Goal: Information Seeking & Learning: Learn about a topic

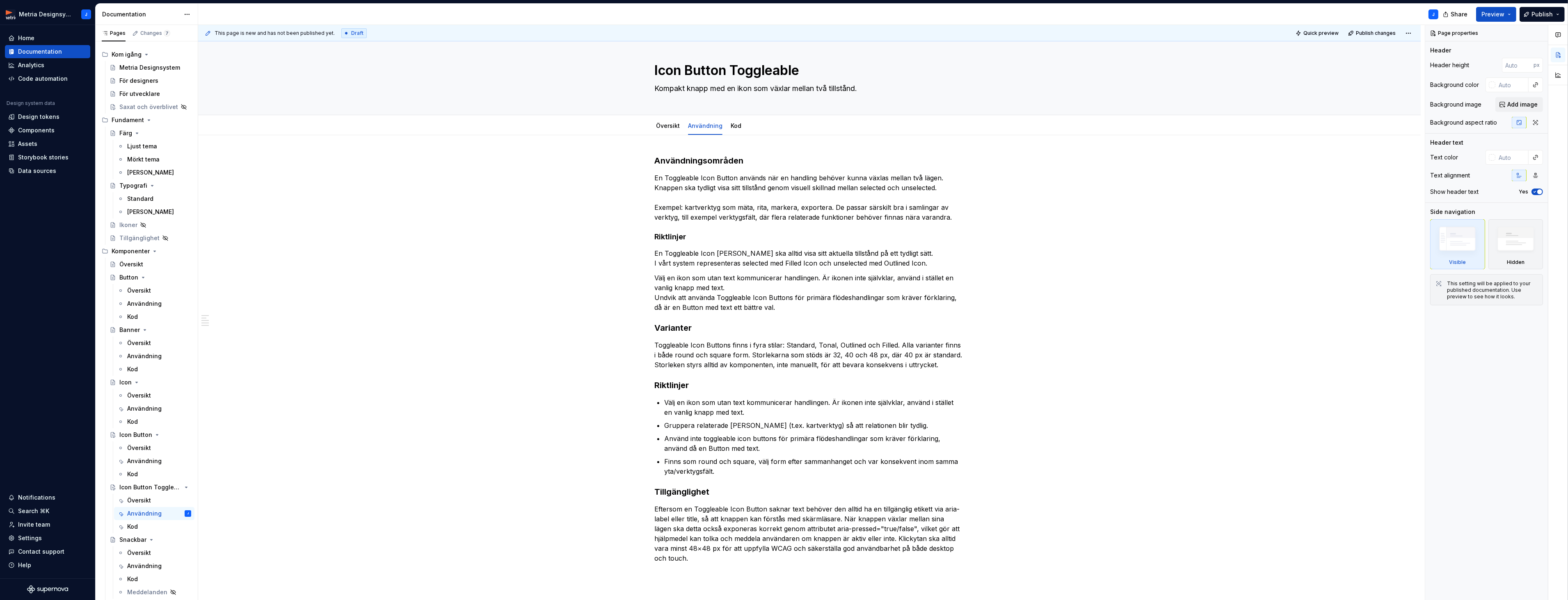
scroll to position [7, 0]
click at [705, 160] on h3 "Användningsområden" at bounding box center [809, 160] width 310 height 12
click at [1499, 87] on span "Heading 2" at bounding box center [1510, 88] width 37 height 9
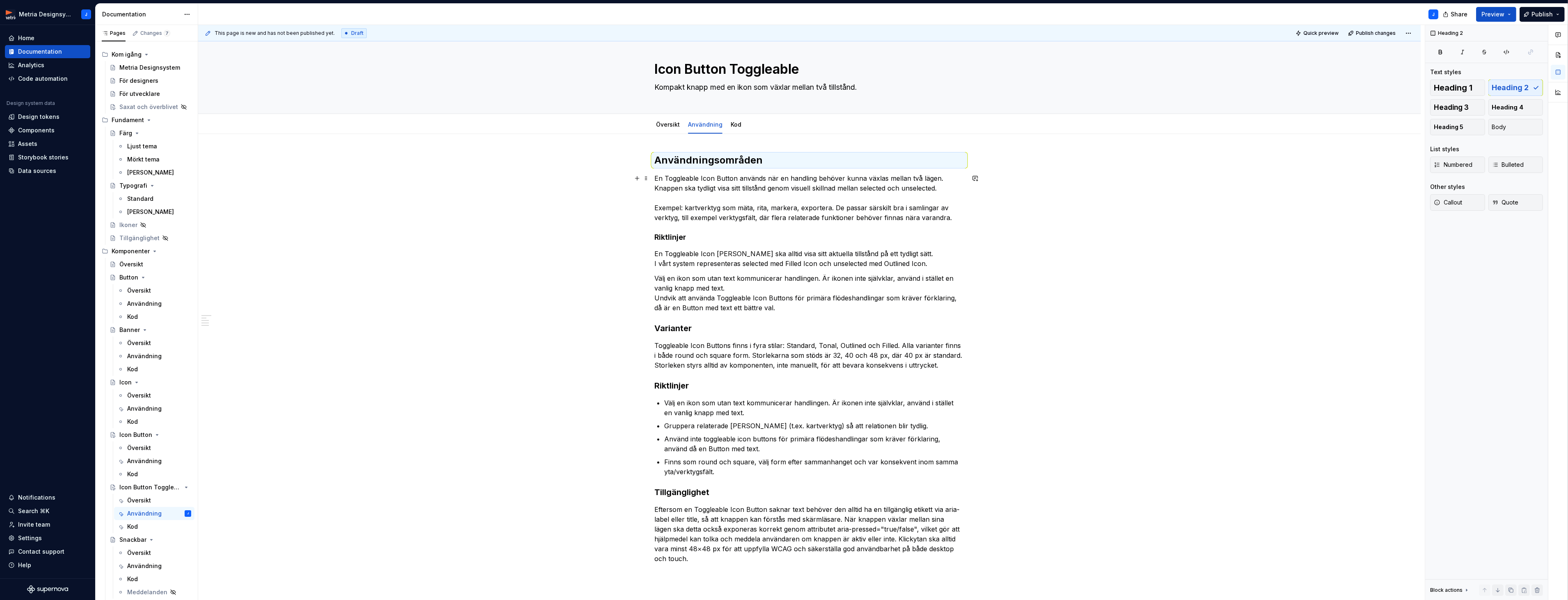
scroll to position [3, 0]
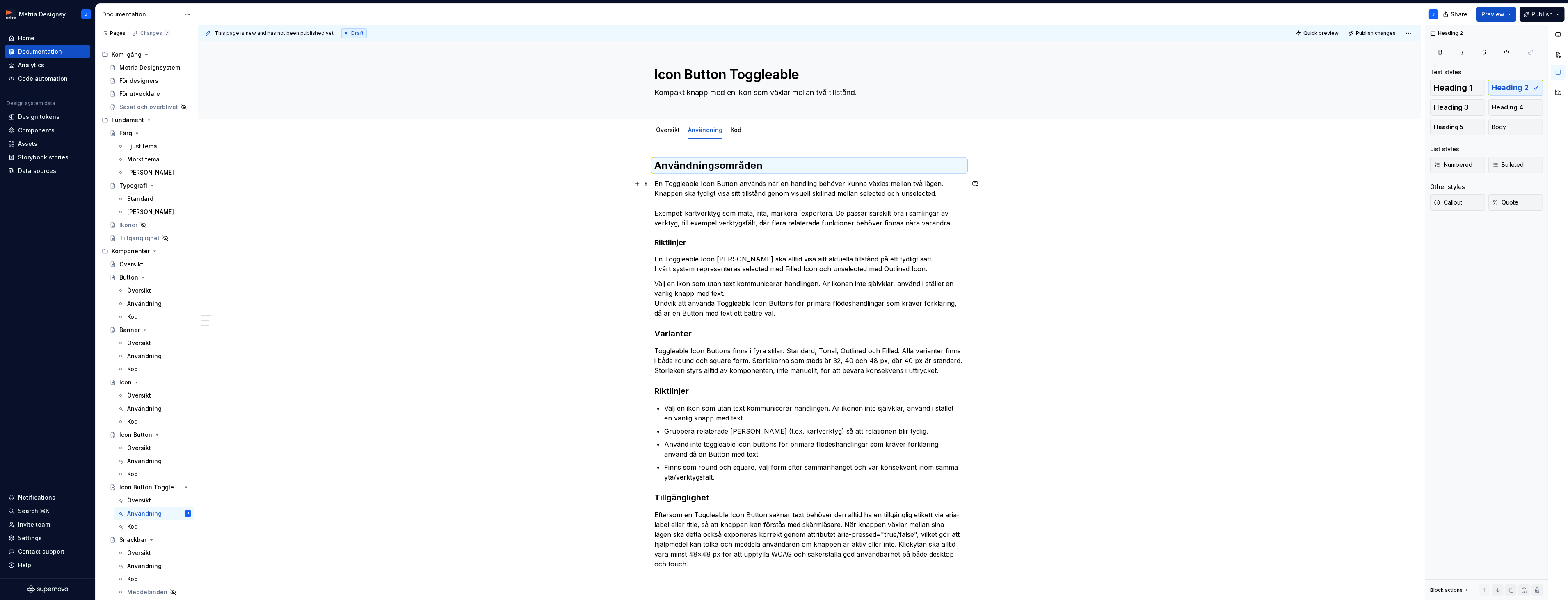
type textarea "*"
click at [679, 214] on p "En Toggleable Icon Button används när en handling behöver kunna växlas mellan t…" at bounding box center [809, 203] width 310 height 49
click at [675, 216] on p "En Toggleable Icon Button används när en handling behöver kunna växlas mellan t…" at bounding box center [809, 203] width 310 height 49
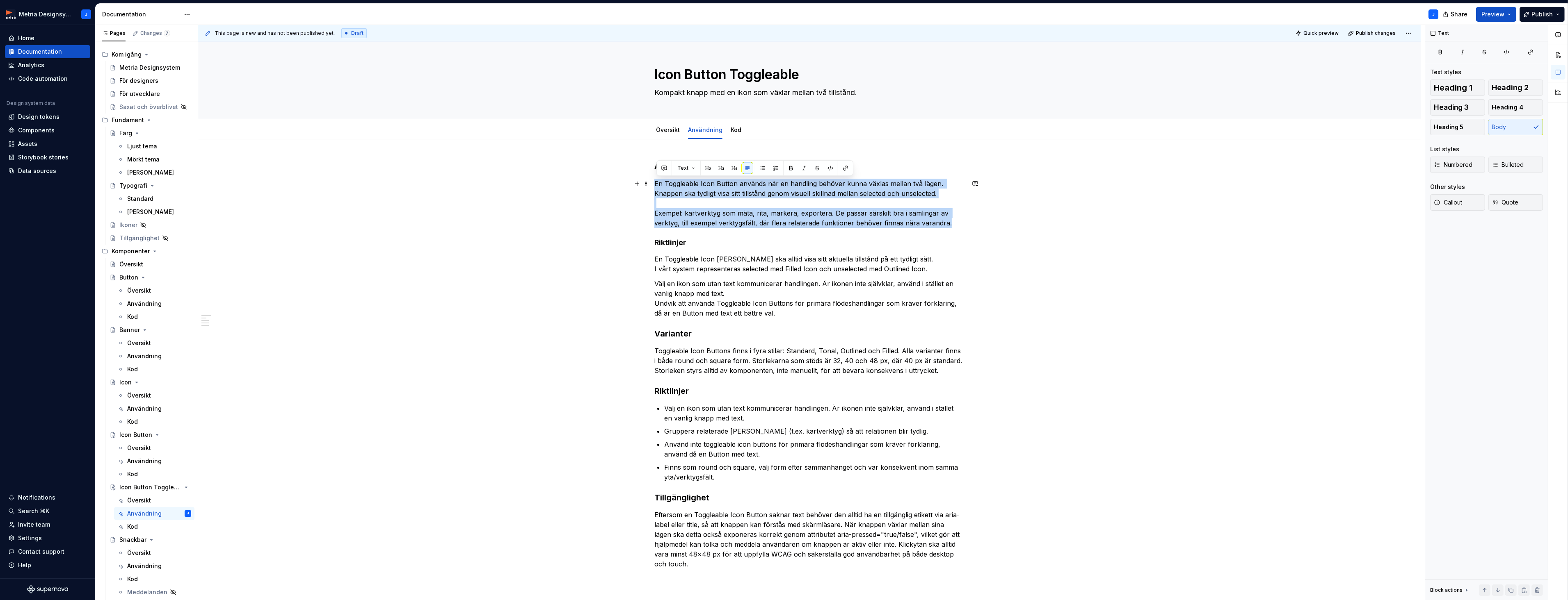
click at [675, 216] on p "En Toggleable Icon Button används när en handling behöver kunna växlas mellan t…" at bounding box center [809, 203] width 310 height 49
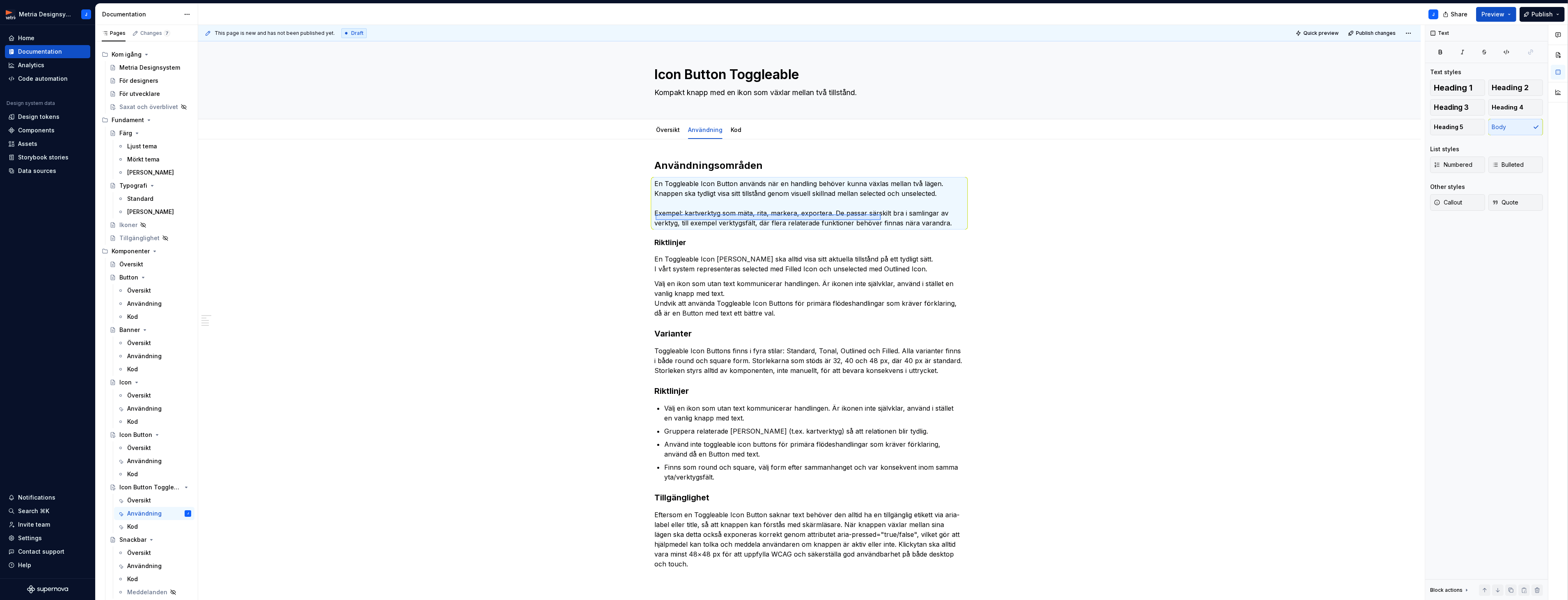
drag, startPoint x: 657, startPoint y: 214, endPoint x: 914, endPoint y: 220, distance: 257.1
click at [884, 219] on div "This page is new and has not been published yet. Draft Quick preview Publish ch…" at bounding box center [811, 312] width 1226 height 576
click at [921, 219] on p "En Toggleable Icon Button används när en handling behöver kunna växlas mellan t…" at bounding box center [809, 203] width 310 height 49
drag, startPoint x: 949, startPoint y: 223, endPoint x: 655, endPoint y: 214, distance: 294.1
click at [655, 214] on div "Användningsområden En Toggleable Icon Button används när en handling behöver ku…" at bounding box center [809, 449] width 1223 height 620
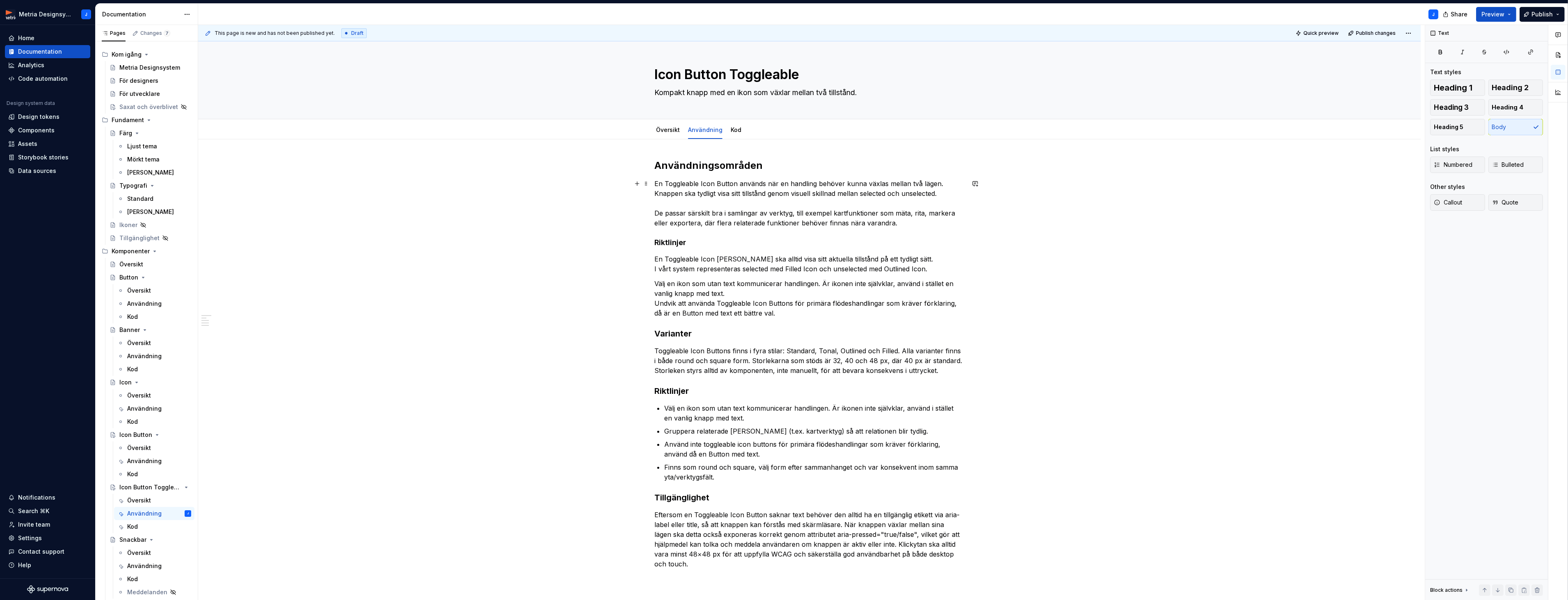
click at [729, 214] on p "En Toggleable Icon Button används när en handling behöver kunna växlas mellan t…" at bounding box center [809, 203] width 310 height 49
drag, startPoint x: 867, startPoint y: 213, endPoint x: 833, endPoint y: 214, distance: 34.0
click at [833, 214] on p "En Toggleable Icon Button används när en handling behöver kunna växlas mellan t…" at bounding box center [809, 203] width 310 height 49
click at [918, 214] on p "En Toggleable Icon Button används när en handling behöver kunna växlas mellan t…" at bounding box center [809, 203] width 310 height 49
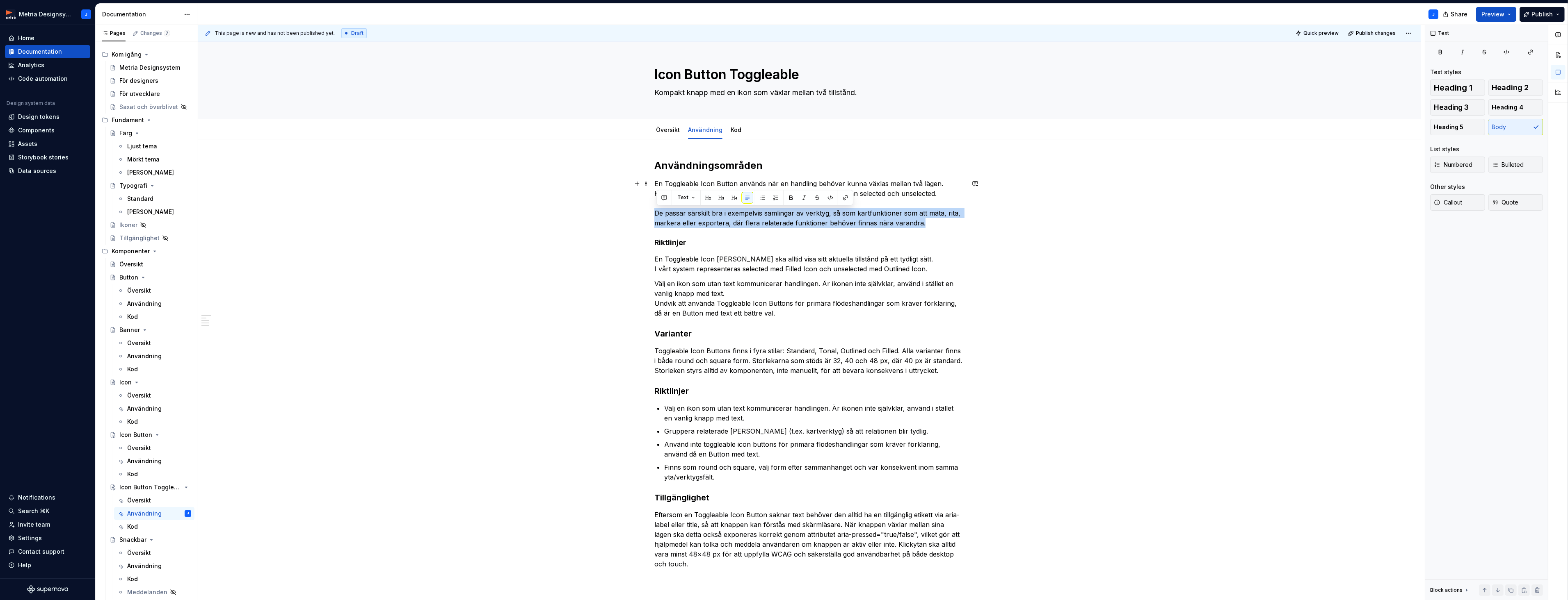
drag, startPoint x: 920, startPoint y: 224, endPoint x: 654, endPoint y: 214, distance: 266.2
click at [654, 214] on div "Användningsområden En Toggleable Icon Button används när en handling behöver ku…" at bounding box center [809, 449] width 1223 height 620
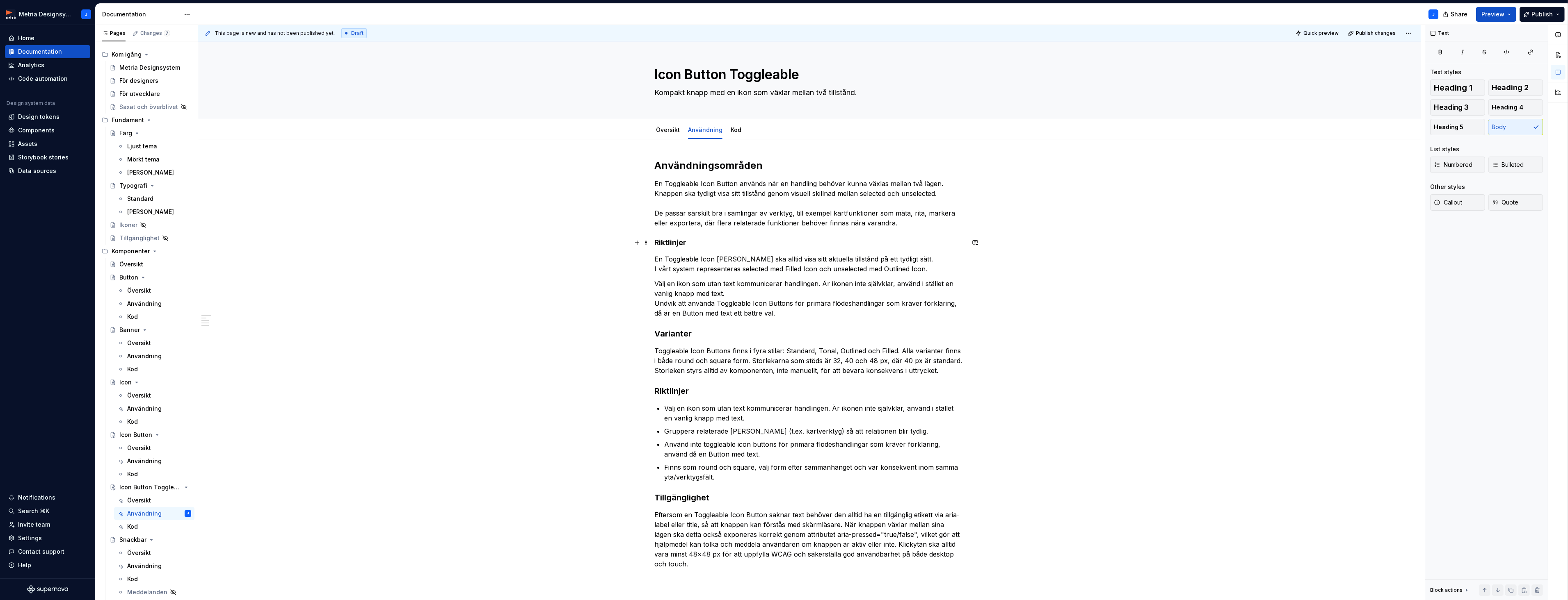
click at [673, 246] on h4 "Riktlinjer" at bounding box center [809, 242] width 310 height 10
drag, startPoint x: 1524, startPoint y: 88, endPoint x: 1479, endPoint y: 100, distance: 46.6
click at [1523, 88] on span "Heading 2" at bounding box center [1510, 88] width 37 height 9
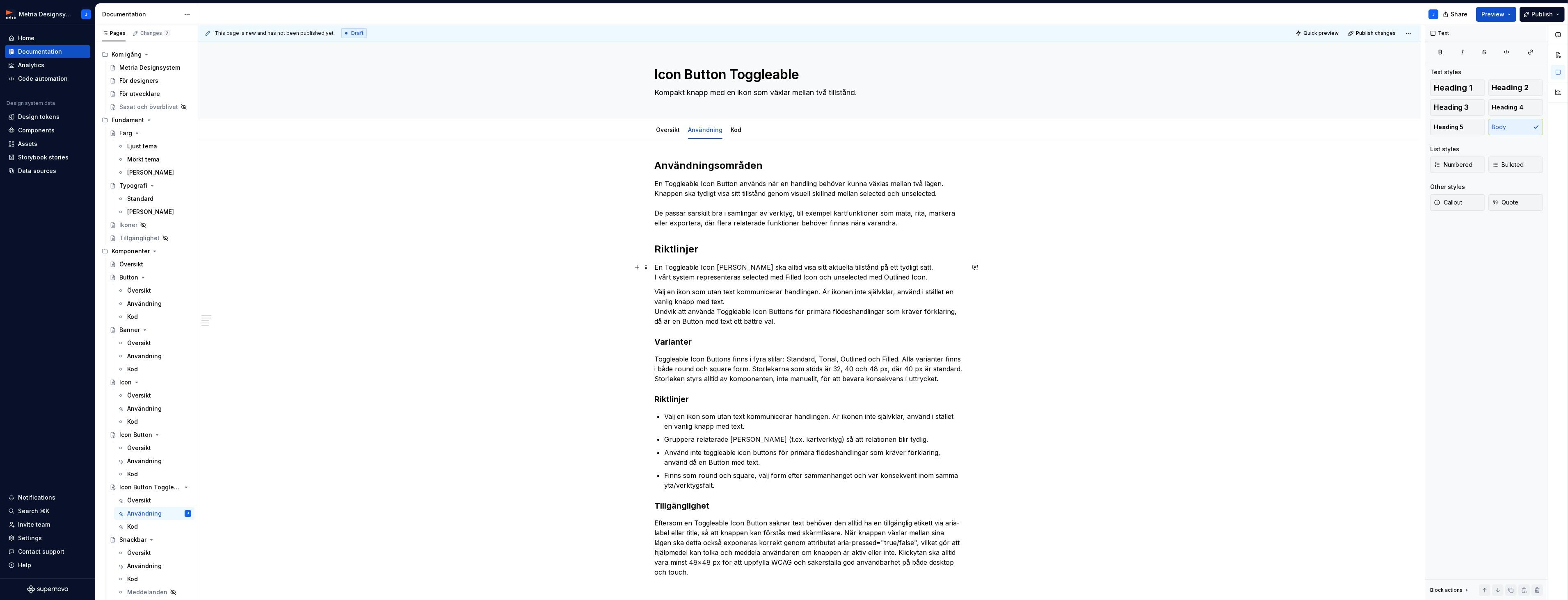
drag, startPoint x: 669, startPoint y: 268, endPoint x: 692, endPoint y: 268, distance: 23.0
click at [670, 267] on p "En Toggleable Icon [PERSON_NAME] ska alltid visa sitt aktuella tillstånd på ett…" at bounding box center [809, 272] width 310 height 20
click at [664, 270] on p "En Toggleable Icon [PERSON_NAME] ska alltid visa sitt aktuella tillstånd på ett…" at bounding box center [809, 272] width 310 height 20
drag, startPoint x: 694, startPoint y: 263, endPoint x: 713, endPoint y: 263, distance: 19.0
click at [713, 263] on p "Toggleable Icon [PERSON_NAME] ska alltid visa sitt aktuella tillstånd på ett ty…" at bounding box center [809, 272] width 310 height 20
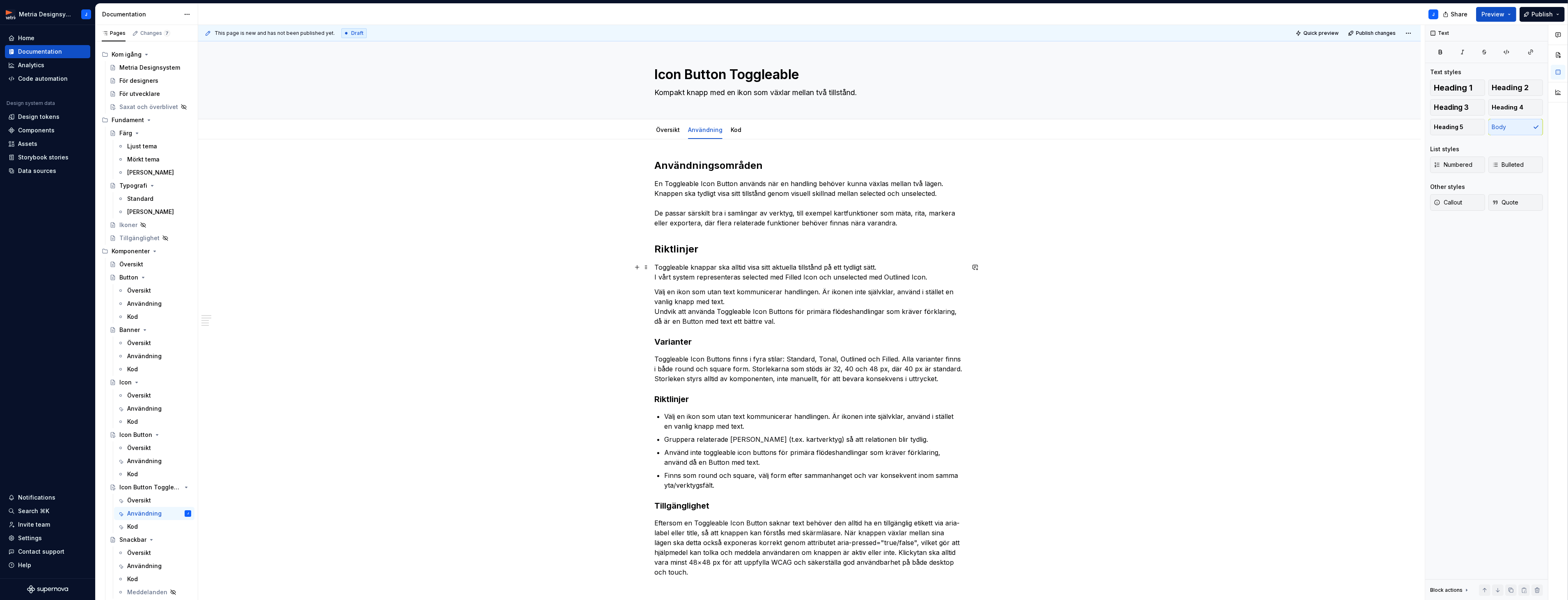
click at [819, 276] on p "Toggleable knappar ska alltid visa sitt aktuella tillstånd på ett tydligt sätt.…" at bounding box center [809, 272] width 310 height 20
drag, startPoint x: 741, startPoint y: 278, endPoint x: 772, endPoint y: 276, distance: 31.1
click at [772, 276] on p "Toggleable knappar ska alltid visa sitt aktuella tillstånd på ett tydligt sätt.…" at bounding box center [809, 272] width 310 height 20
drag, startPoint x: 769, startPoint y: 278, endPoint x: 743, endPoint y: 279, distance: 26.0
click at [743, 279] on p "Toggleable knappar ska alltid visa sitt aktuella tillstånd på ett tydligt sätt.…" at bounding box center [809, 272] width 310 height 20
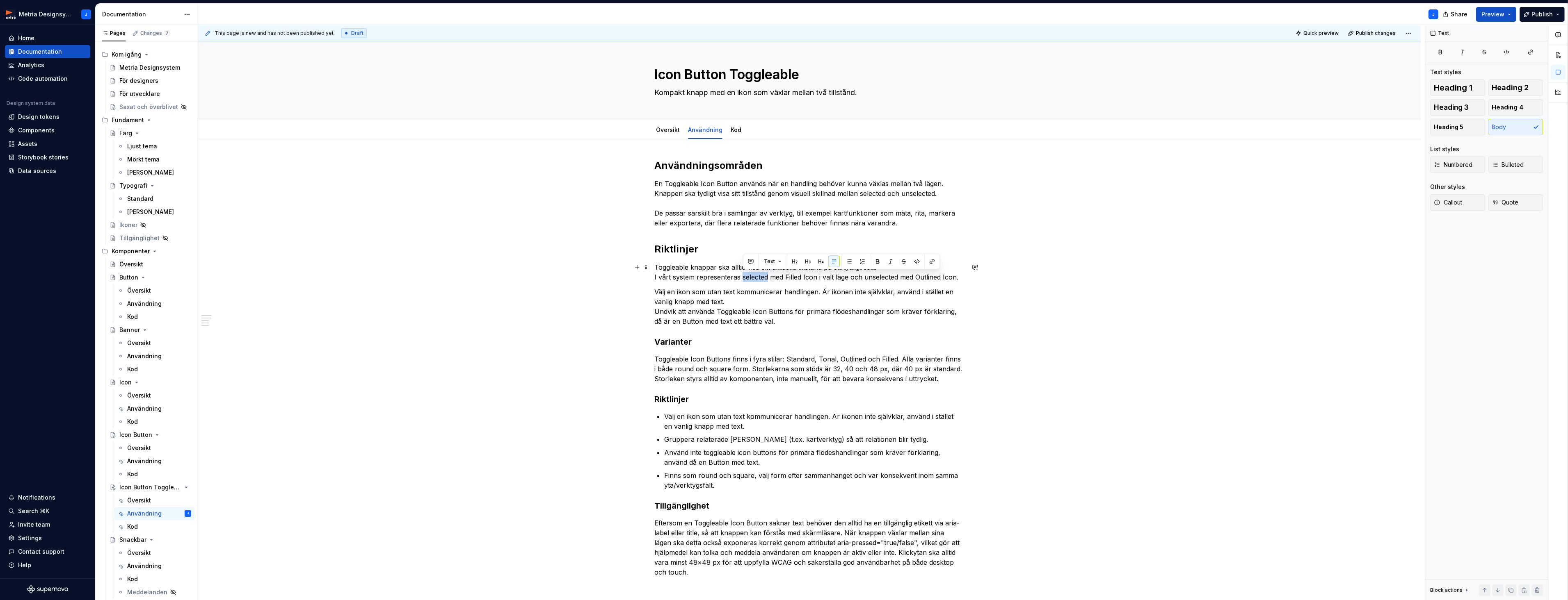
copy p "selected"
drag, startPoint x: 849, startPoint y: 276, endPoint x: 855, endPoint y: 278, distance: 6.3
click at [849, 276] on p "Toggleable knappar ska alltid visa sitt aktuella tillstånd på ett tydligt sätt.…" at bounding box center [809, 272] width 310 height 20
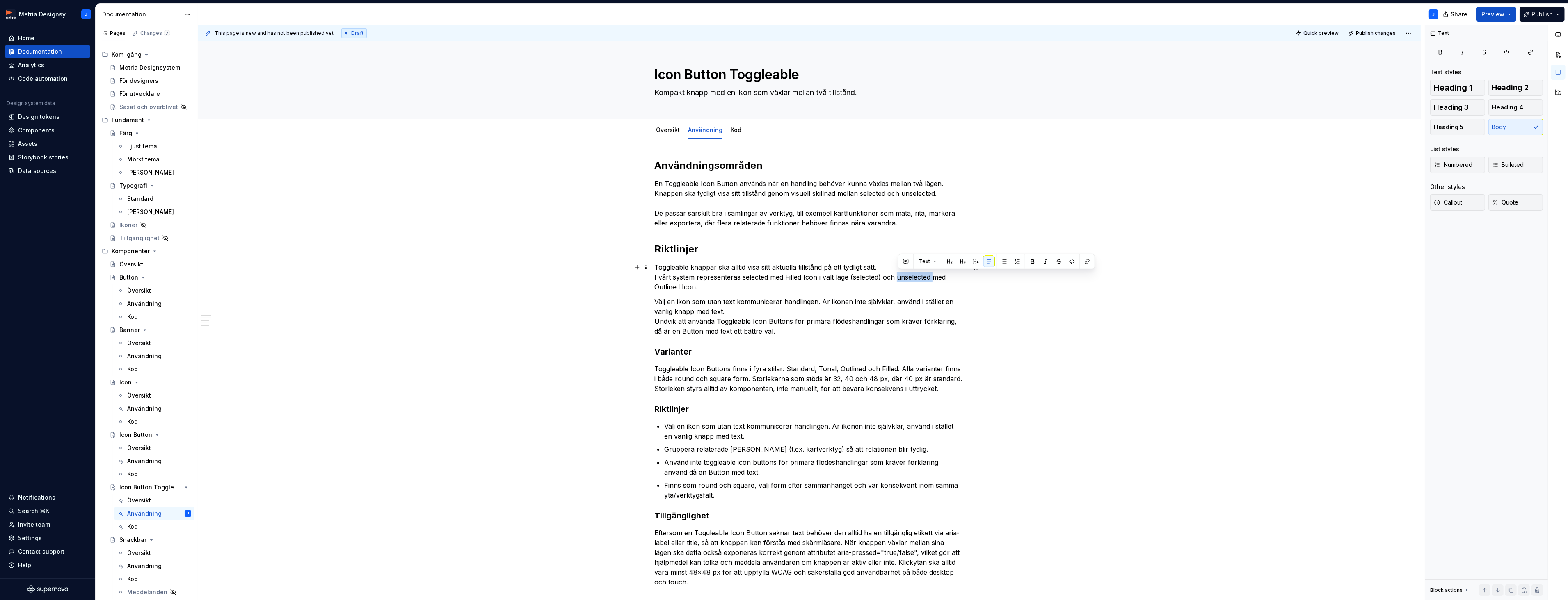
drag, startPoint x: 899, startPoint y: 278, endPoint x: 934, endPoint y: 278, distance: 35.0
click at [934, 276] on p "Toggleable knappar ska alltid visa sitt aktuella tillstånd på ett tydligt sätt.…" at bounding box center [809, 276] width 310 height 29
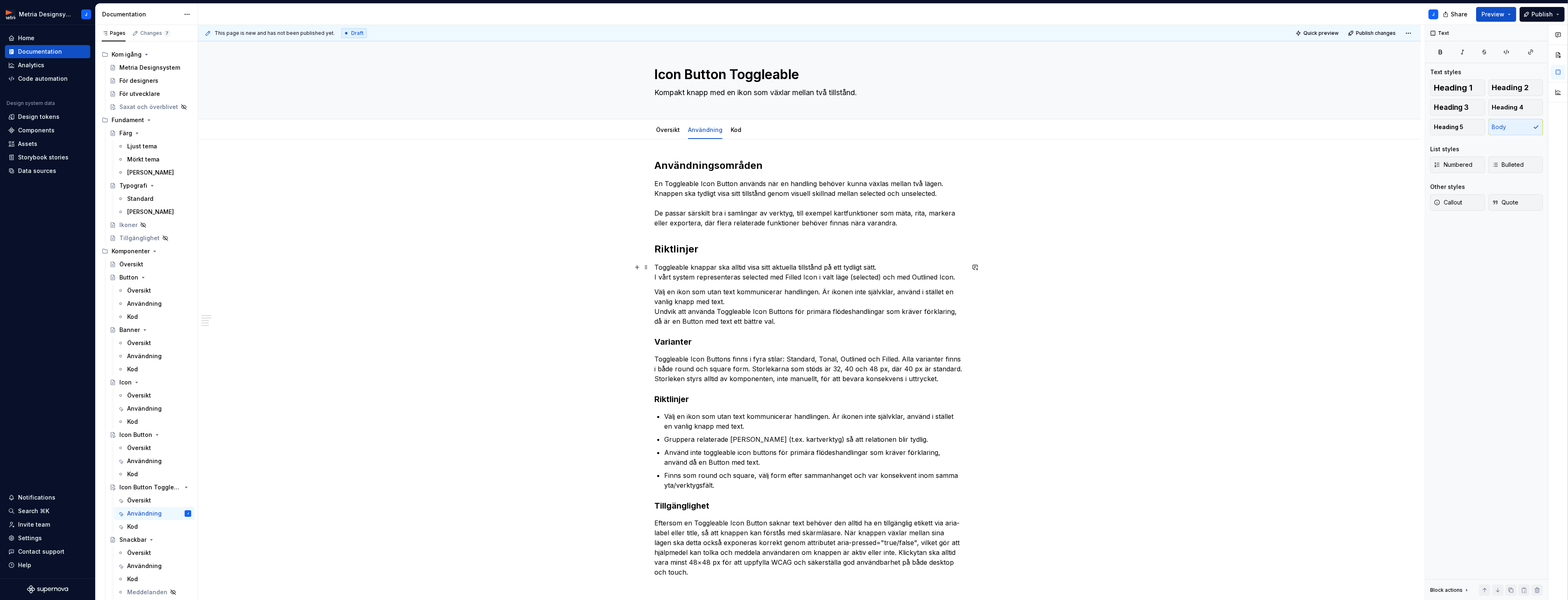
click at [954, 276] on p "Toggleable knappar ska alltid visa sitt aktuella tillstånd på ett tydligt sätt.…" at bounding box center [809, 272] width 310 height 20
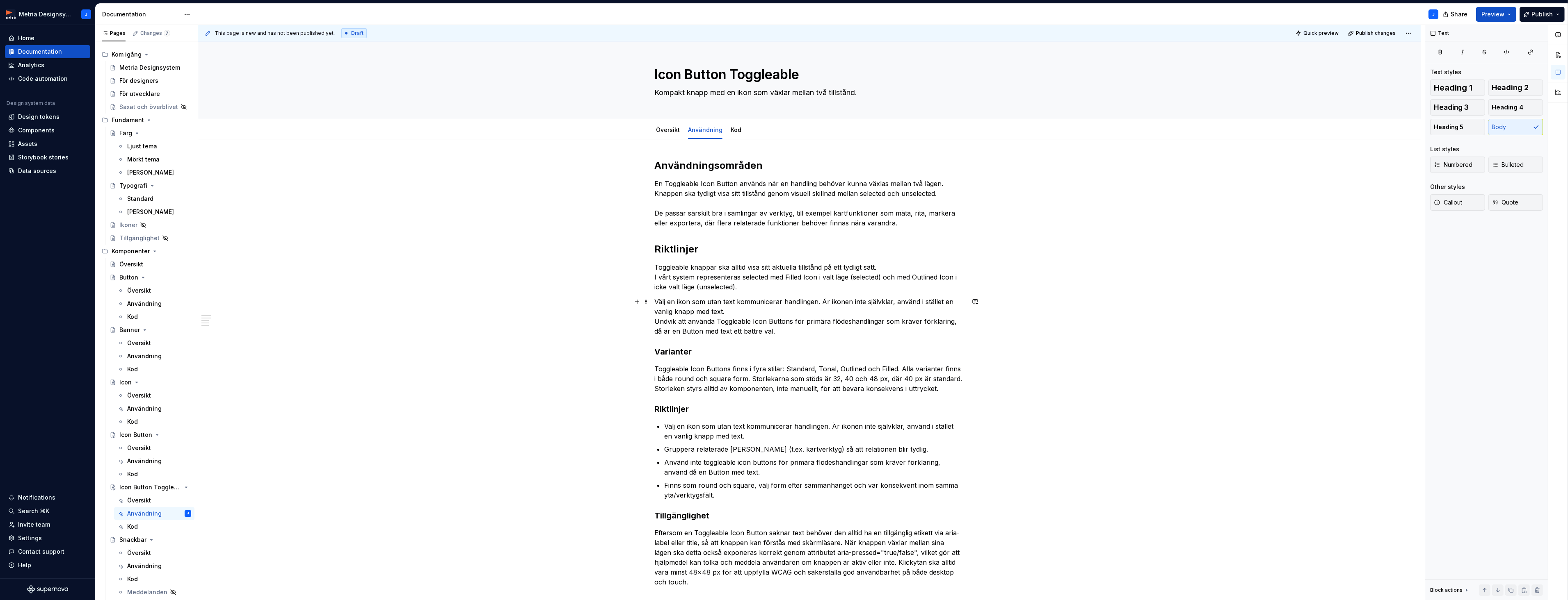
click at [1042, 312] on div "Användningsområden En Toggleable Icon Button används när en handling behöver ku…" at bounding box center [809, 458] width 1223 height 637
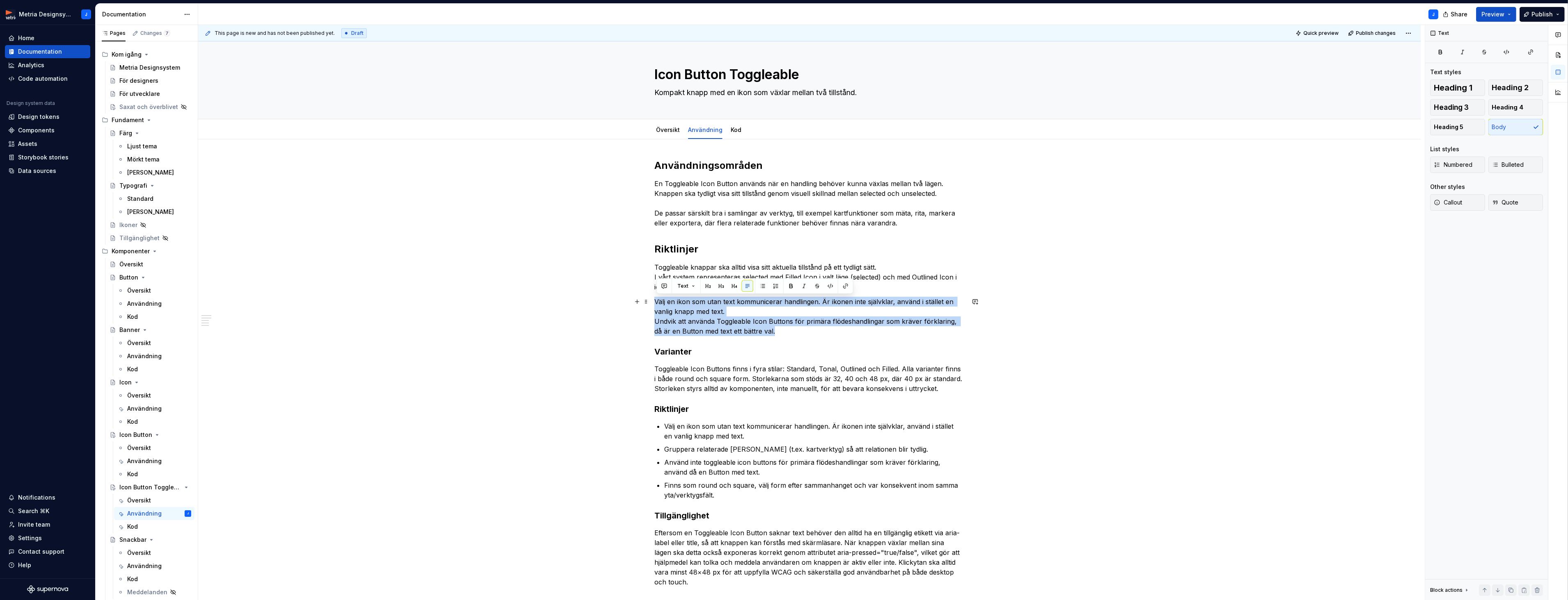
drag, startPoint x: 768, startPoint y: 329, endPoint x: 656, endPoint y: 304, distance: 114.8
click at [656, 304] on p "Välj en ikon som utan text kommunicerar handlingen. Är ikonen inte självklar, a…" at bounding box center [809, 316] width 310 height 39
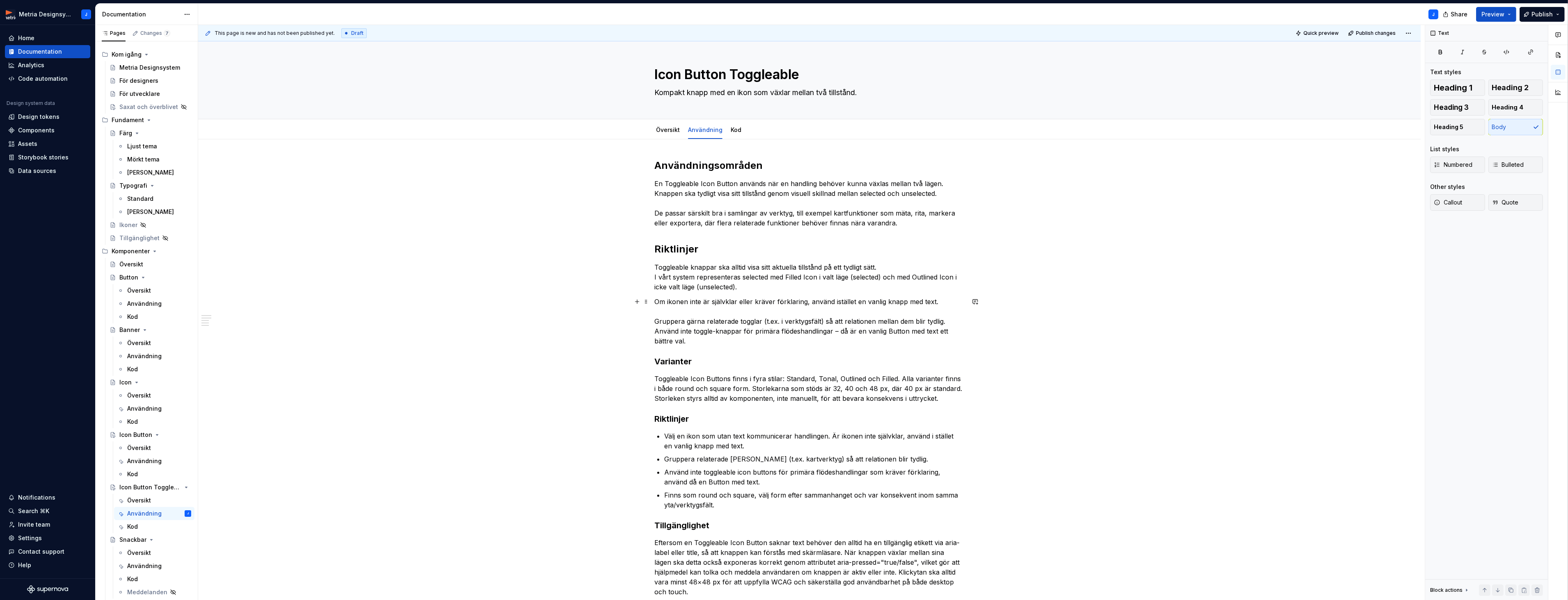
drag, startPoint x: 651, startPoint y: 320, endPoint x: 666, endPoint y: 320, distance: 15.0
click at [652, 320] on div "This page is new and has not been published yet. Draft Quick preview Publish ch…" at bounding box center [811, 312] width 1226 height 576
drag, startPoint x: 657, startPoint y: 320, endPoint x: 689, endPoint y: 322, distance: 32.1
click at [658, 321] on p "Om ikonen inte är självklar eller kräver förklaring, använd istället en vanlig …" at bounding box center [809, 321] width 310 height 49
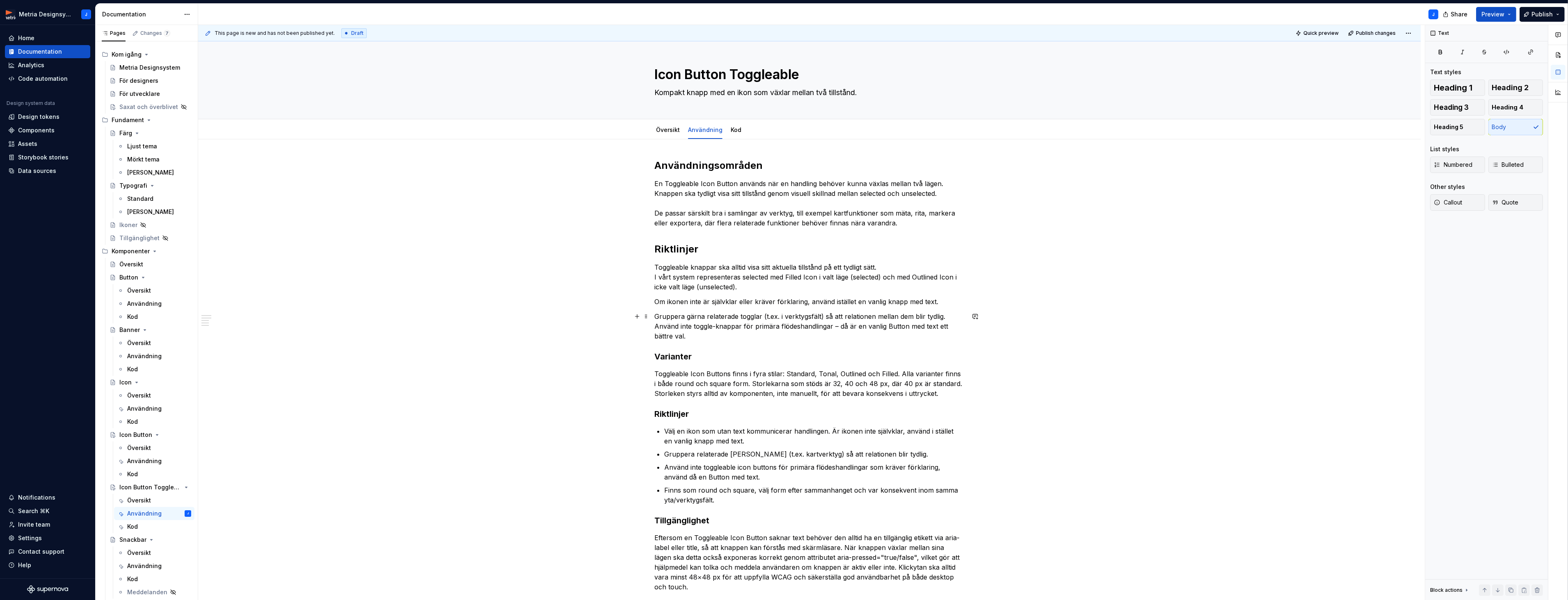
click at [839, 328] on p "Gruppera gärna relaterade togglar (t.ex. i verktygsfält) så att relationen mell…" at bounding box center [809, 326] width 310 height 29
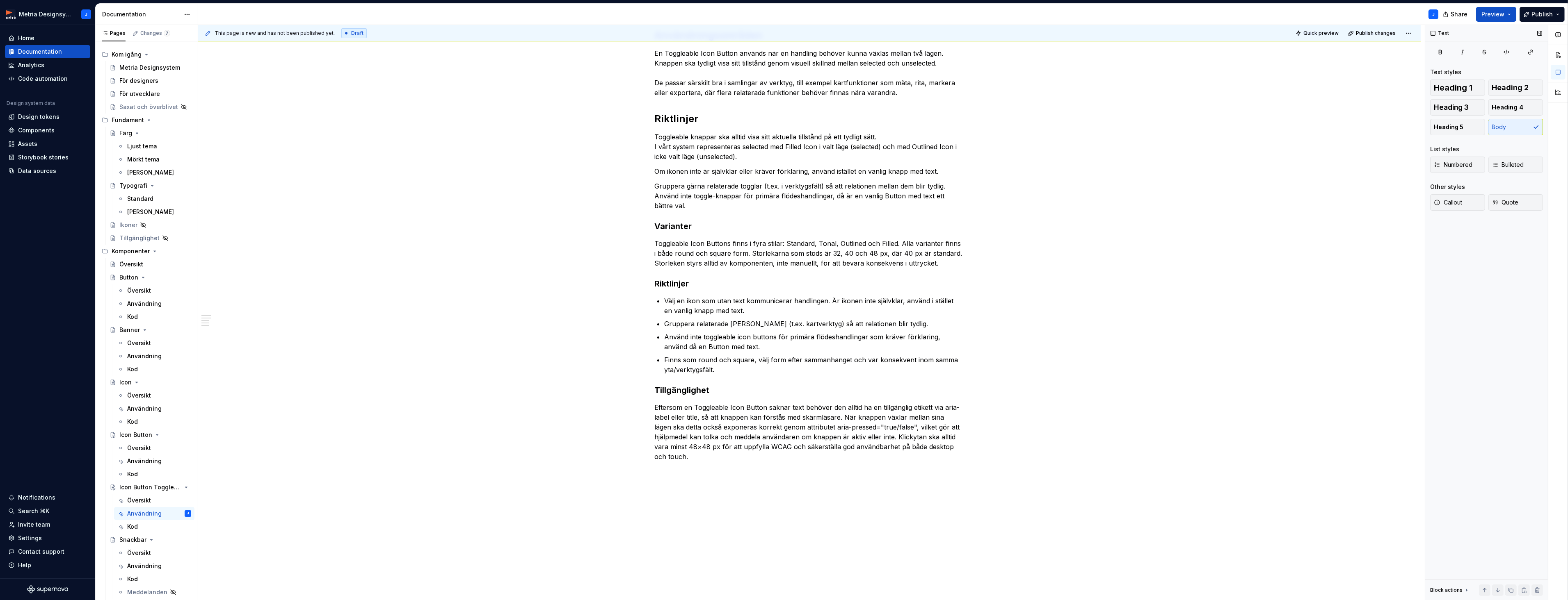
scroll to position [134, 0]
click at [670, 228] on h3 "Varianter" at bounding box center [809, 225] width 310 height 12
click at [1519, 84] on span "Heading 2" at bounding box center [1510, 88] width 37 height 9
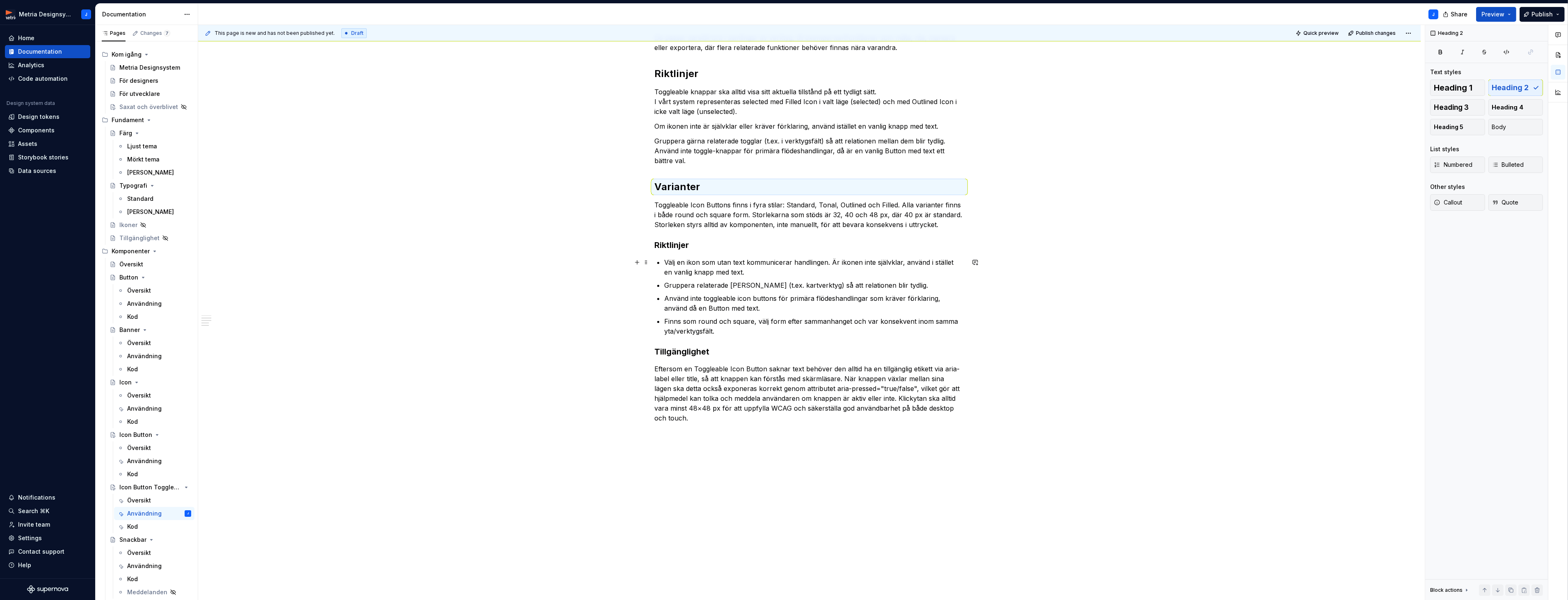
scroll to position [183, 0]
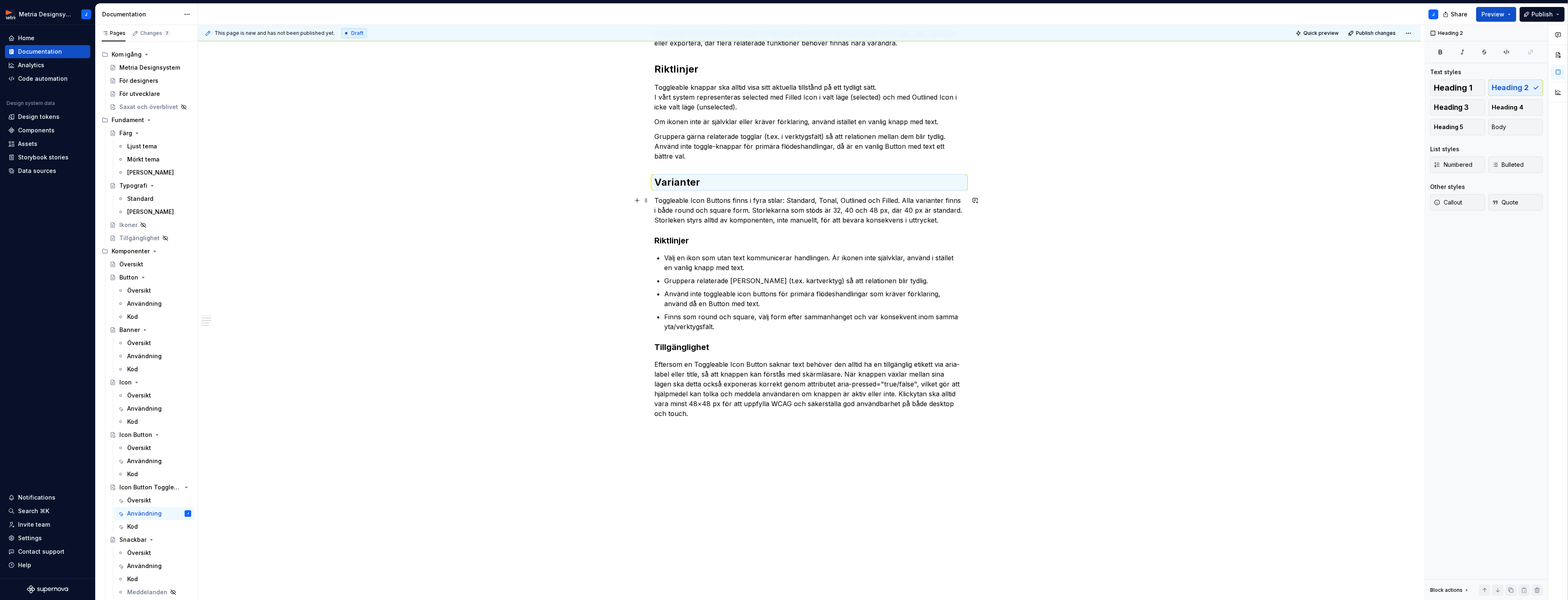
click at [864, 223] on p "Toggleable Icon Buttons finns i fyra stilar: Standard, Tonal, Outlined och Fill…" at bounding box center [809, 210] width 310 height 29
click at [909, 219] on p "Toggleable Icon Buttons finns i fyra stilar: Standard, Tonal, Outlined och Fill…" at bounding box center [809, 210] width 310 height 29
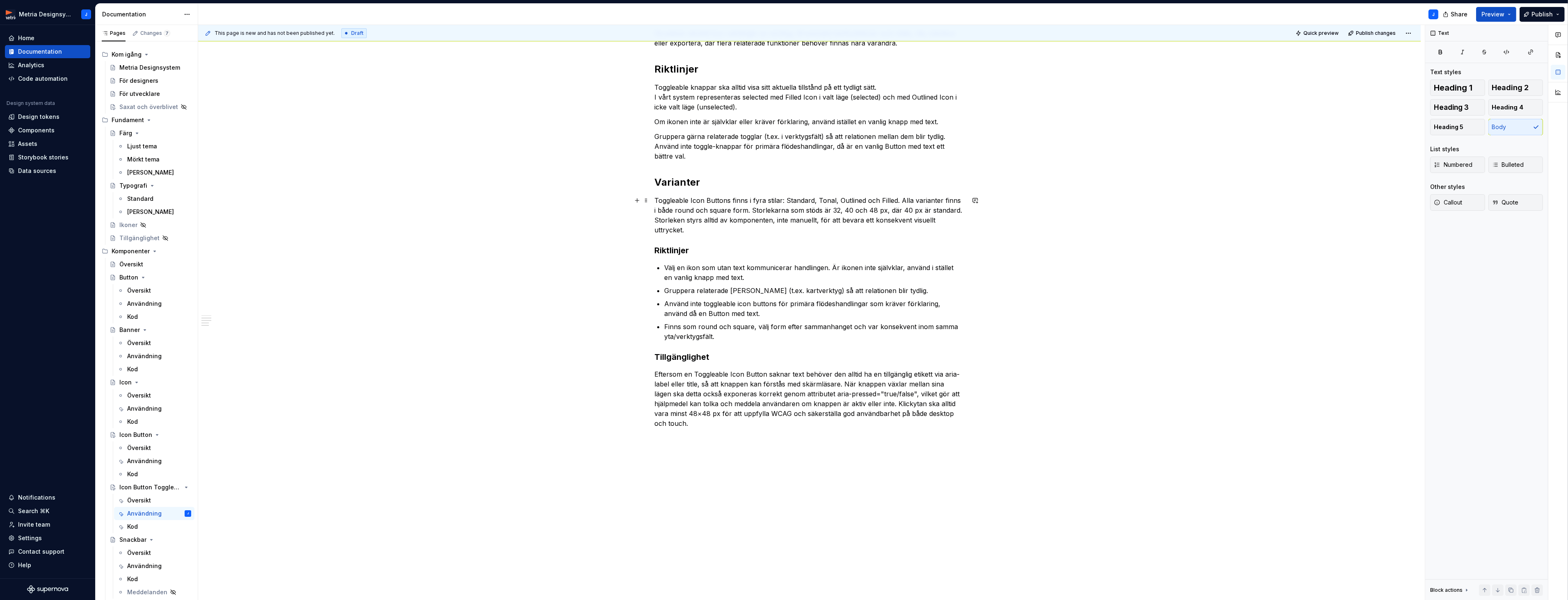
click at [962, 219] on p "Toggleable Icon Buttons finns i fyra stilar: Standard, Tonal, Outlined och Fill…" at bounding box center [809, 215] width 310 height 39
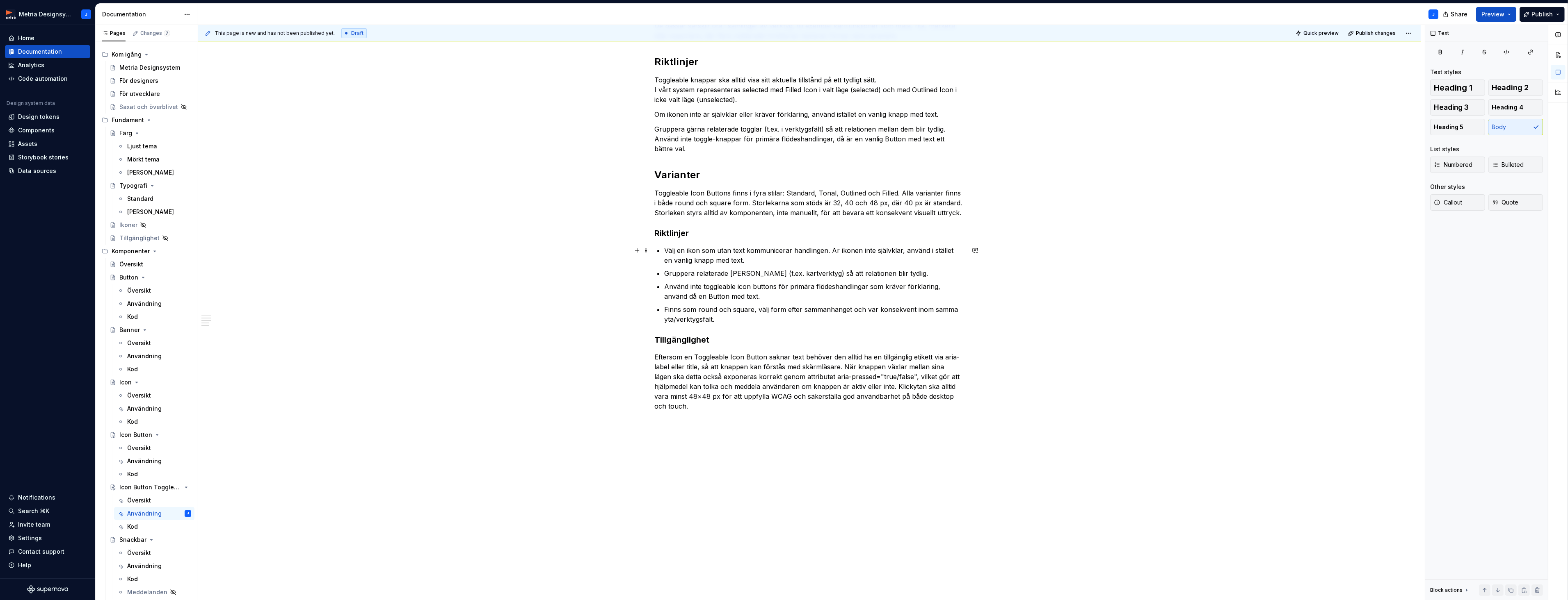
scroll to position [141, 0]
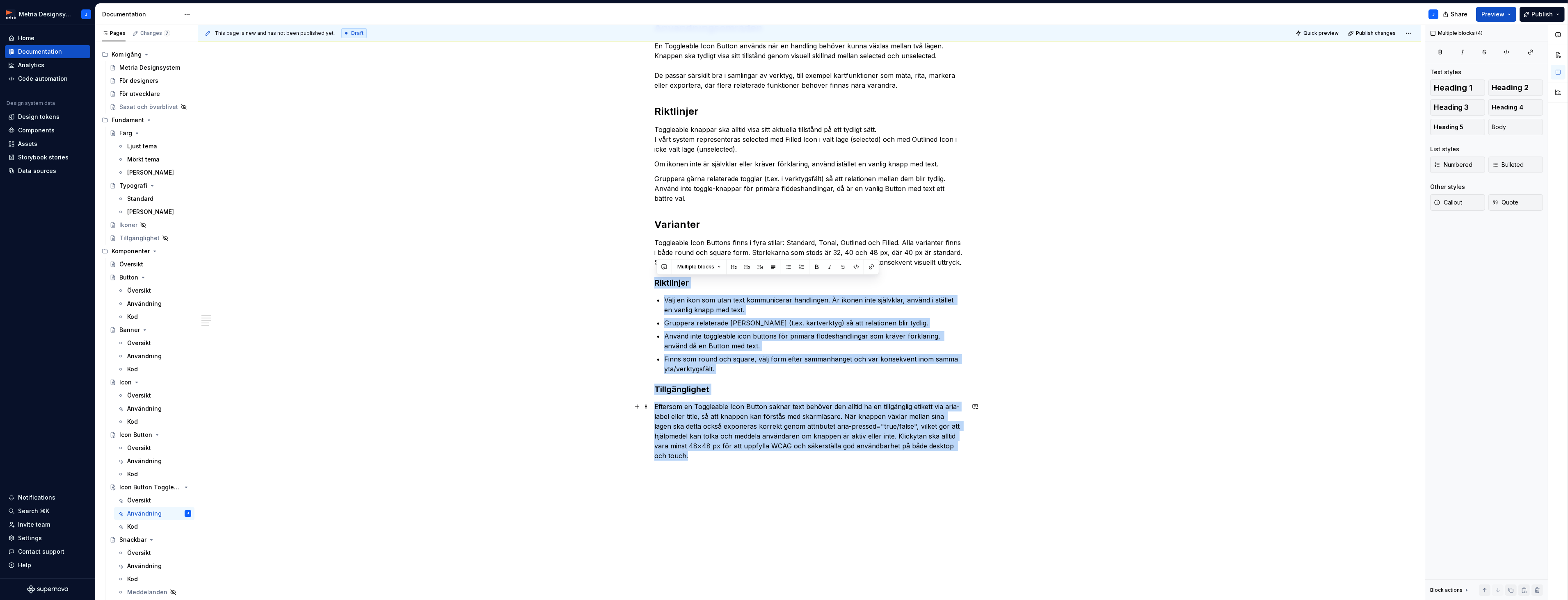
drag, startPoint x: 657, startPoint y: 283, endPoint x: 867, endPoint y: 459, distance: 274.0
click at [869, 460] on div "Användningsområden En Toggleable Icon Button används när en handling behöver ku…" at bounding box center [809, 241] width 310 height 440
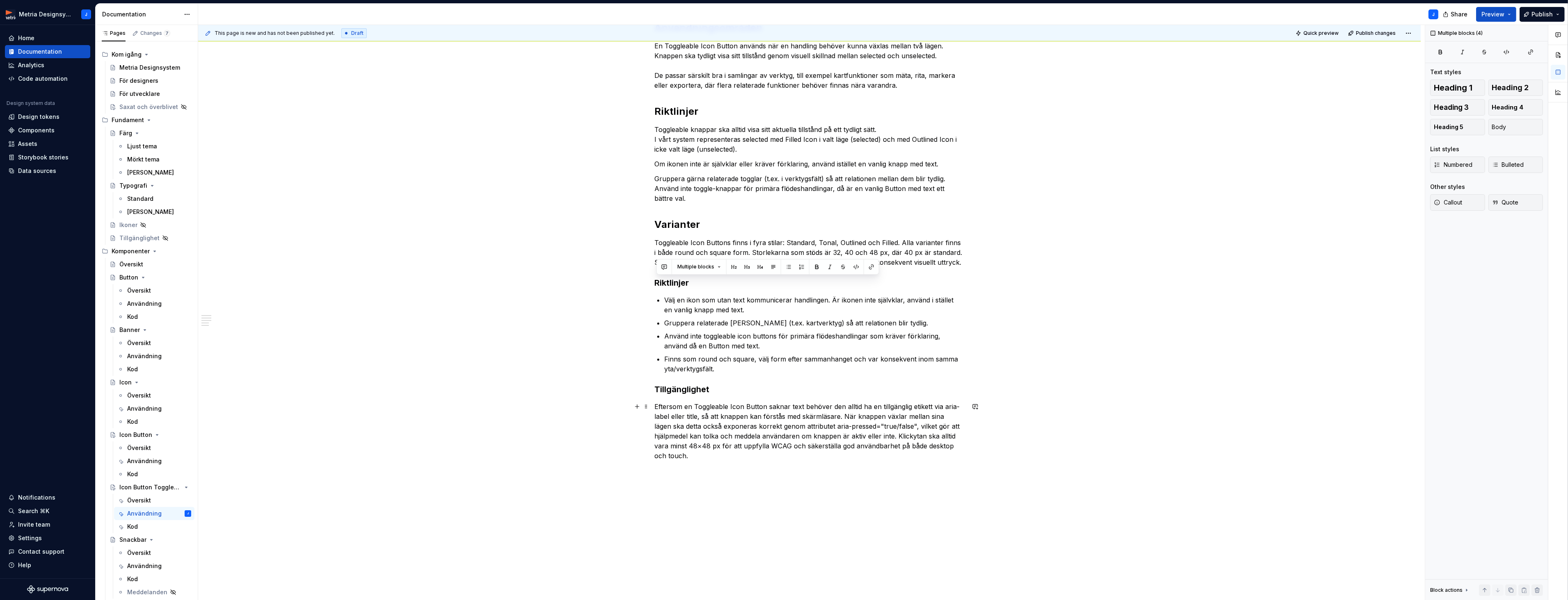
scroll to position [18, 0]
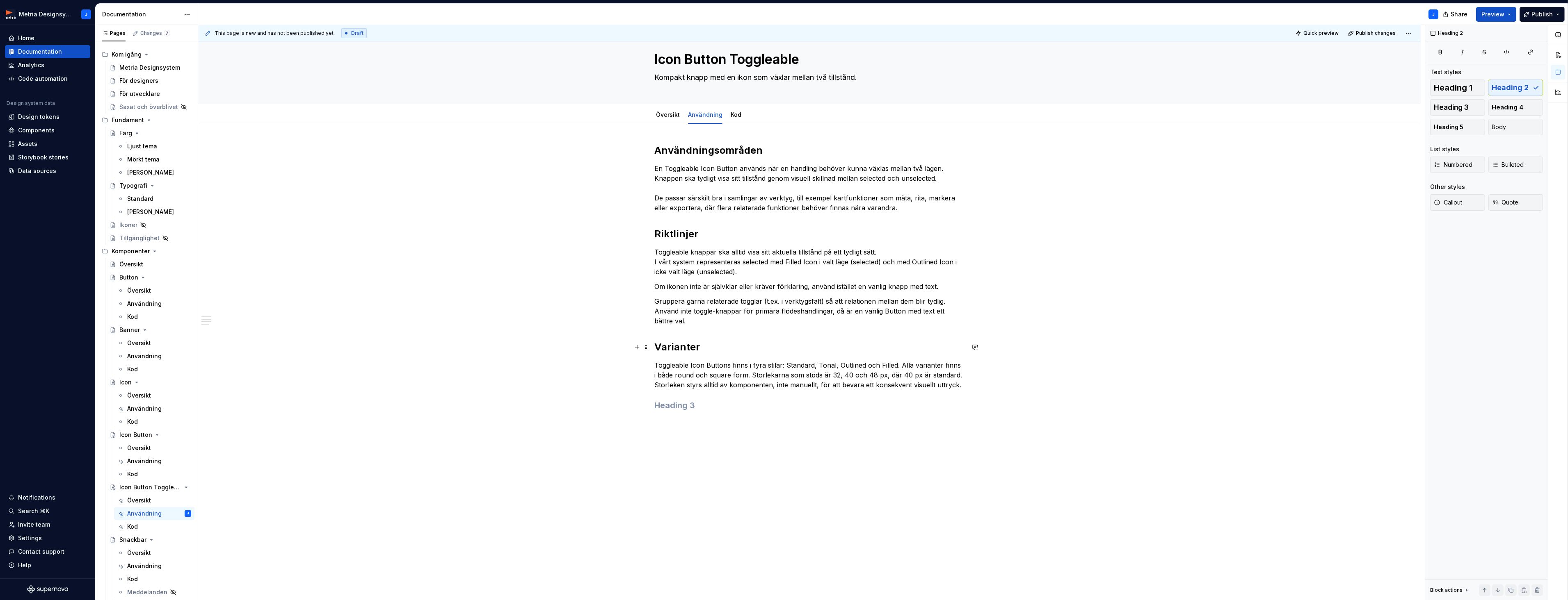
click at [681, 350] on h2 "Varianter" at bounding box center [809, 347] width 310 height 13
click at [671, 403] on h3 at bounding box center [809, 405] width 310 height 12
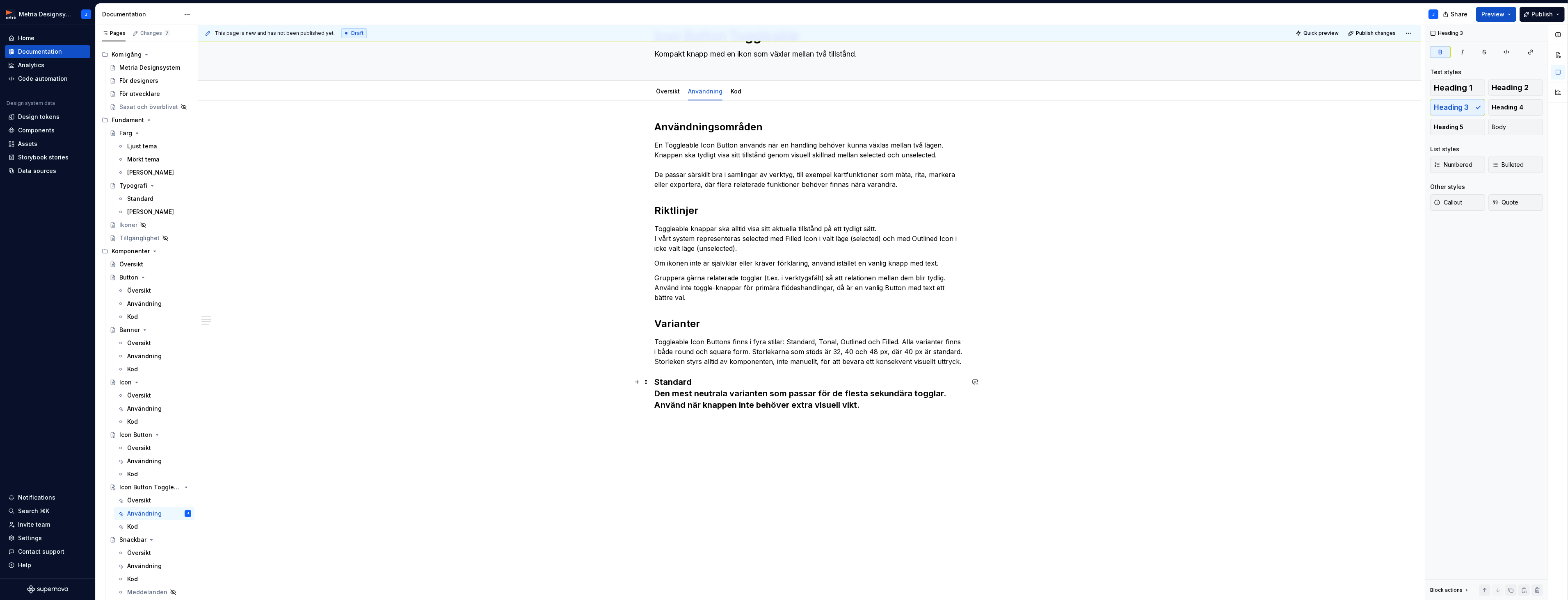
click at [701, 384] on h3 "Standard Den mest neutrala varianten som passar för de flesta sekundära togglar…" at bounding box center [809, 393] width 310 height 35
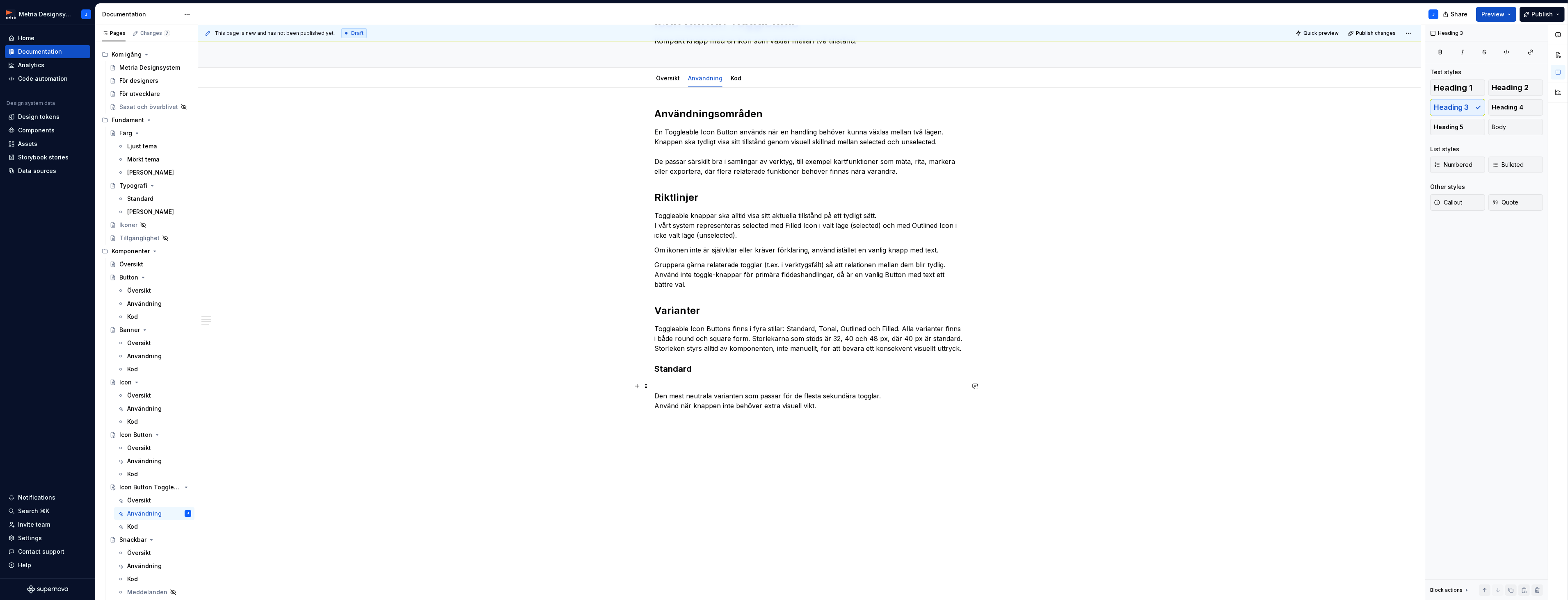
click at [657, 396] on p "Den mest neutrala varianten som passar för de flesta sekundära togglar. Använd …" at bounding box center [809, 396] width 310 height 29
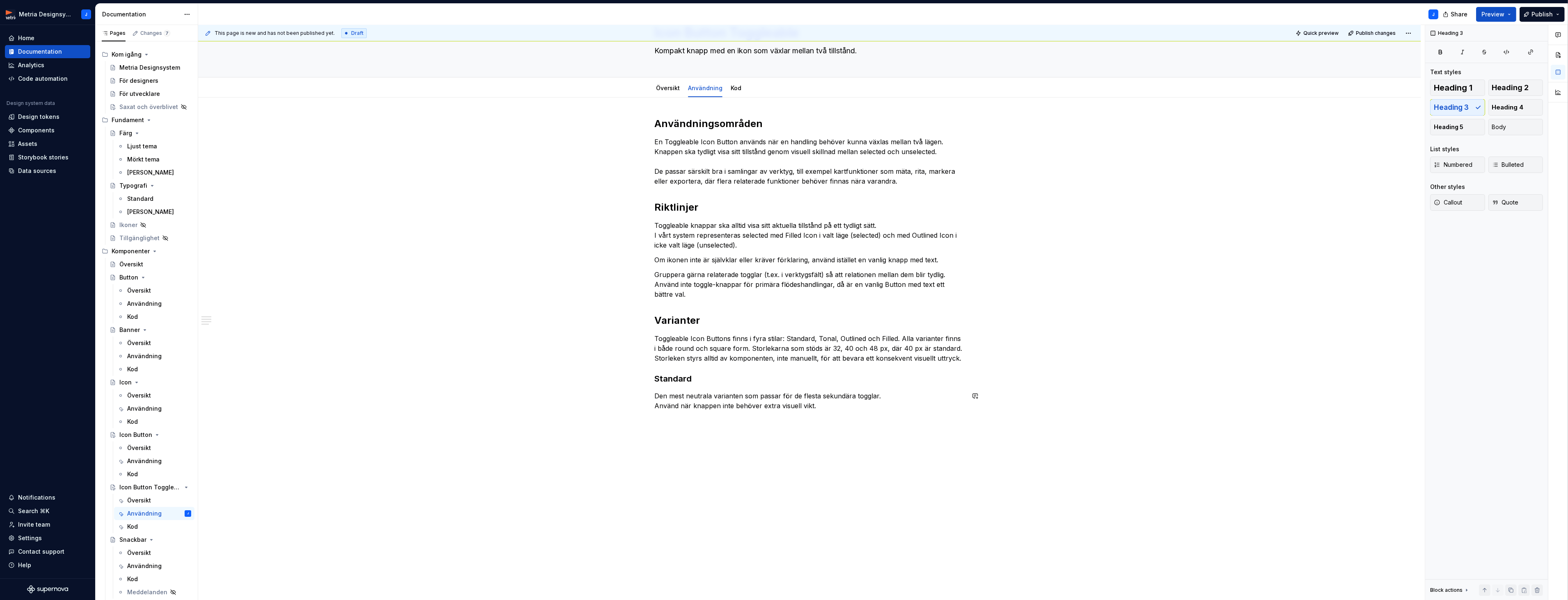
scroll to position [45, 0]
drag, startPoint x: 838, startPoint y: 404, endPoint x: 850, endPoint y: 405, distance: 12.0
click at [838, 404] on p "Den mest neutrala varianten som passar för de flesta sekundära togglar. Använd …" at bounding box center [809, 402] width 310 height 20
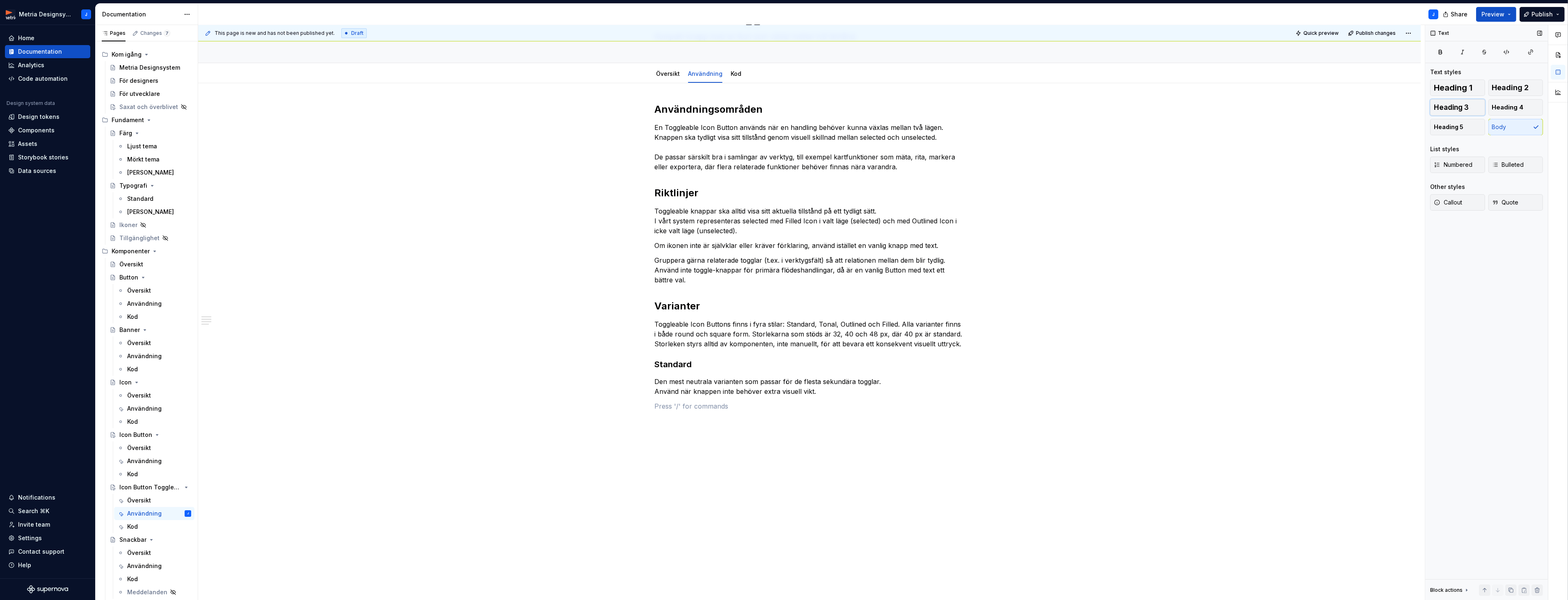
click at [1474, 105] on button "Heading 3" at bounding box center [1457, 107] width 55 height 16
click at [675, 415] on h3 at bounding box center [809, 412] width 310 height 12
click at [657, 426] on h3 "Tonal Mjuk betoning som fungerar för viktiga men inte primära togglar. Passar i…" at bounding box center [809, 429] width 310 height 46
click at [675, 411] on strong "Tonal" at bounding box center [665, 411] width 22 height 10
click at [725, 449] on p "Mjuk betoning som fungerar för viktiga men inte primära togglar. Passar i kort …" at bounding box center [809, 439] width 310 height 29
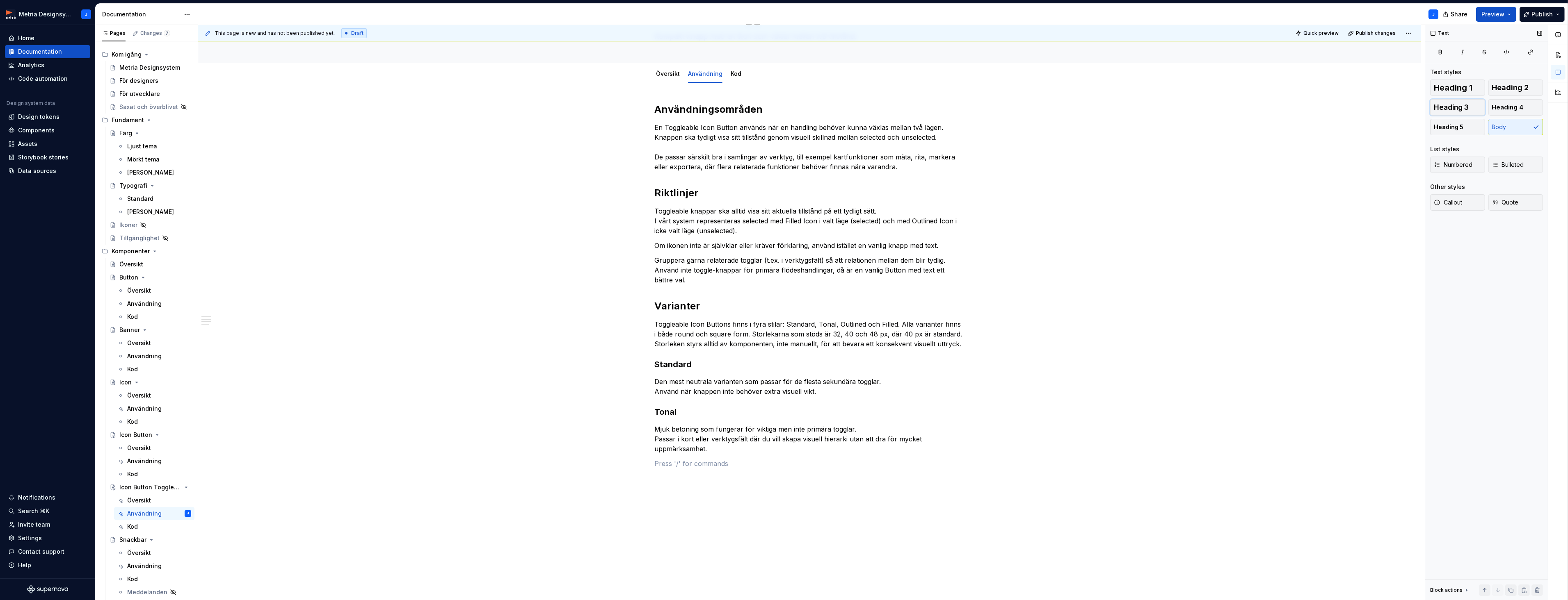
click at [1458, 108] on span "Heading 3" at bounding box center [1451, 107] width 35 height 9
drag, startPoint x: 667, startPoint y: 463, endPoint x: 678, endPoint y: 462, distance: 11.0
click at [667, 463] on strong "Outlined" at bounding box center [668, 463] width 28 height 9
click at [1454, 106] on span "Heading 3" at bounding box center [1451, 107] width 35 height 9
click at [657, 502] on p "Vanlig för filter, ritverktyg eller andra lägen som aktiveras och stängs av dir…" at bounding box center [809, 501] width 310 height 10
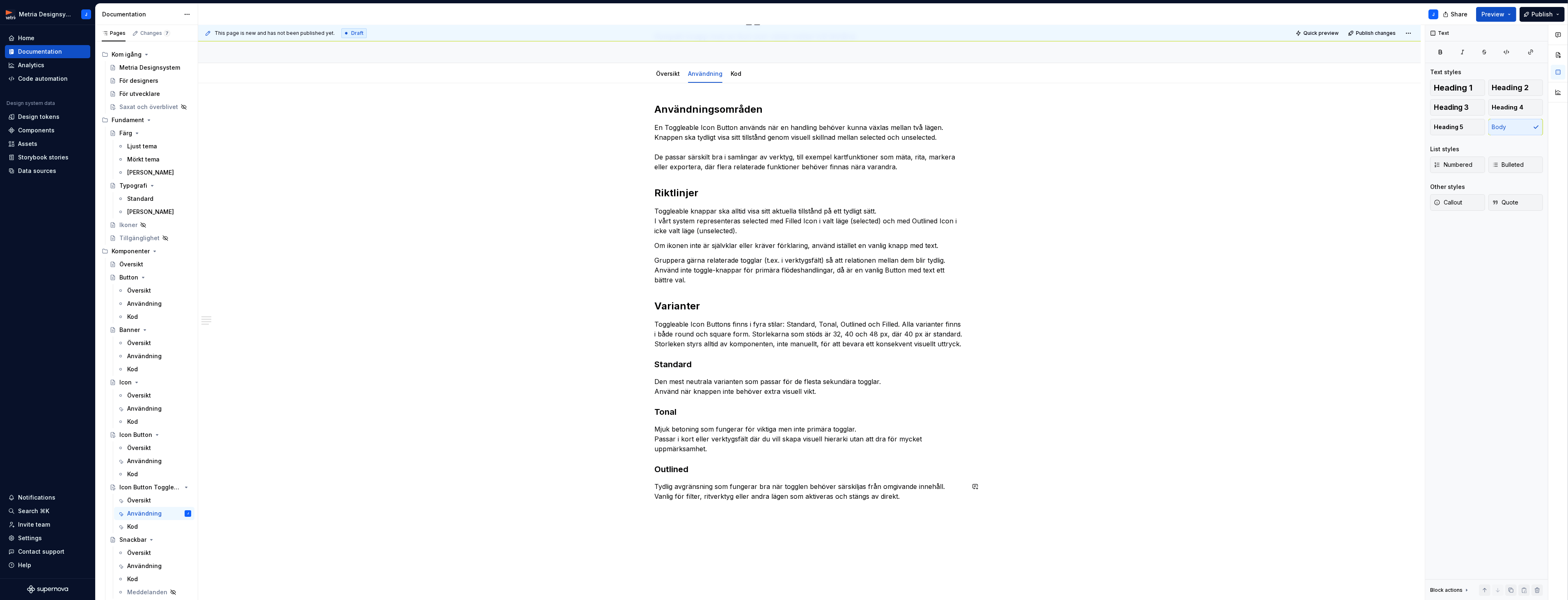
scroll to position [60, 0]
click at [686, 519] on div "Användningsområden En Toggleable Icon Button används när en handling behöver ku…" at bounding box center [809, 386] width 1223 height 608
click at [670, 512] on strong "Filled" at bounding box center [663, 510] width 17 height 9
click at [1453, 109] on span "Heading 3" at bounding box center [1451, 107] width 35 height 9
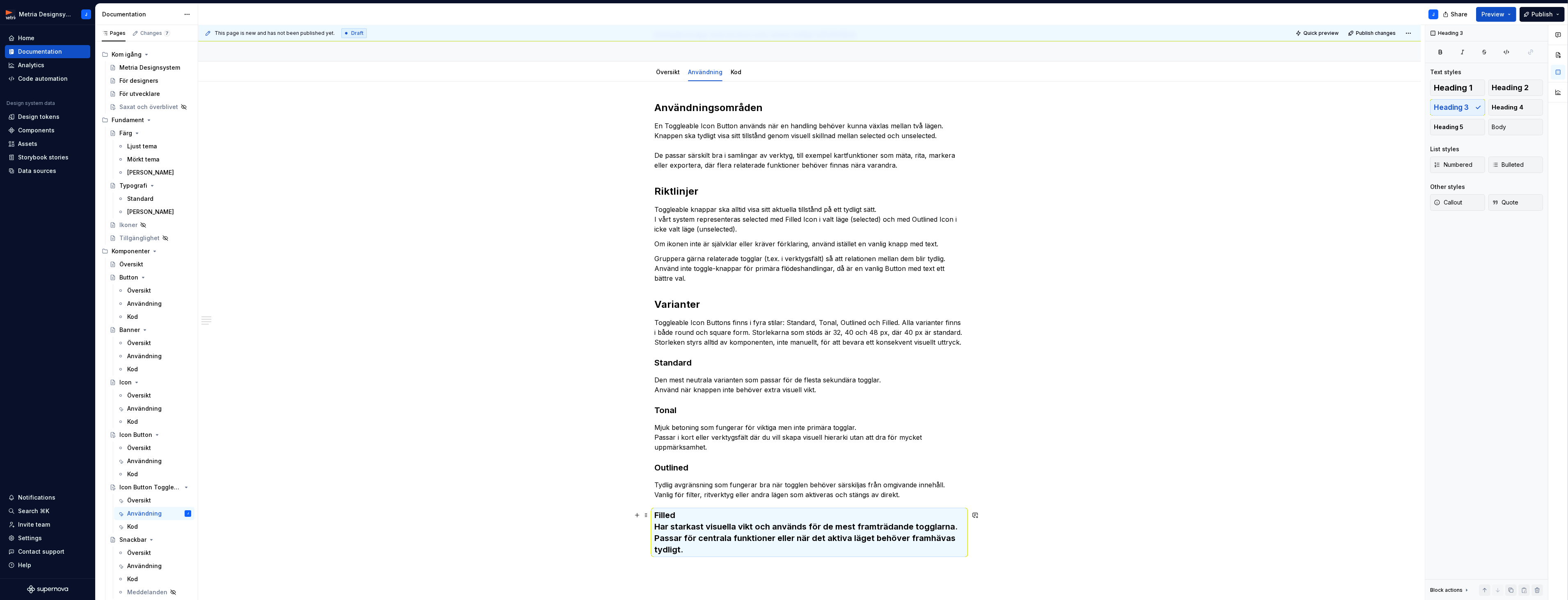
drag, startPoint x: 770, startPoint y: 523, endPoint x: 760, endPoint y: 523, distance: 10.0
click at [768, 522] on h3 "Filled Har starkast visuella vikt och används för de mest framträdande togglarn…" at bounding box center [809, 533] width 310 height 46
drag, startPoint x: 669, startPoint y: 527, endPoint x: 701, endPoint y: 545, distance: 36.7
click at [700, 547] on h3 "Filled Har starkast visuella vikt och används för de mest framträdande togglarn…" at bounding box center [809, 533] width 310 height 46
click at [1519, 130] on button "Body" at bounding box center [1516, 126] width 55 height 16
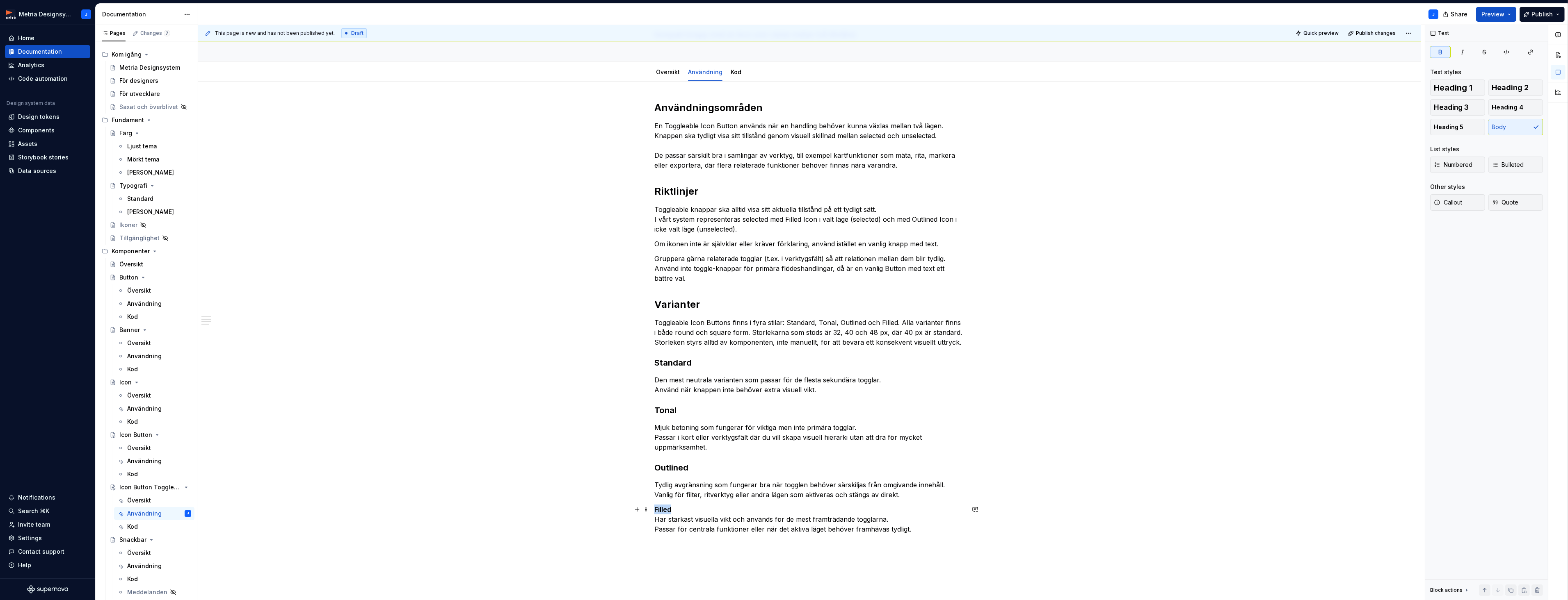
click at [718, 508] on p "Filled Har starkast visuella vikt och används för de mest framträdande togglarn…" at bounding box center [809, 519] width 310 height 29
click at [716, 509] on p "Filled Har starkast visuella vikt och används för de mest framträdande togglarn…" at bounding box center [809, 519] width 310 height 29
click at [657, 533] on p "Har starkast visuella vikt och används för de mest framträdande togglarna. Pass…" at bounding box center [809, 534] width 310 height 29
drag, startPoint x: 656, startPoint y: 524, endPoint x: 924, endPoint y: 534, distance: 268.2
click at [924, 534] on p "Har starkast visuella vikt och används för de mest framträdande togglarna. Pass…" at bounding box center [809, 529] width 310 height 20
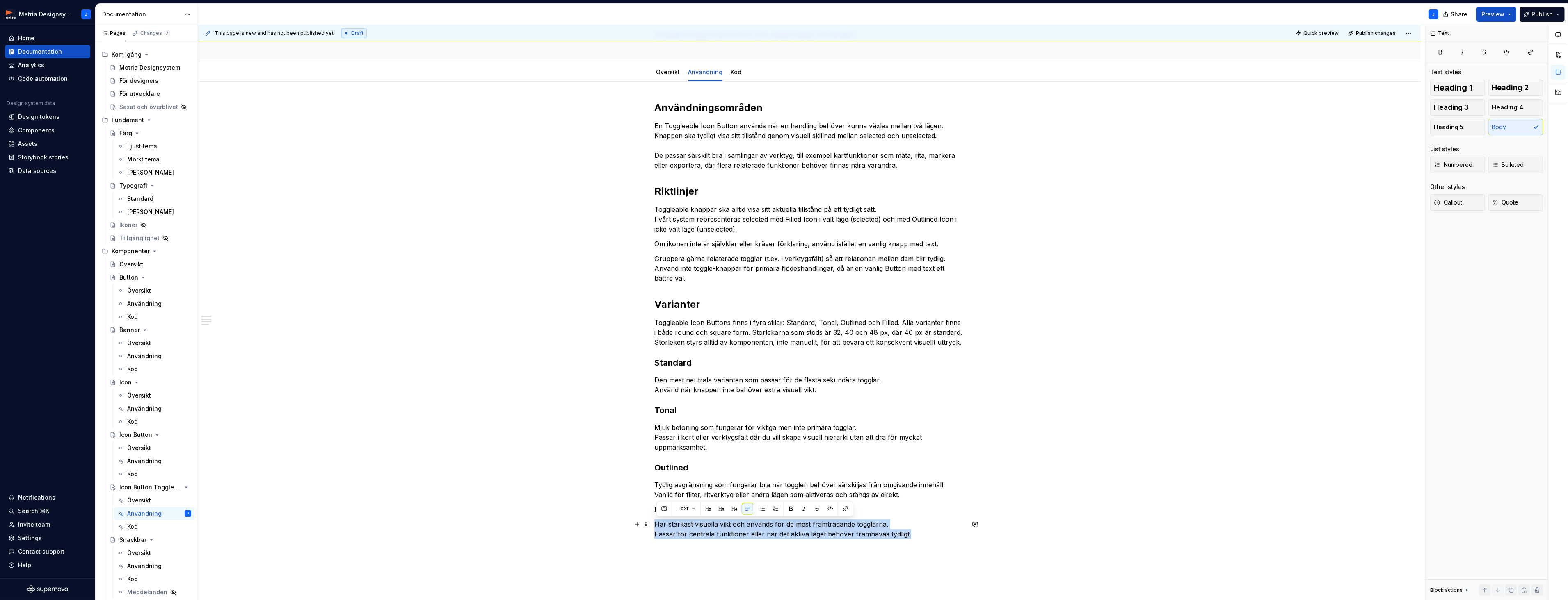
drag, startPoint x: 924, startPoint y: 534, endPoint x: 887, endPoint y: 533, distance: 37.0
click at [924, 534] on p "Har starkast visuella vikt och används för de mest framträdande togglarna. Pass…" at bounding box center [809, 529] width 310 height 20
click at [676, 511] on p "Filled" at bounding box center [809, 509] width 310 height 10
drag, startPoint x: 1455, startPoint y: 103, endPoint x: 1449, endPoint y: 111, distance: 10.0
click at [1455, 103] on span "Heading 3" at bounding box center [1451, 107] width 35 height 9
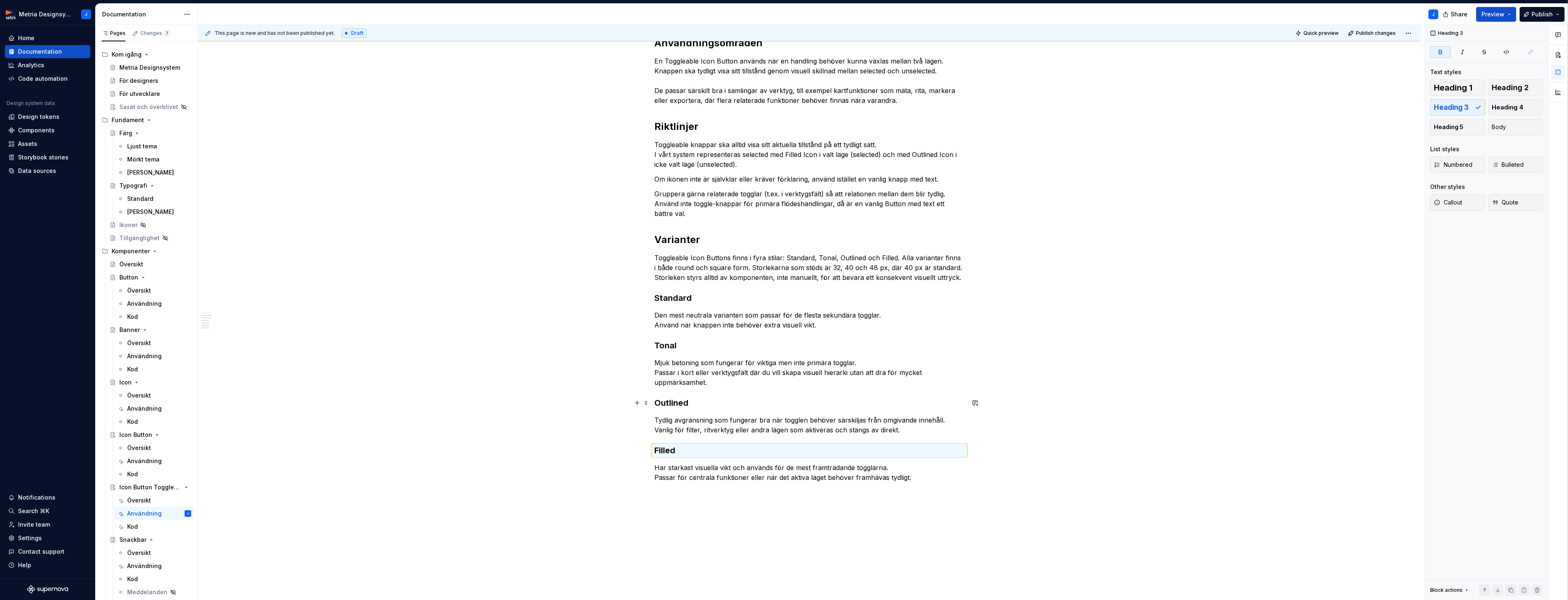
scroll to position [185, 0]
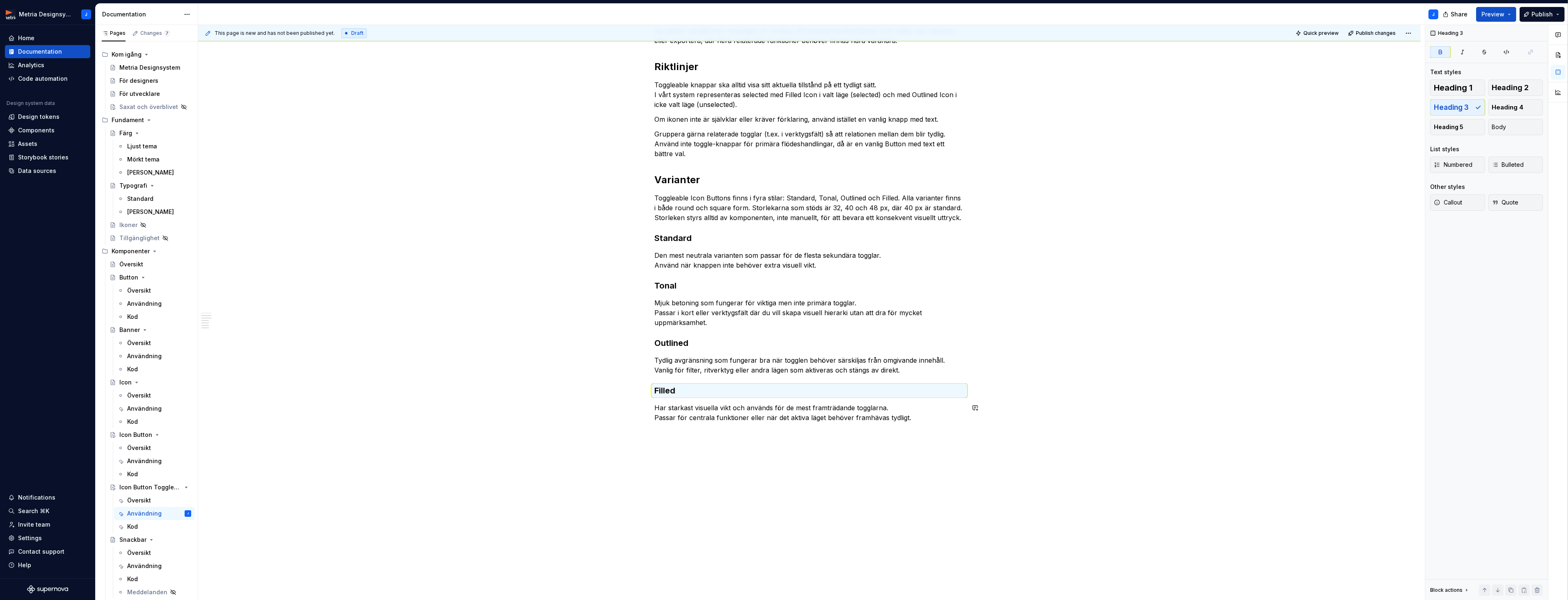
click at [765, 441] on div "This page is new and has not been published yet. Draft Quick preview Publish ch…" at bounding box center [811, 312] width 1226 height 576
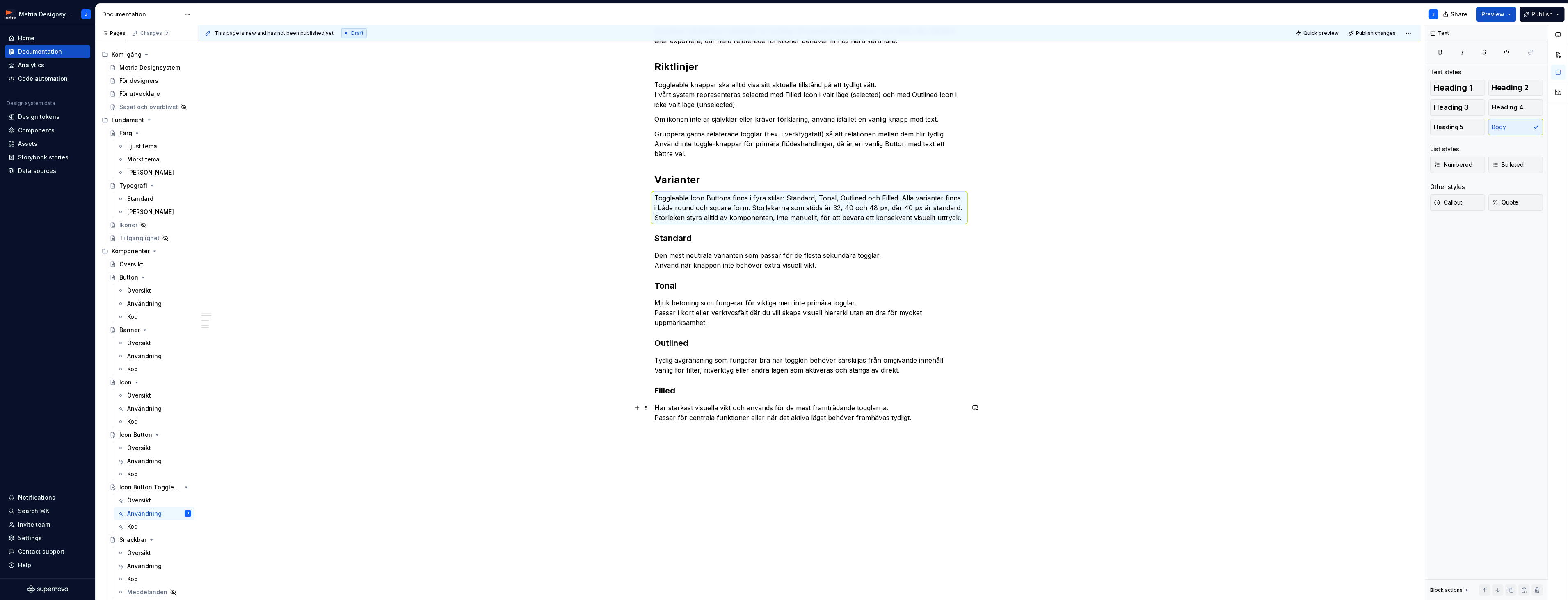
click at [934, 421] on p "Har starkast visuella vikt och används för de mest framträdande togglarna. Pass…" at bounding box center [809, 413] width 310 height 20
click at [1495, 88] on span "Heading 2" at bounding box center [1510, 88] width 37 height 9
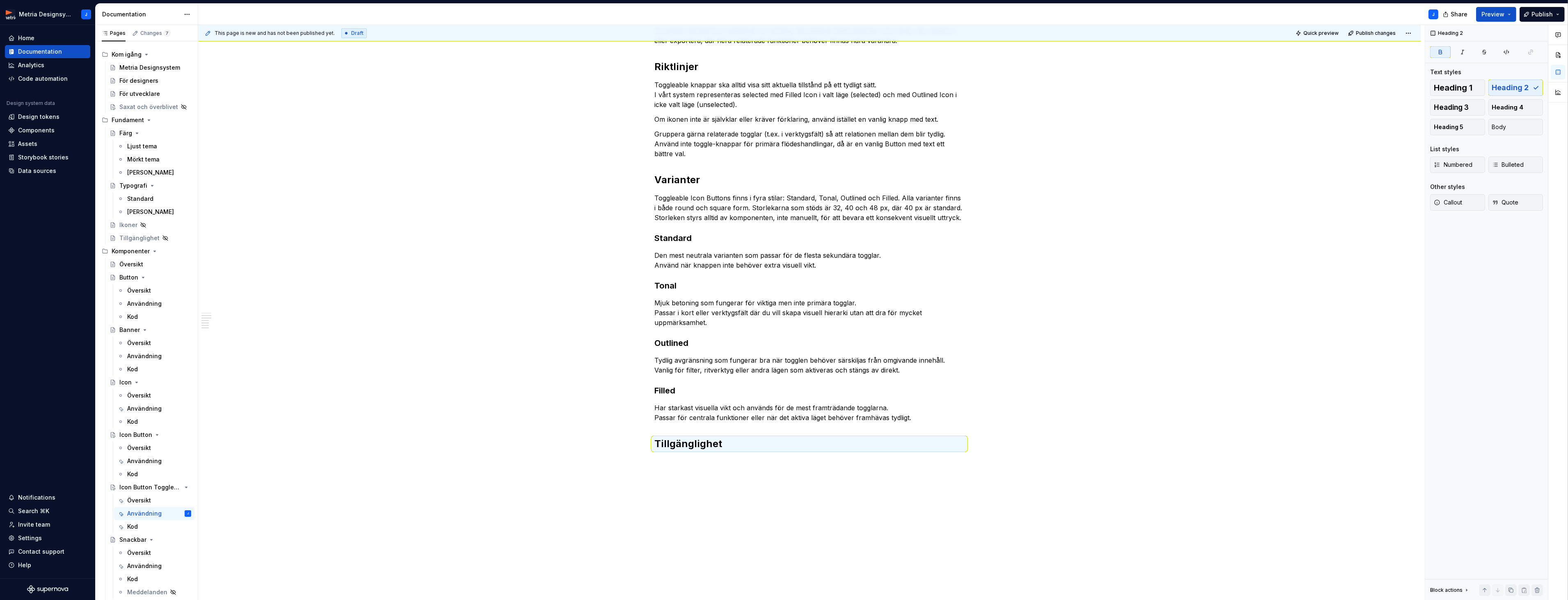
click at [678, 468] on div "Användningsområden En Toggleable Icon Button används när en handling behöver ku…" at bounding box center [809, 298] width 1223 height 683
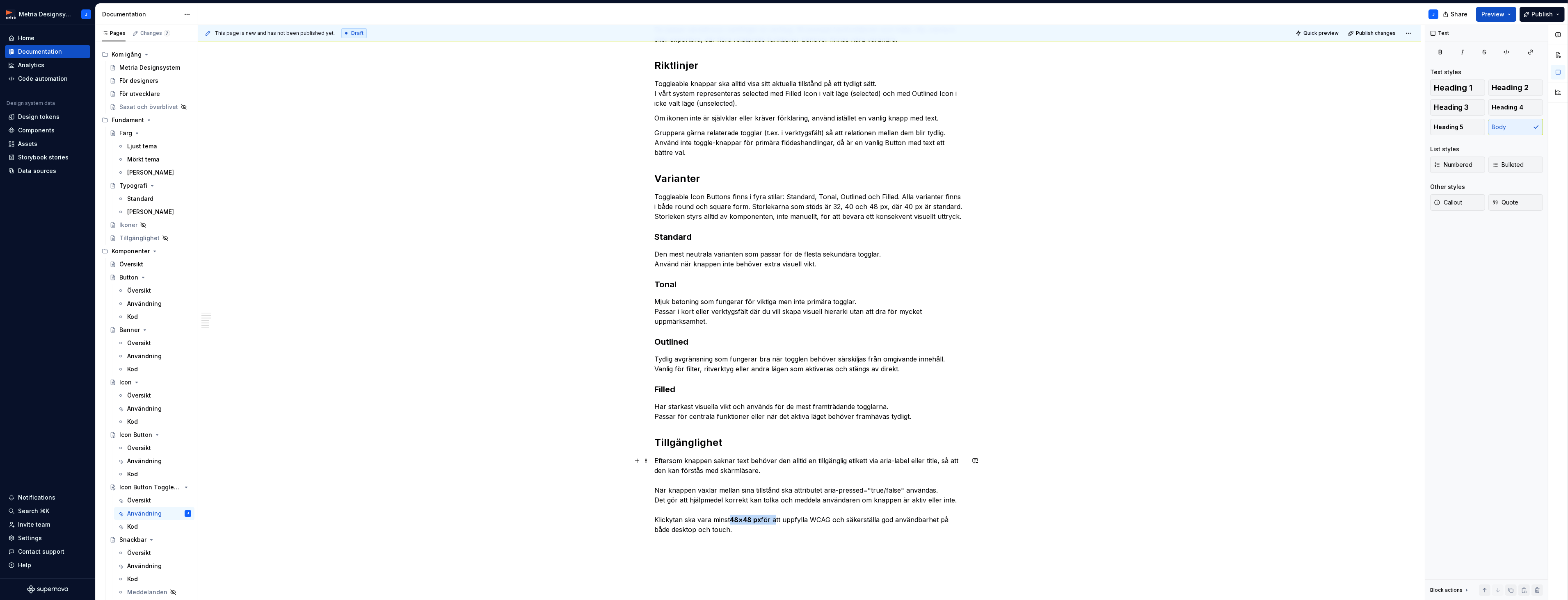
drag, startPoint x: 731, startPoint y: 521, endPoint x: 780, endPoint y: 516, distance: 49.3
click at [778, 516] on p "Eftersom knappen saknar text behöver den alltid en tillgänglig etikett via aria…" at bounding box center [809, 495] width 310 height 79
click at [865, 509] on button "button" at bounding box center [866, 504] width 12 height 12
click at [1023, 502] on div "Användningsområden En Toggleable Icon Button används när en handling behöver ku…" at bounding box center [809, 339] width 1223 height 768
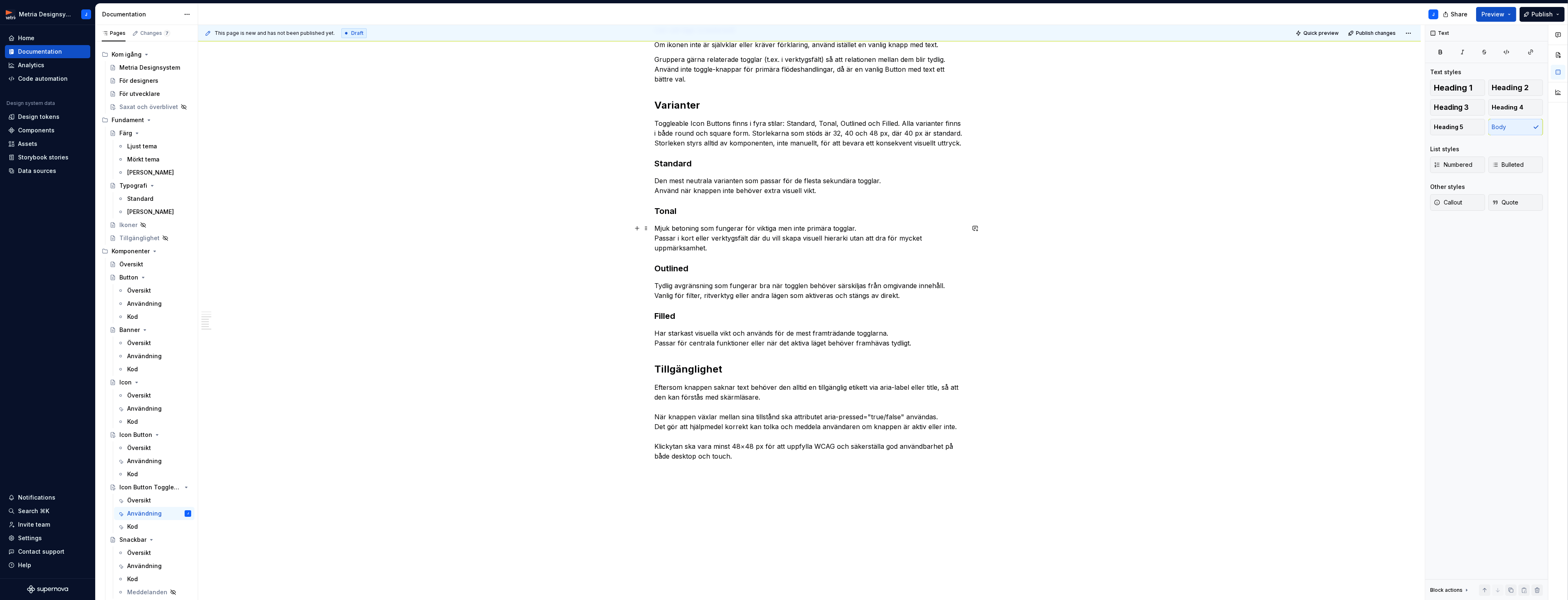
scroll to position [310, 0]
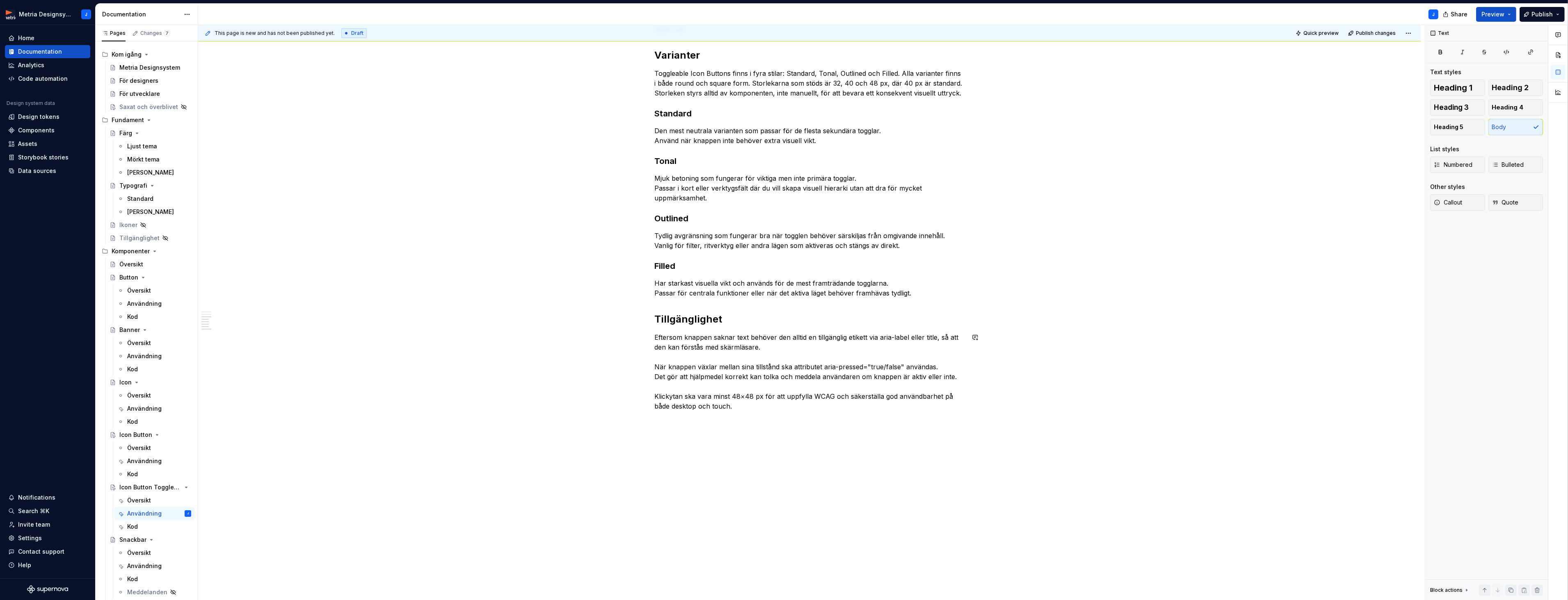
click at [685, 439] on div "Användningsområden En Toggleable Icon Button används när en handling behöver ku…" at bounding box center [809, 216] width 1223 height 768
click at [638, 423] on button "button" at bounding box center [637, 421] width 12 height 12
click at [728, 475] on div "Link to a page or external URL" at bounding box center [717, 476] width 73 height 7
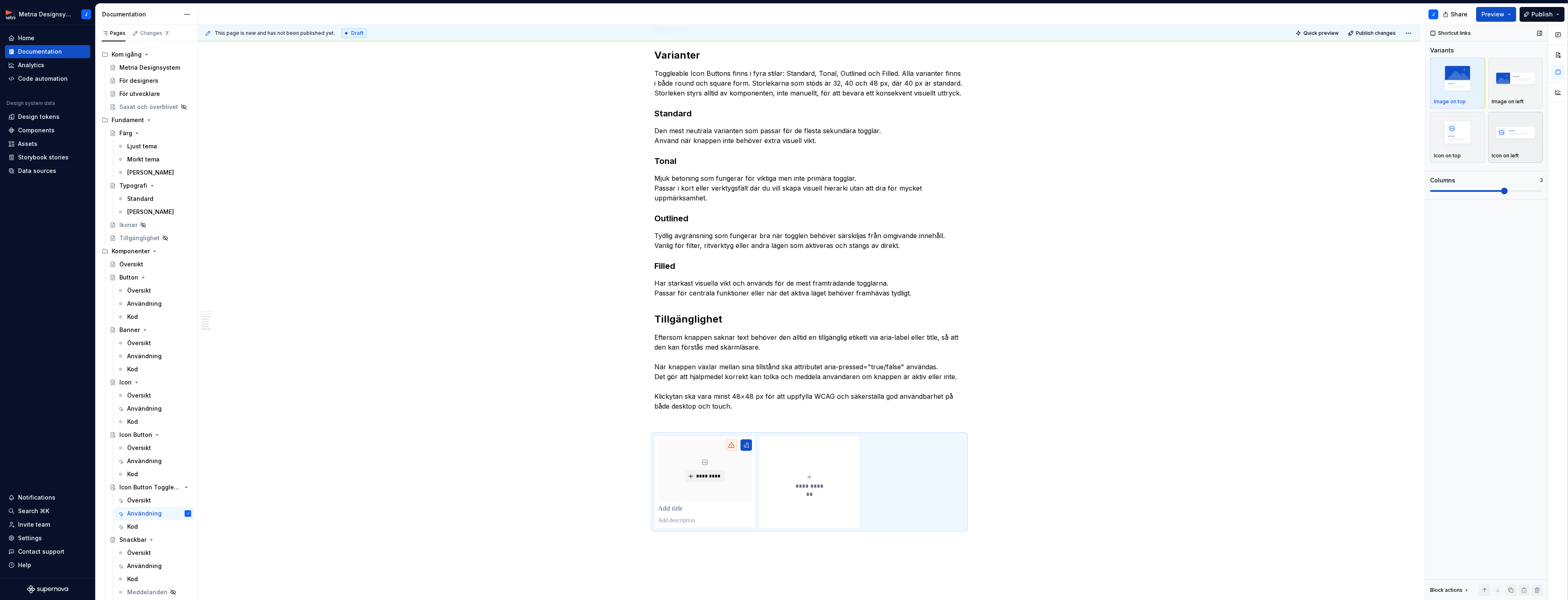
click at [1489, 134] on button "Icon on left" at bounding box center [1516, 138] width 55 height 51
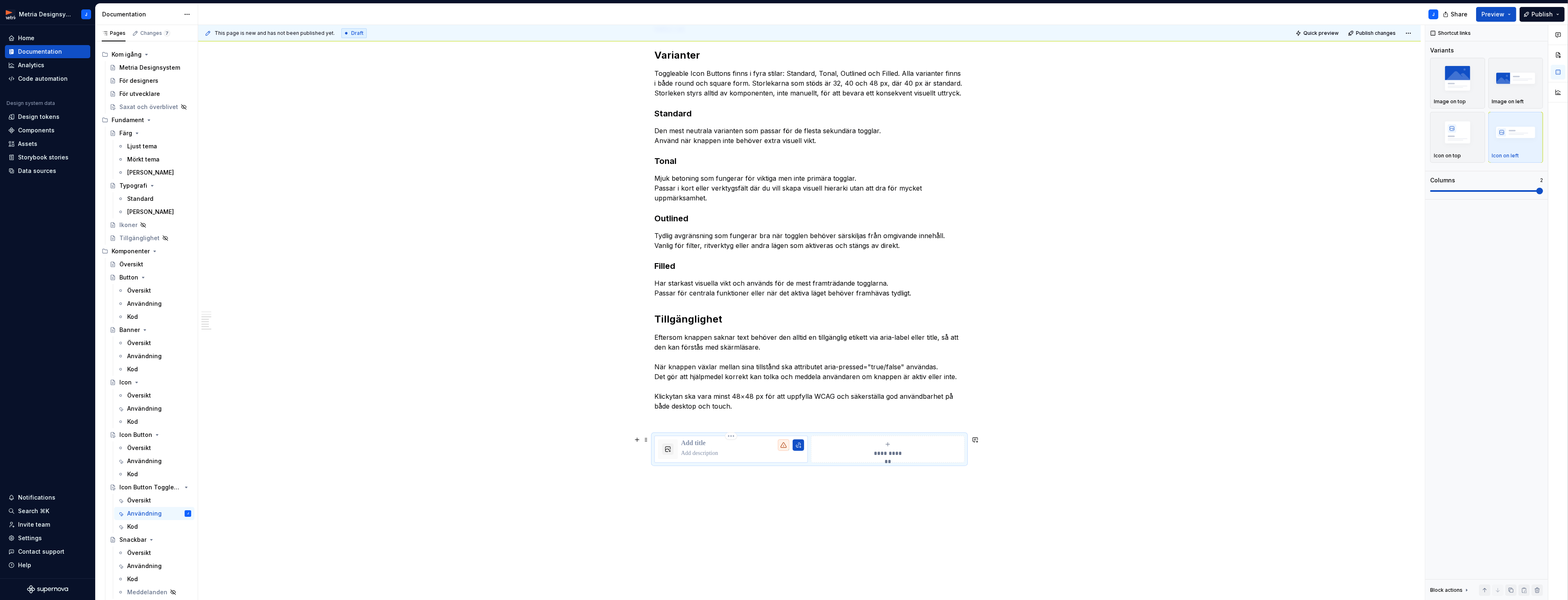
click at [711, 445] on p at bounding box center [743, 443] width 123 height 9
type textarea "*"
type input "I"
type textarea "*"
type input "Ic"
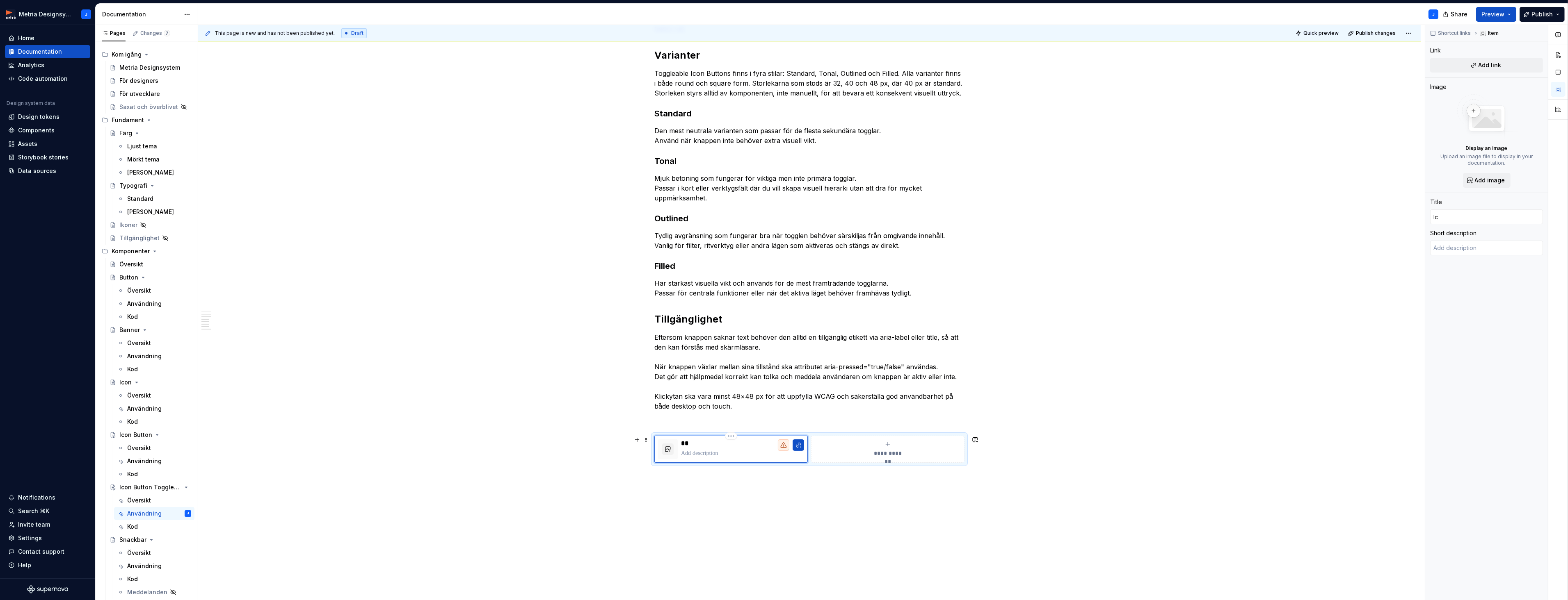
type textarea "*"
type input "Ico"
type textarea "*"
type input "Icon"
type textarea "*"
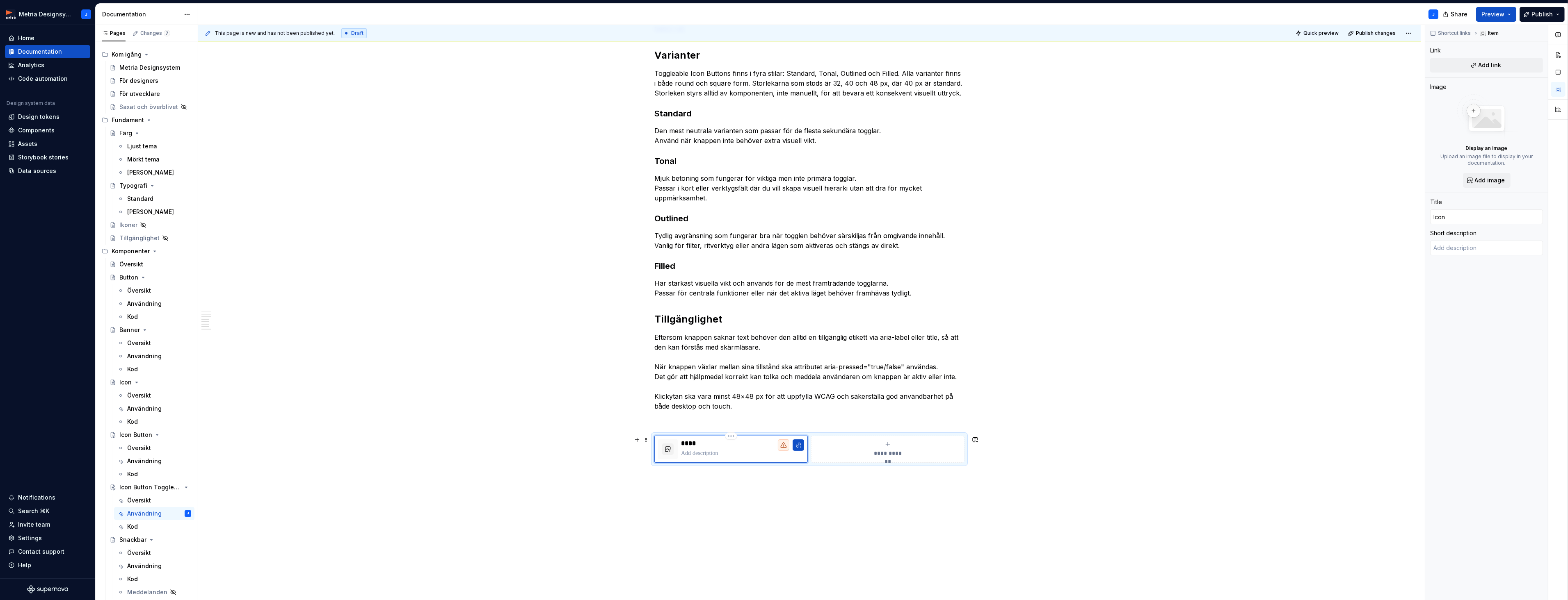
type input "Icon"
type textarea "*"
type input "Icon B"
type textarea "*"
type input "Icon Bu"
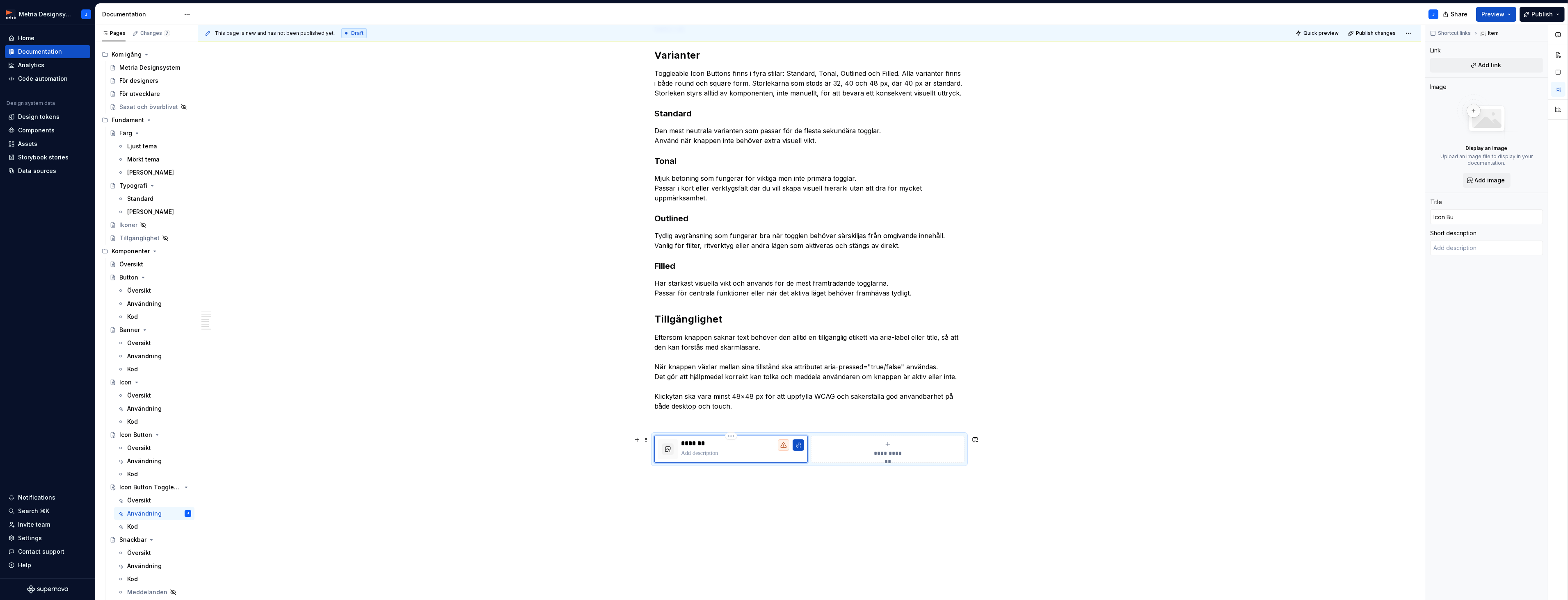
type textarea "*"
type input "Icon But"
type textarea "*"
type input "Icon Butt"
type textarea "*"
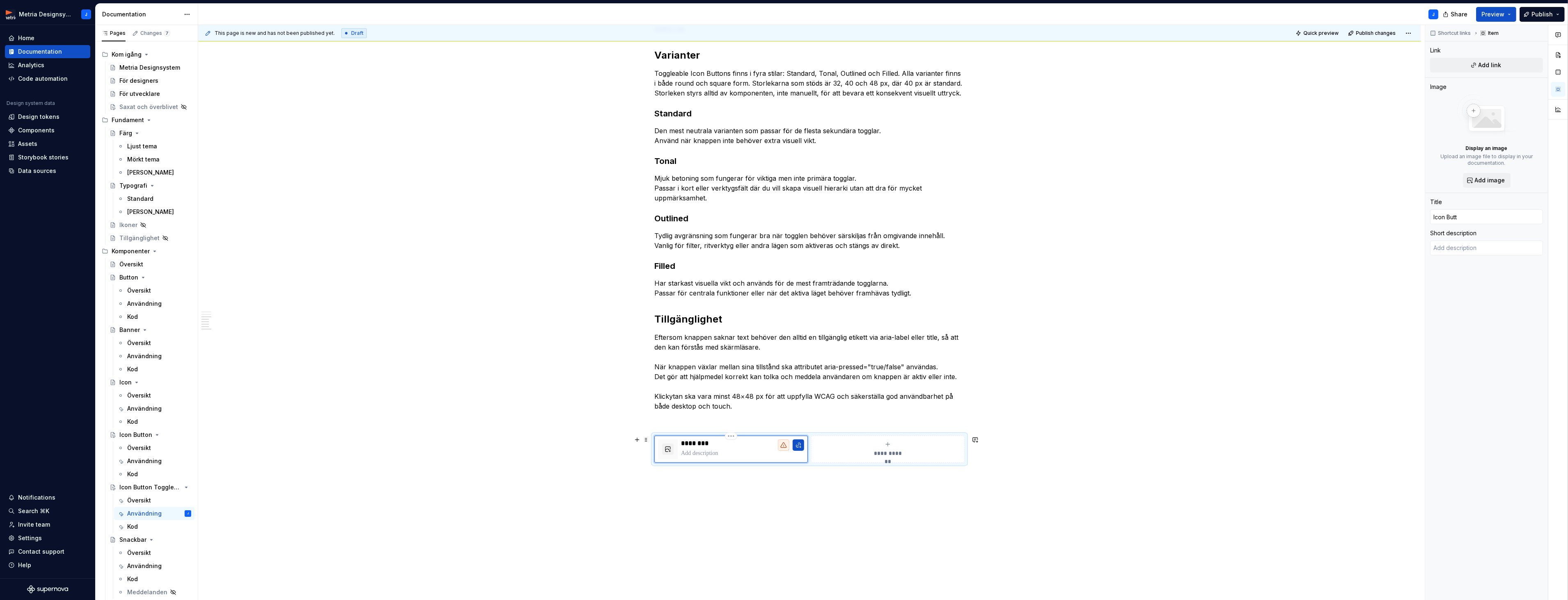
type input "Icon Butto"
type textarea "*"
type input "Icon Button"
click at [1488, 65] on span "Add link" at bounding box center [1489, 65] width 23 height 9
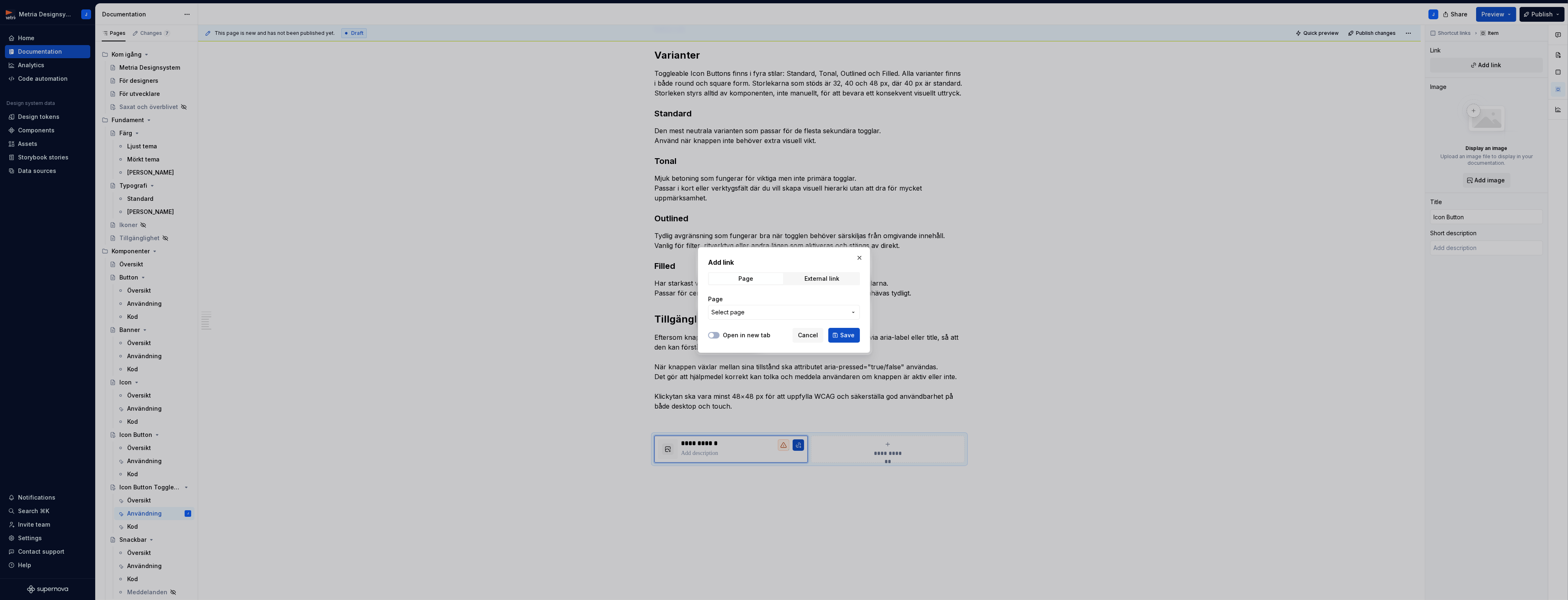
click at [756, 314] on span "Select page" at bounding box center [779, 312] width 135 height 9
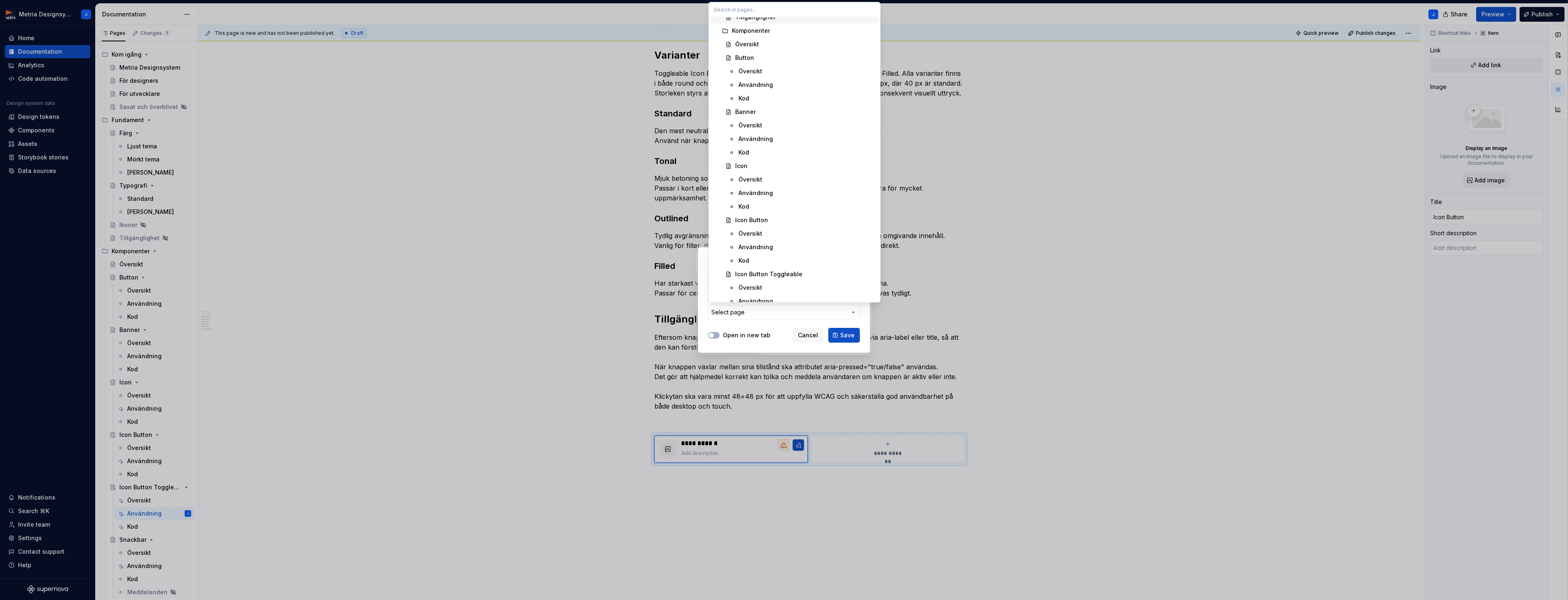
scroll to position [211, 0]
click at [764, 220] on div "Icon Button" at bounding box center [751, 220] width 33 height 9
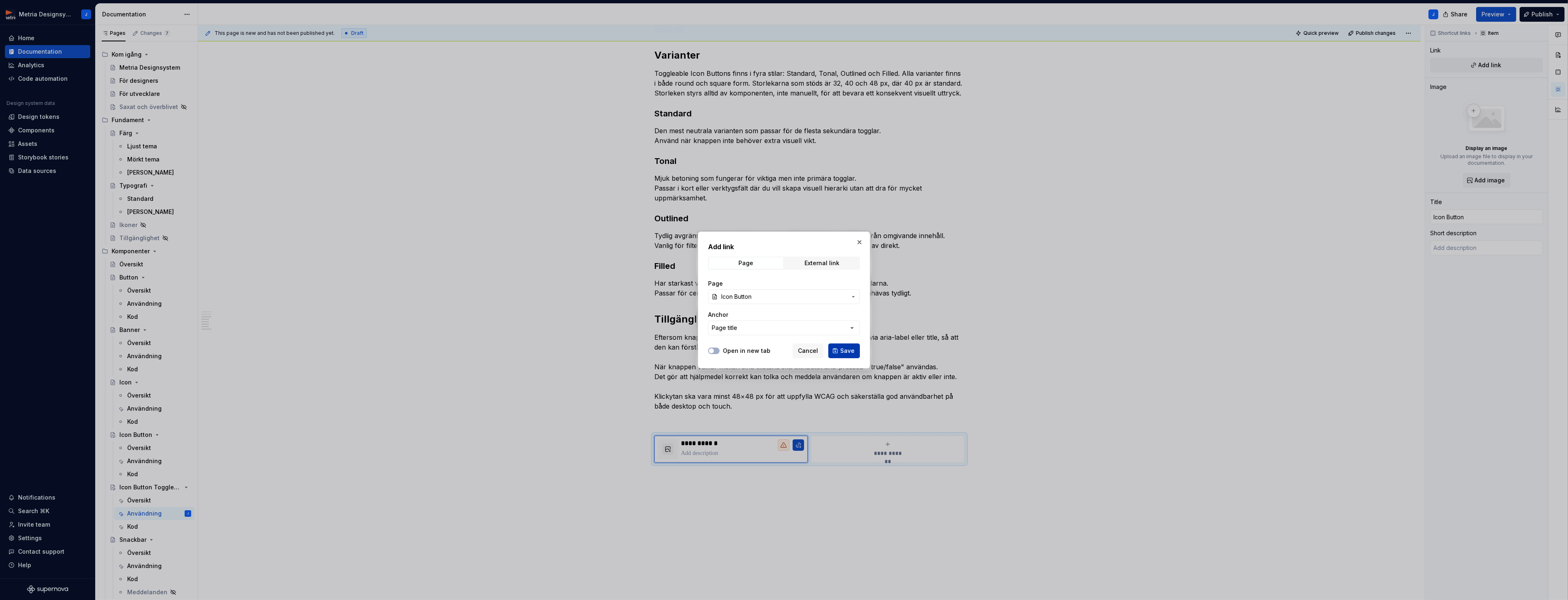
click at [850, 350] on span "Save" at bounding box center [848, 350] width 14 height 9
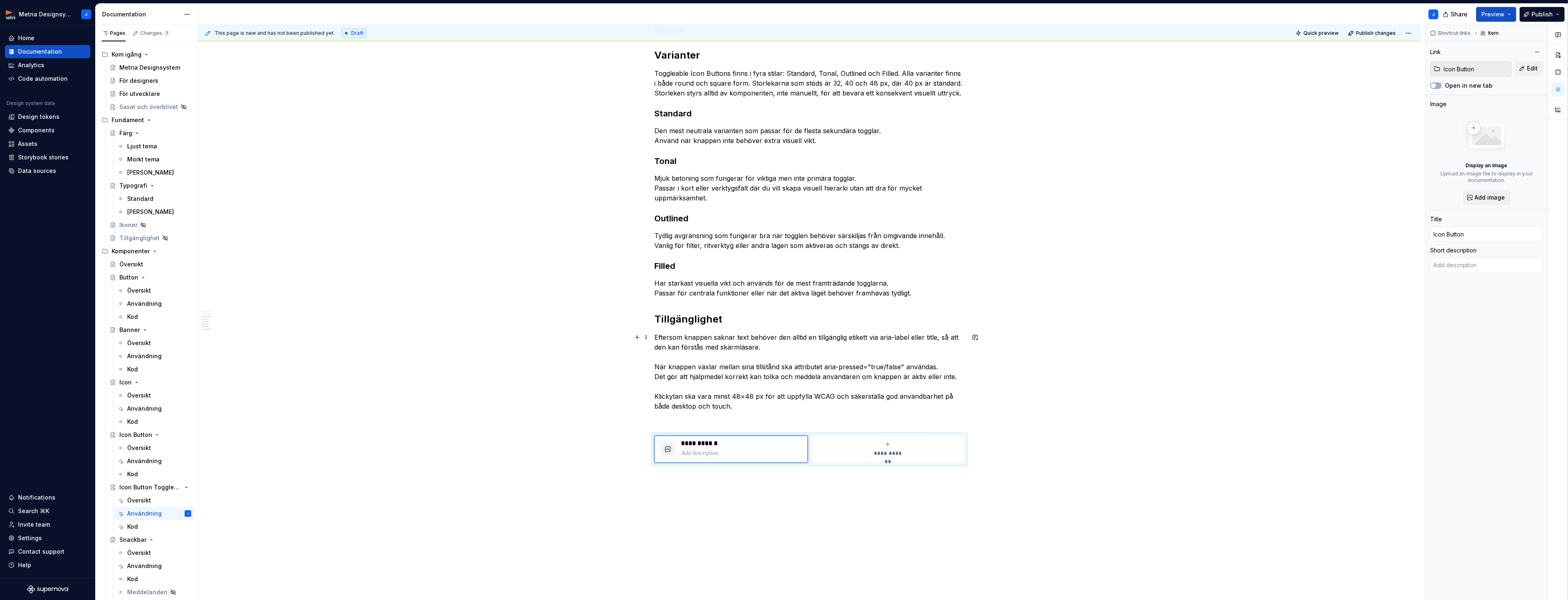
type textarea "*"
type textarea "Knapp med ikon för enkla, välkända handlingar"
click at [888, 453] on span "**********" at bounding box center [888, 457] width 35 height 9
type textarea "*"
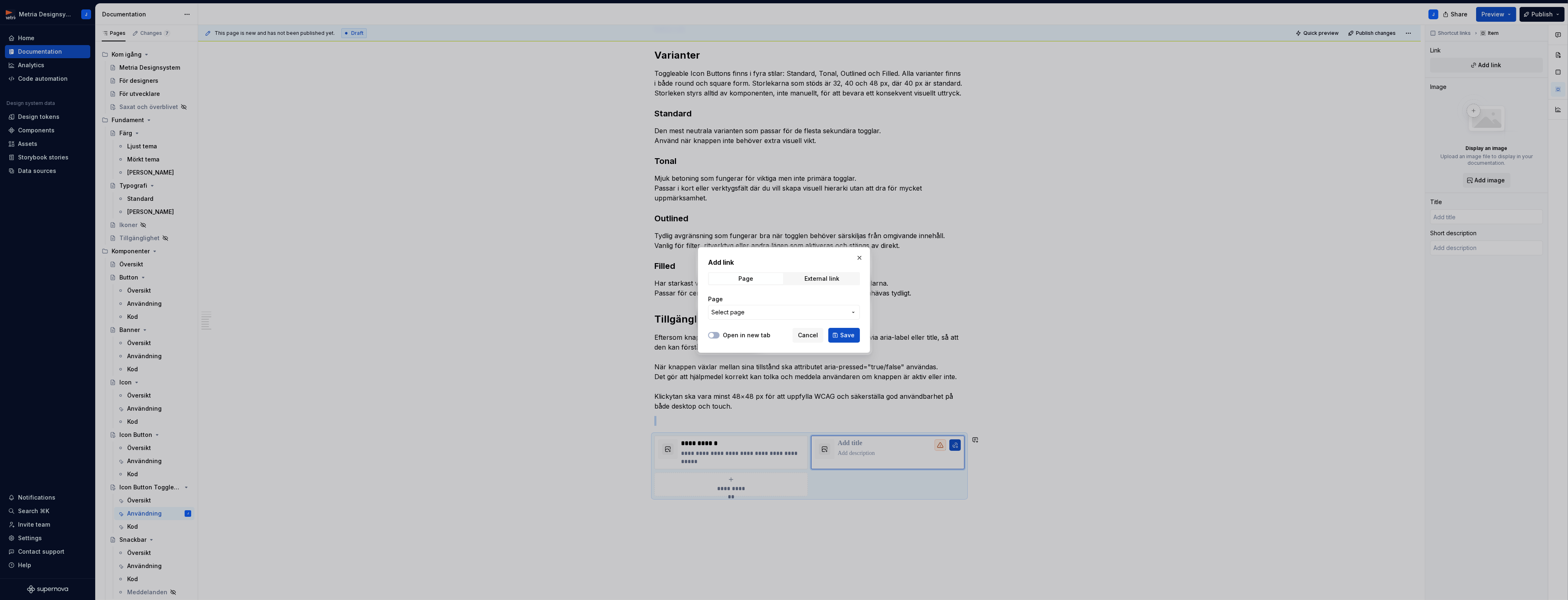
click at [810, 316] on span "Select page" at bounding box center [779, 312] width 135 height 9
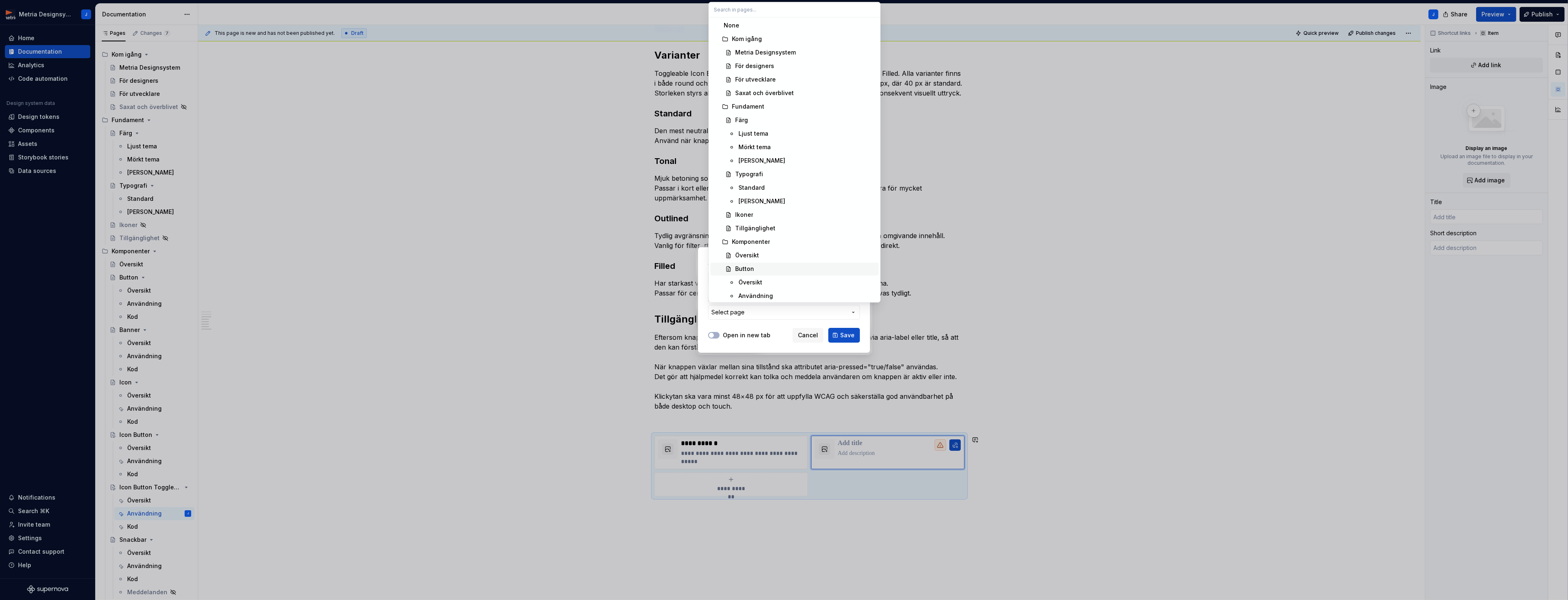
click at [774, 271] on div "Button" at bounding box center [805, 269] width 140 height 9
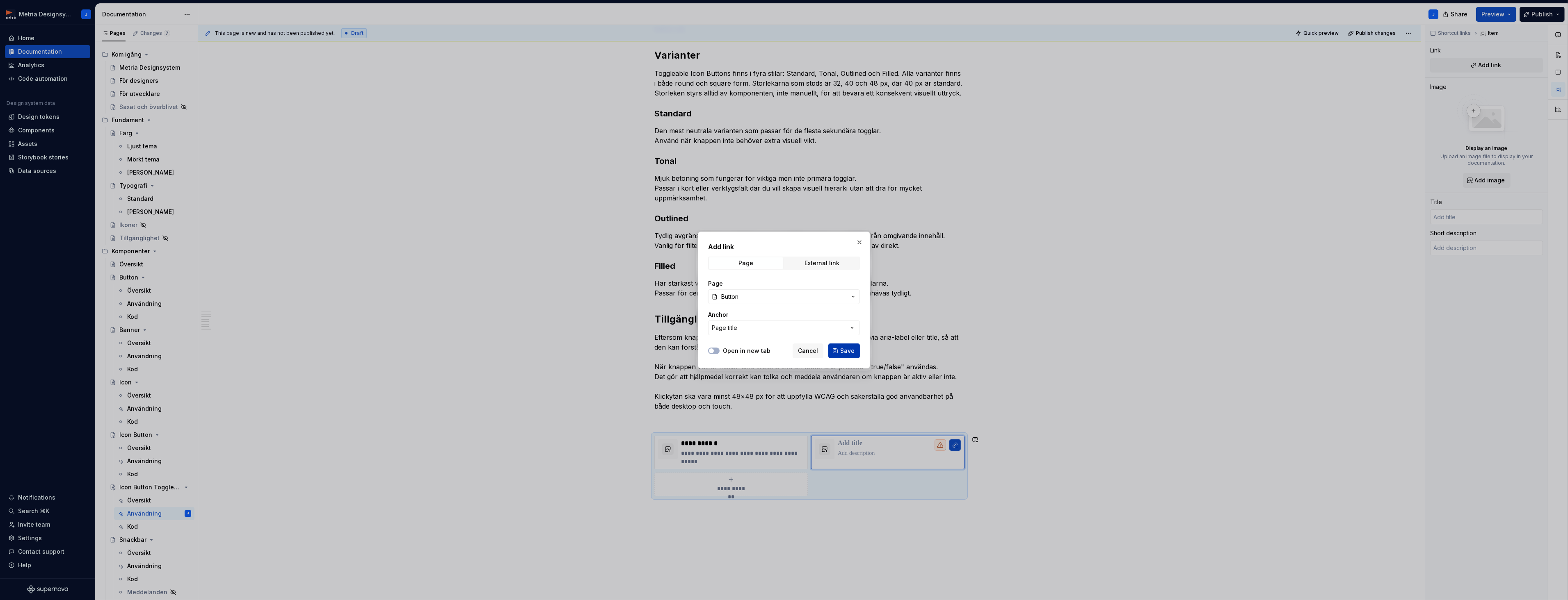
click at [846, 351] on span "Save" at bounding box center [848, 350] width 14 height 9
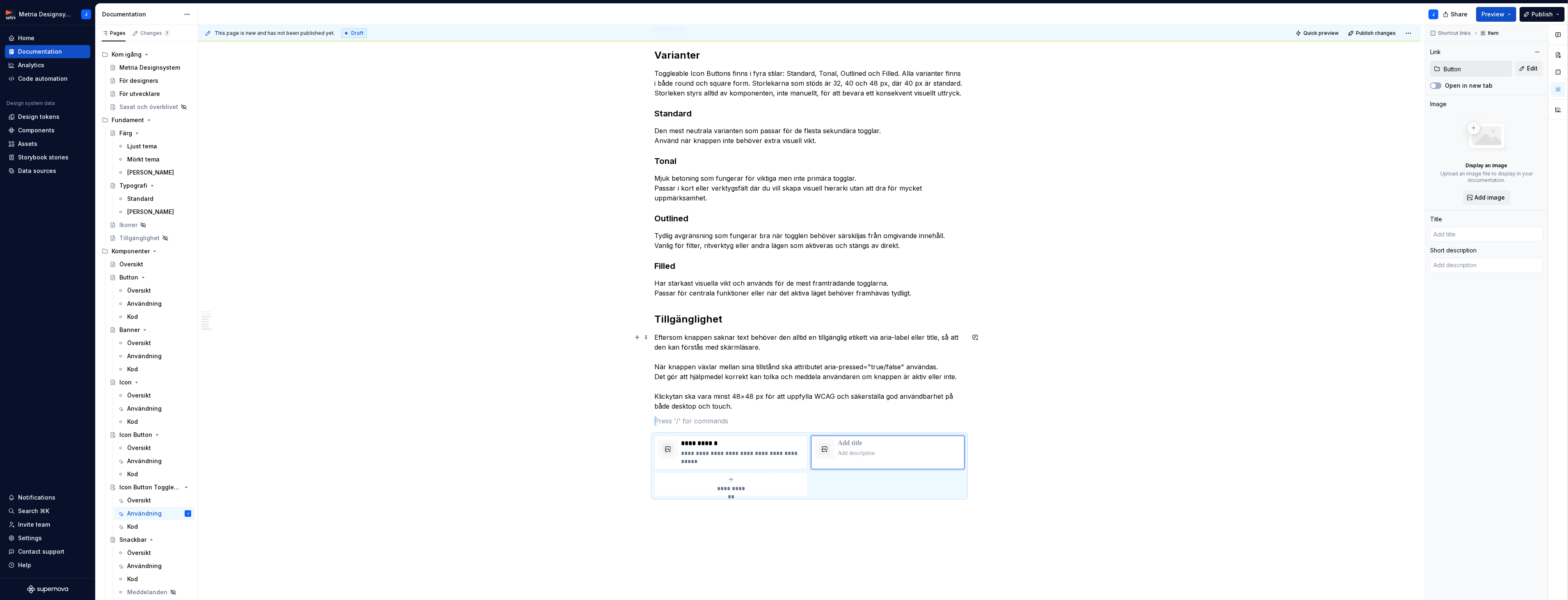
type textarea "*"
type input "Button"
type textarea "En knapp initierar en handling och berättar för användaren vad som kommer att h…"
click at [1495, 12] on span "Preview" at bounding box center [1493, 14] width 23 height 9
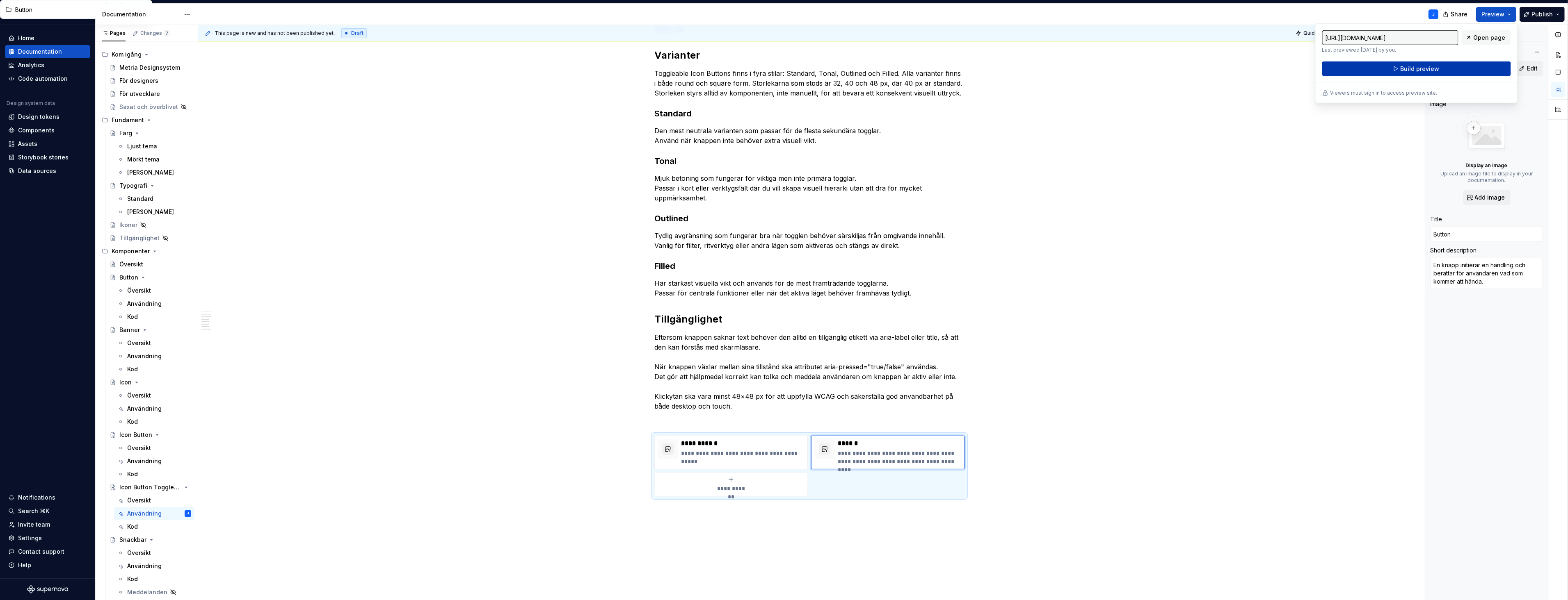
click at [1431, 69] on span "Build preview" at bounding box center [1419, 69] width 39 height 9
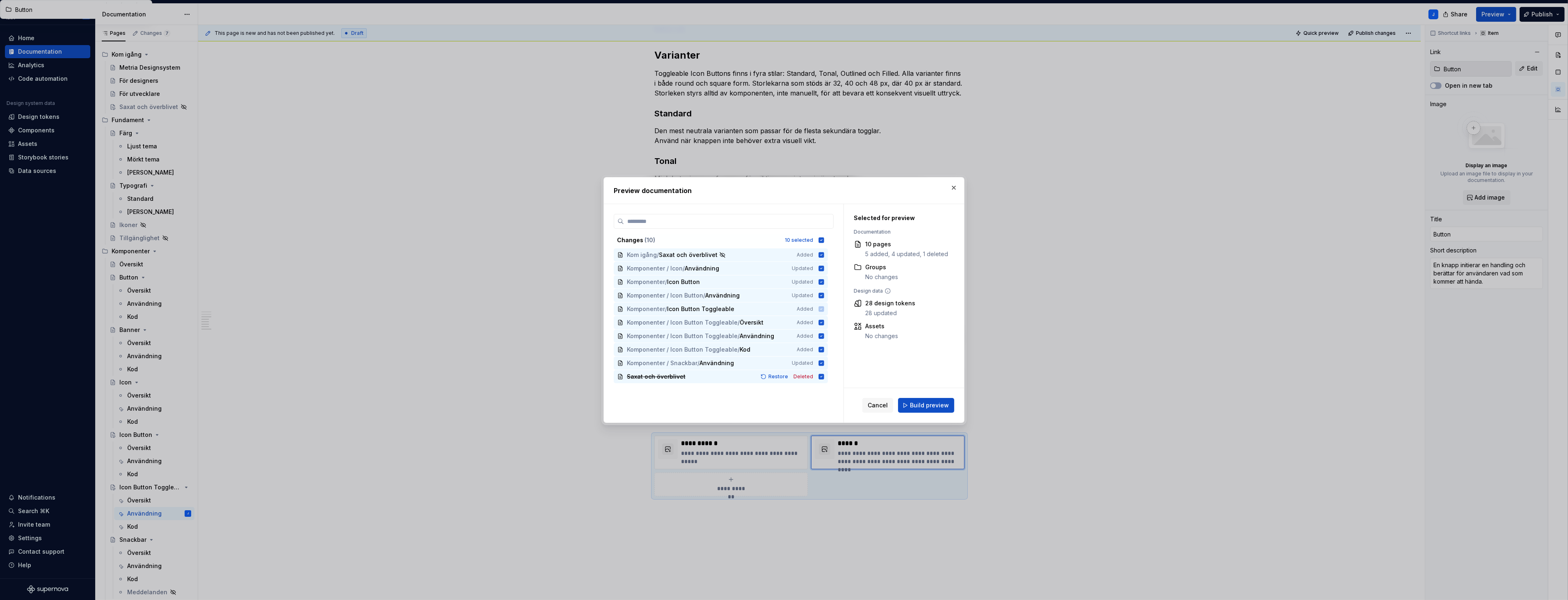
drag, startPoint x: 937, startPoint y: 407, endPoint x: 942, endPoint y: 405, distance: 5.4
click at [937, 407] on span "Build preview" at bounding box center [929, 405] width 39 height 9
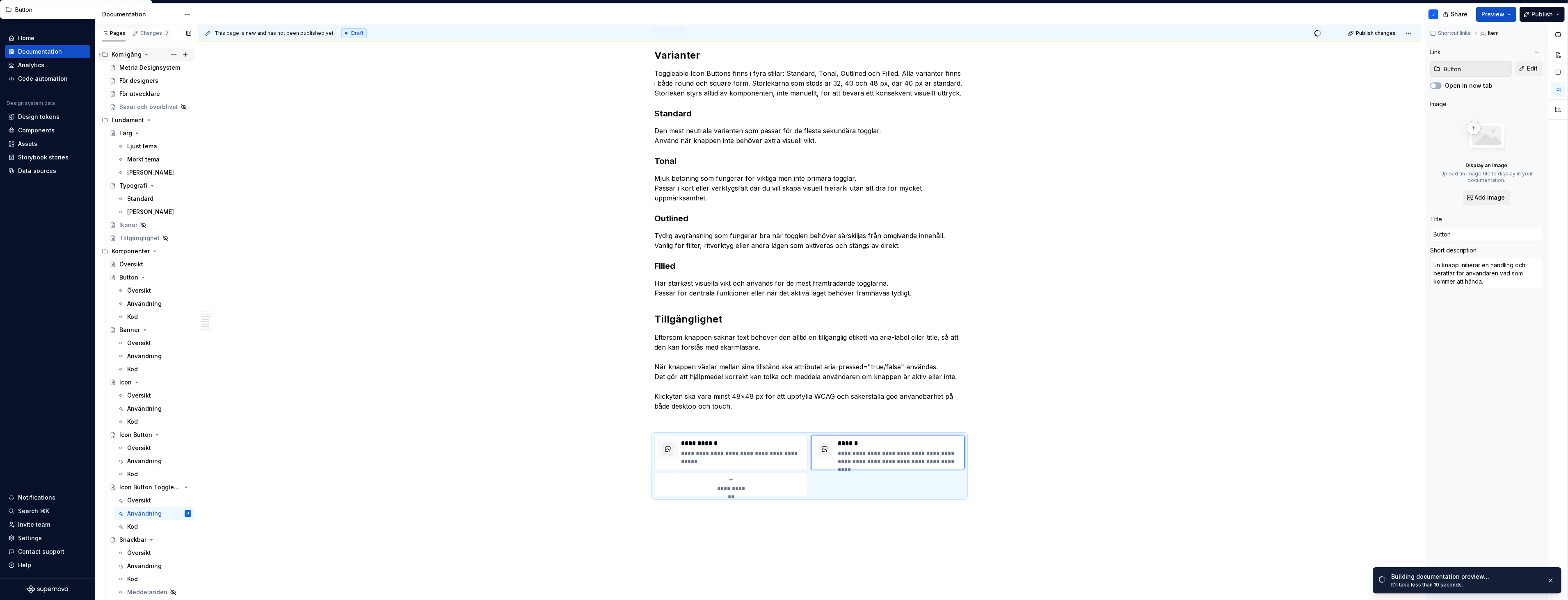
click at [136, 56] on div "Kom igång" at bounding box center [127, 54] width 30 height 9
click at [128, 54] on div "Kom igång" at bounding box center [127, 54] width 30 height 9
click at [132, 64] on div "Metria Designsystem" at bounding box center [143, 67] width 47 height 9
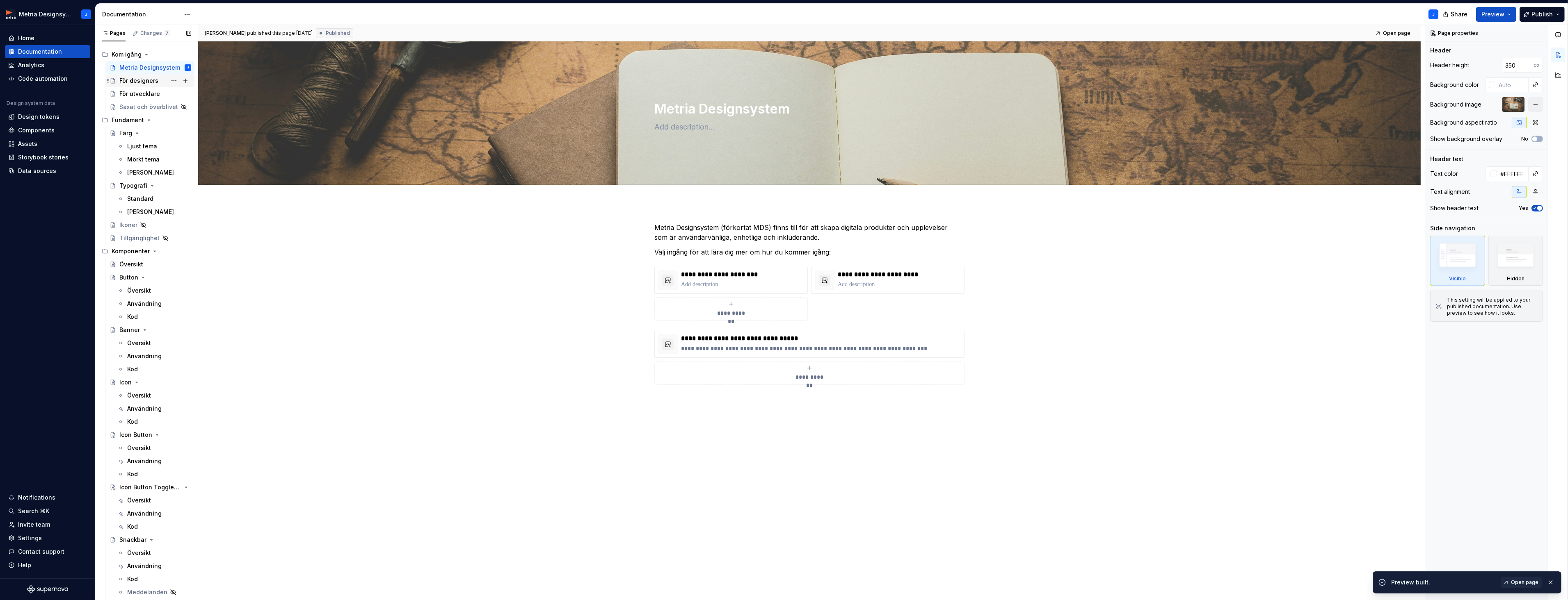
click at [153, 83] on div "För designers" at bounding box center [138, 81] width 39 height 9
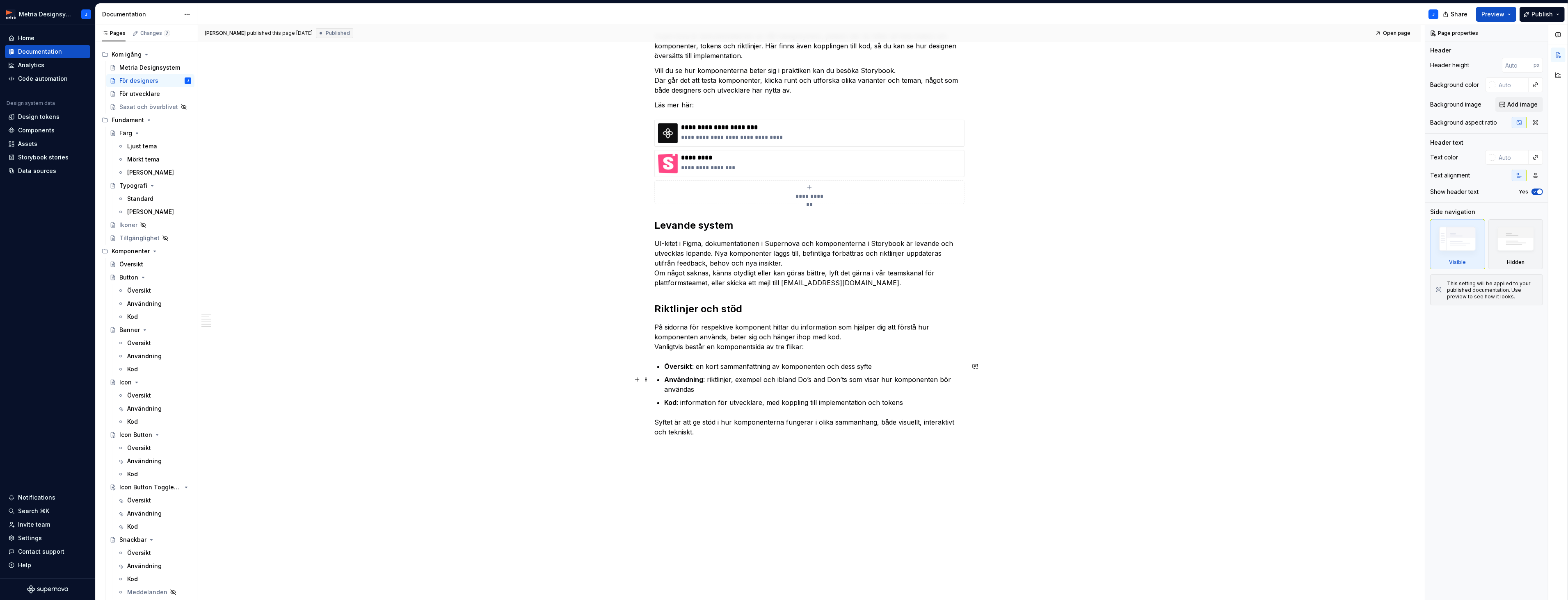
scroll to position [547, 0]
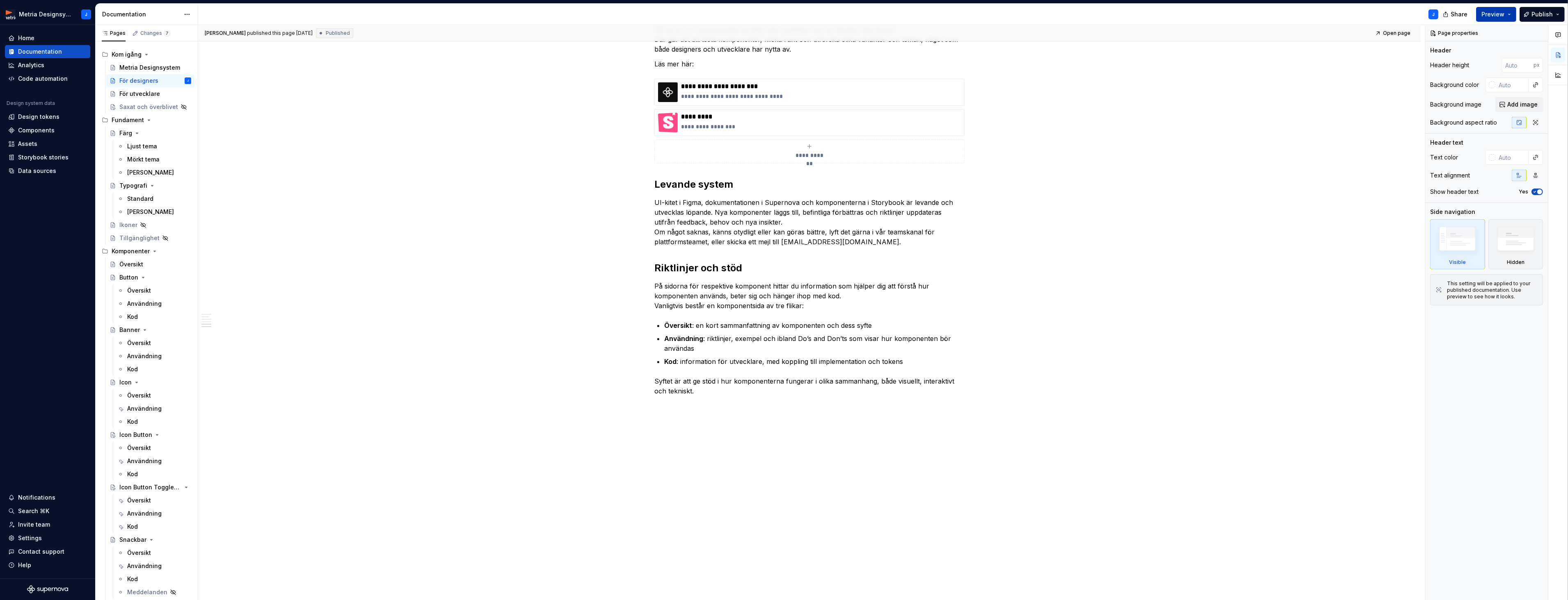
click at [1489, 12] on span "Preview" at bounding box center [1493, 14] width 23 height 9
click at [1487, 35] on span "Open page" at bounding box center [1489, 37] width 32 height 9
drag, startPoint x: 141, startPoint y: 510, endPoint x: 180, endPoint y: 499, distance: 40.5
click at [141, 511] on div "Användning" at bounding box center [144, 515] width 35 height 9
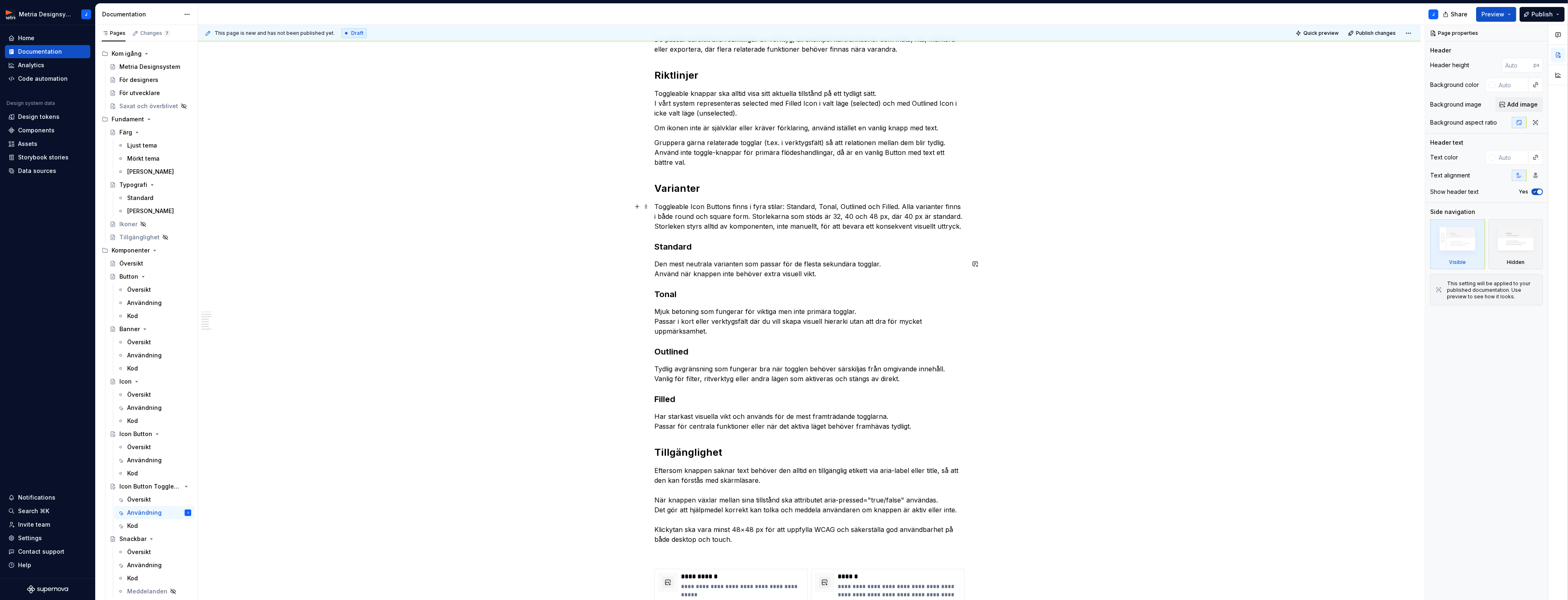
scroll to position [202, 0]
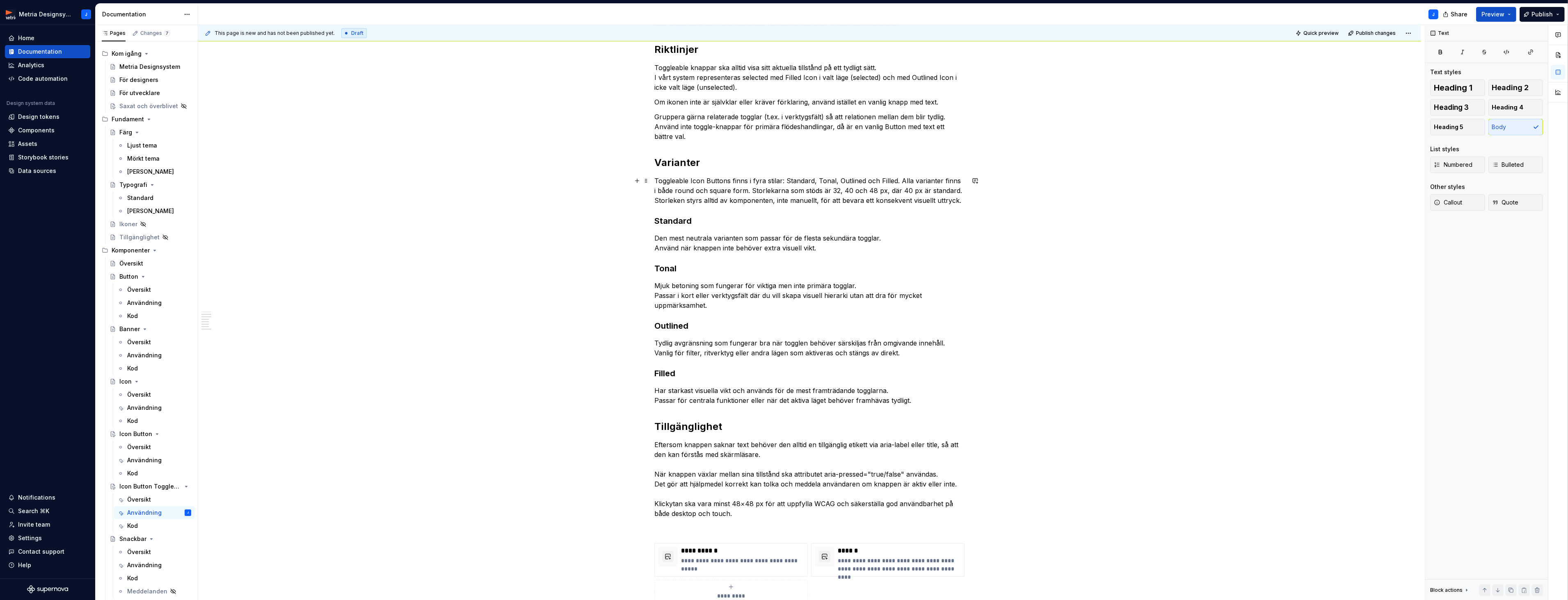
click at [700, 185] on p "Toggleable Icon Buttons finns i fyra stilar: Standard, Tonal, Outlined och Fill…" at bounding box center [809, 190] width 310 height 29
click at [716, 245] on p "Den mest neutrala varianten som passar för de flesta sekundära togglar. Använd …" at bounding box center [809, 243] width 310 height 20
click at [1499, 126] on span "Body" at bounding box center [1499, 127] width 14 height 9
click at [732, 288] on p "Mjuk betoning som fungerar för viktiga men inte primära togglar. Passar i kort …" at bounding box center [809, 295] width 310 height 29
click at [1513, 130] on button "Body" at bounding box center [1516, 126] width 55 height 16
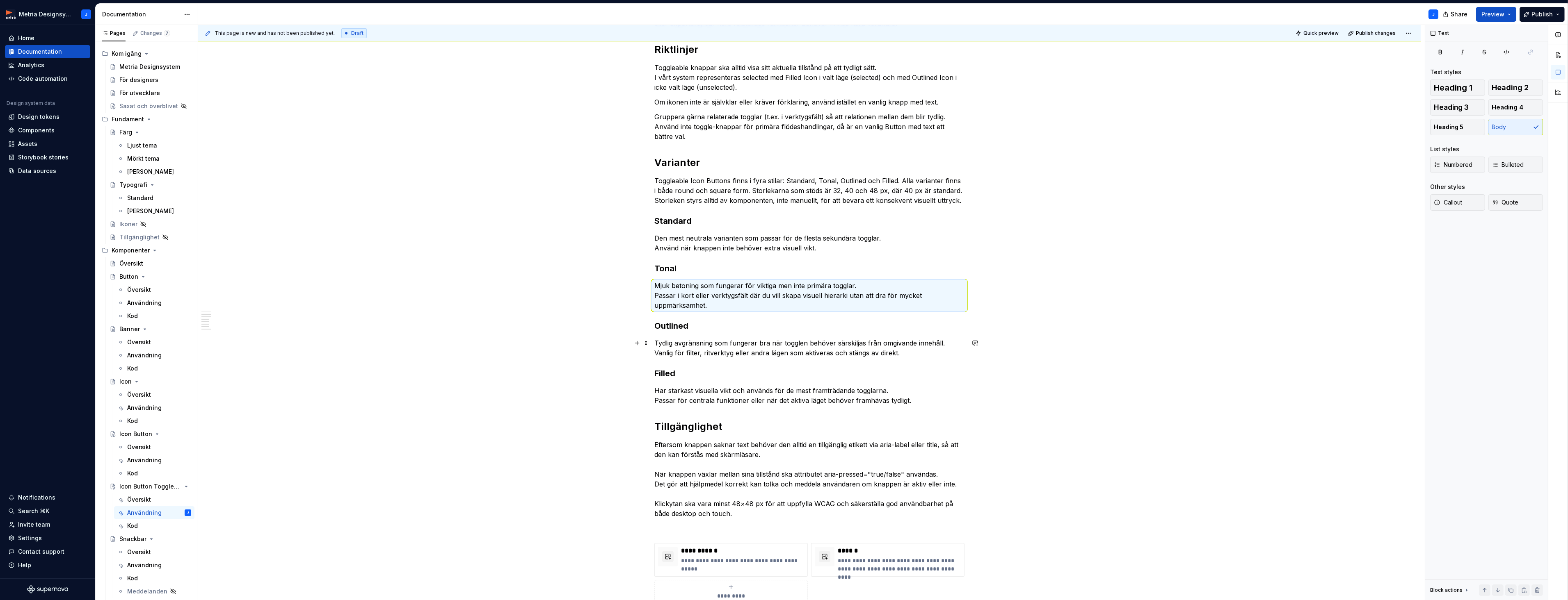
drag, startPoint x: 812, startPoint y: 356, endPoint x: 796, endPoint y: 353, distance: 16.3
click at [809, 356] on p "Tydlig avgränsning som fungerar bra när togglen behöver särskiljas från omgivan…" at bounding box center [809, 348] width 310 height 20
click at [747, 347] on p "Tydlig avgränsning som fungerar bra när togglen behöver särskiljas från omgivan…" at bounding box center [809, 348] width 310 height 20
click at [800, 398] on p "Har starkast visuella vikt och används för de mest framträdande togglarna. Pass…" at bounding box center [809, 396] width 310 height 20
click at [806, 447] on p "Eftersom knappen saknar text behöver den alltid en tillgänglig etikett via aria…" at bounding box center [809, 479] width 310 height 79
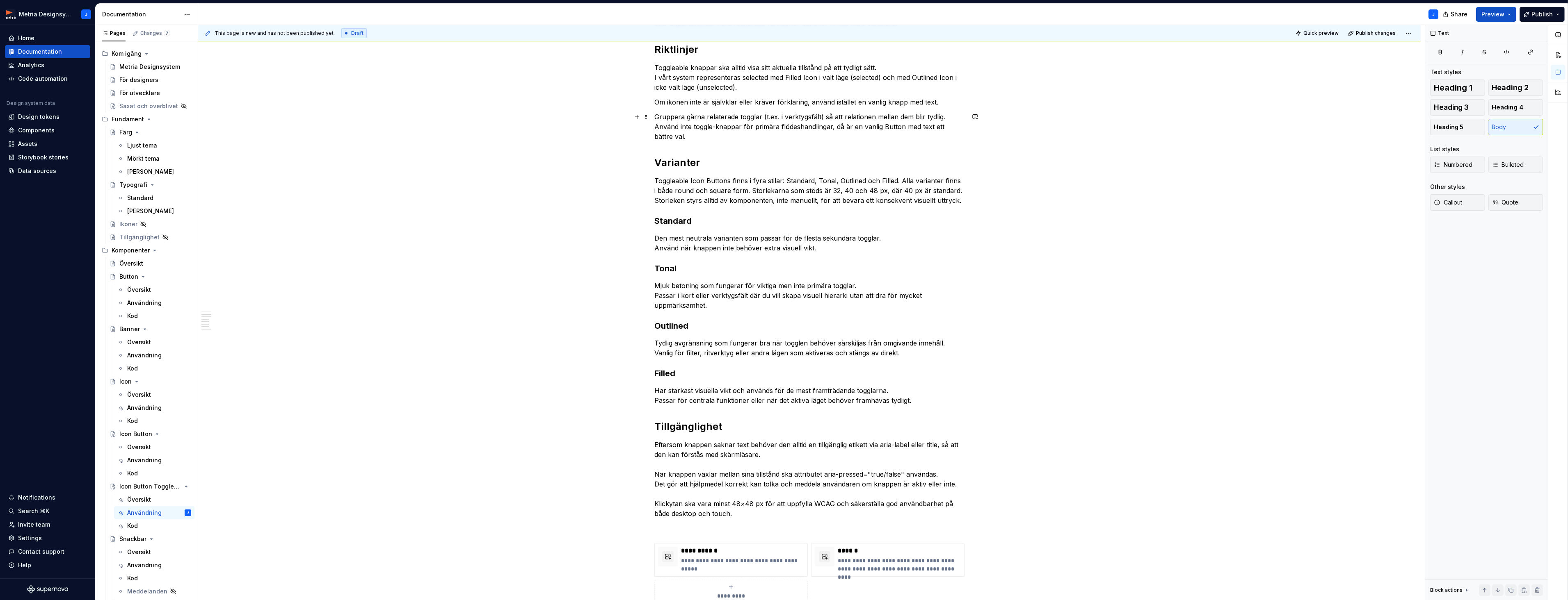
click at [720, 119] on p "Gruppera gärna relaterade togglar (t.ex. i verktygsfält) så att relationen mell…" at bounding box center [809, 126] width 310 height 29
click at [1511, 12] on button "Preview" at bounding box center [1495, 14] width 40 height 15
click at [1428, 67] on span "Build preview" at bounding box center [1419, 69] width 39 height 9
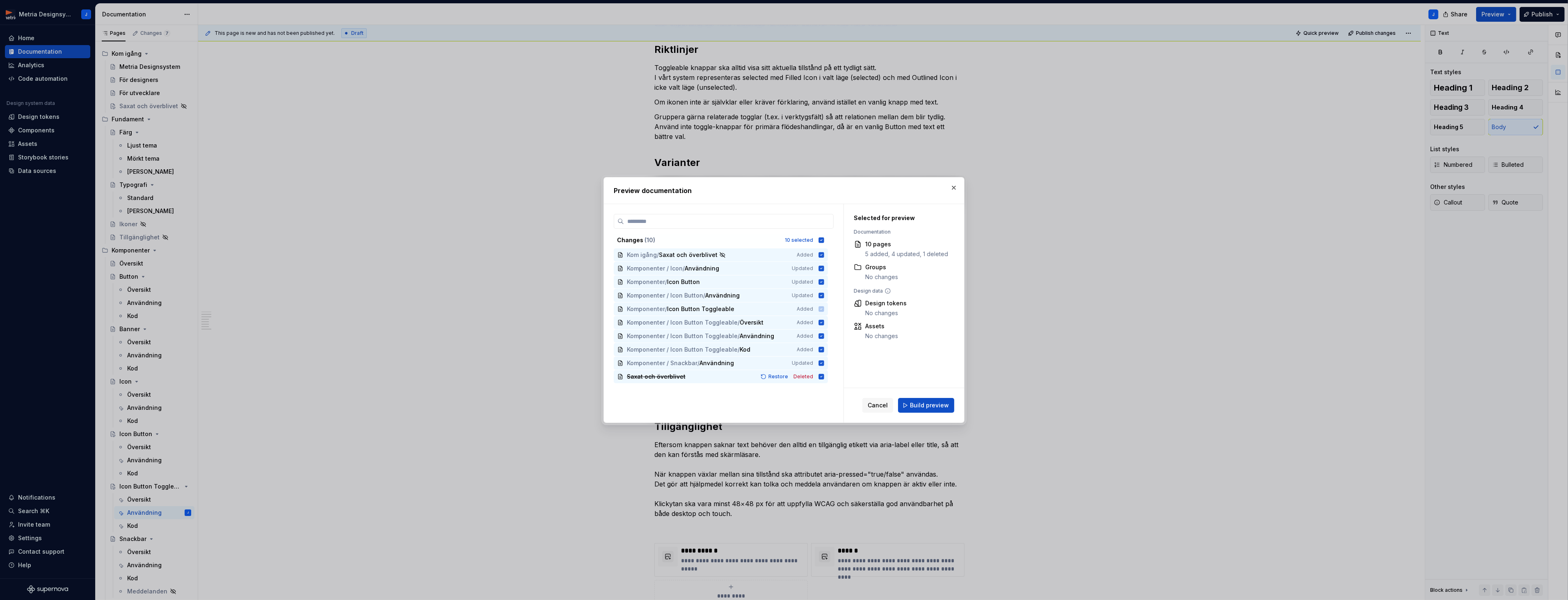
click at [924, 403] on span "Build preview" at bounding box center [929, 405] width 39 height 9
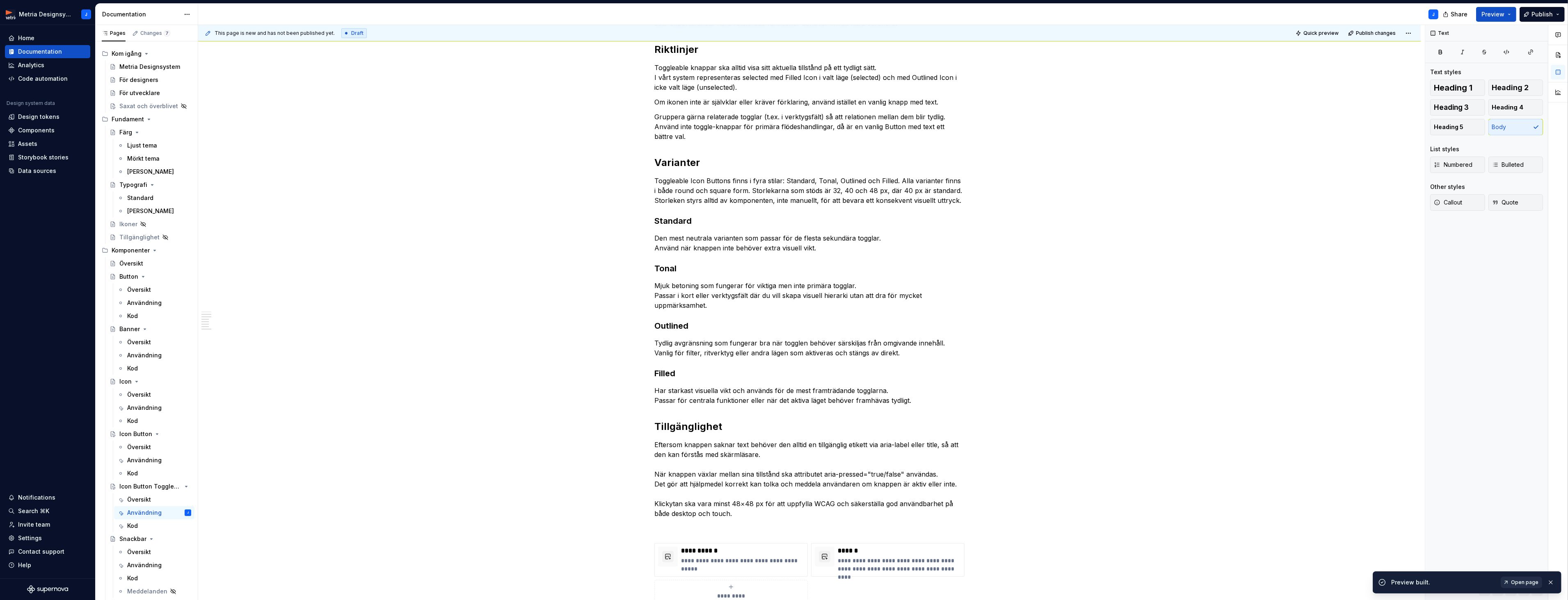
click at [1518, 581] on span "Open page" at bounding box center [1525, 582] width 28 height 7
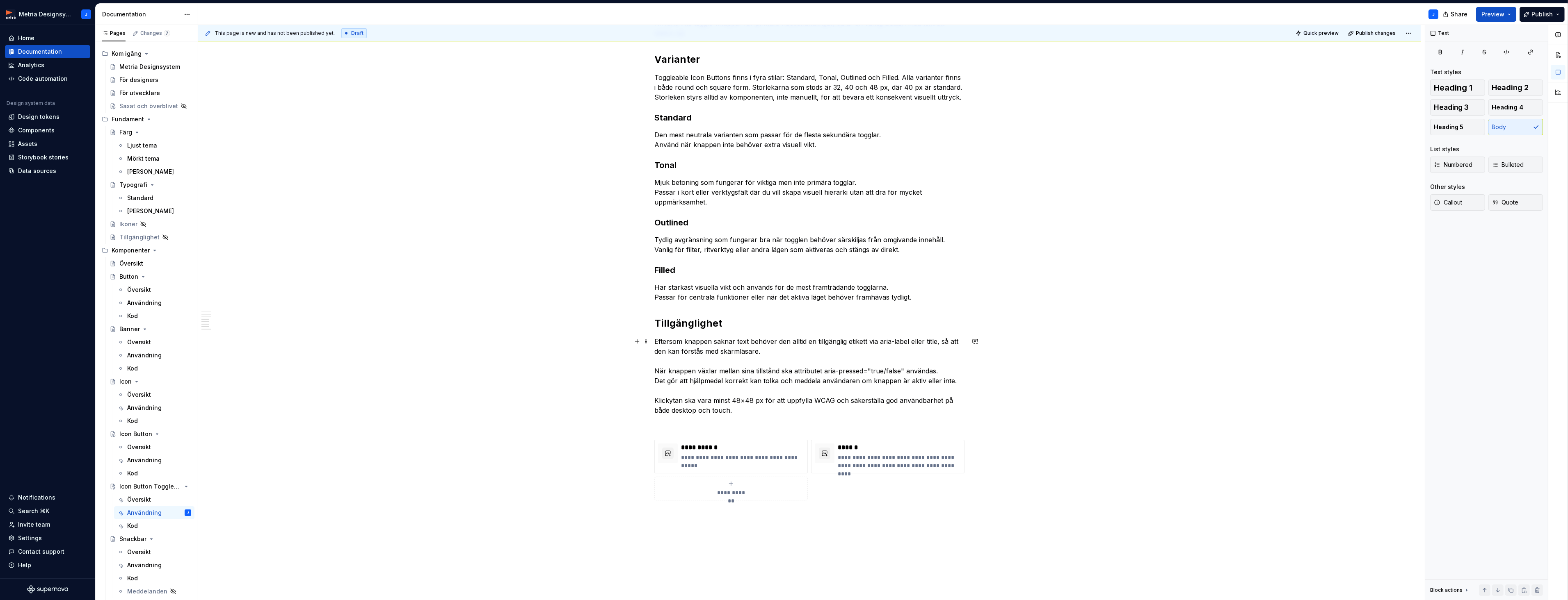
scroll to position [395, 0]
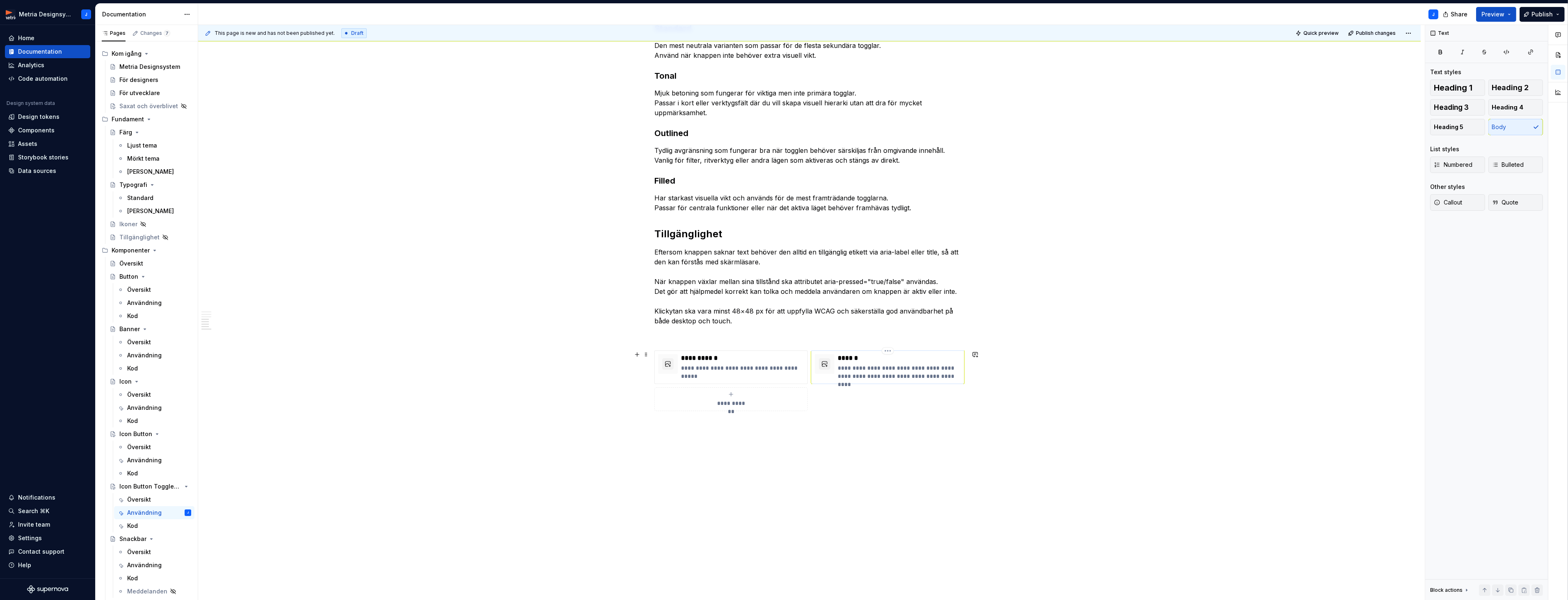
click at [899, 364] on p "**********" at bounding box center [899, 372] width 123 height 16
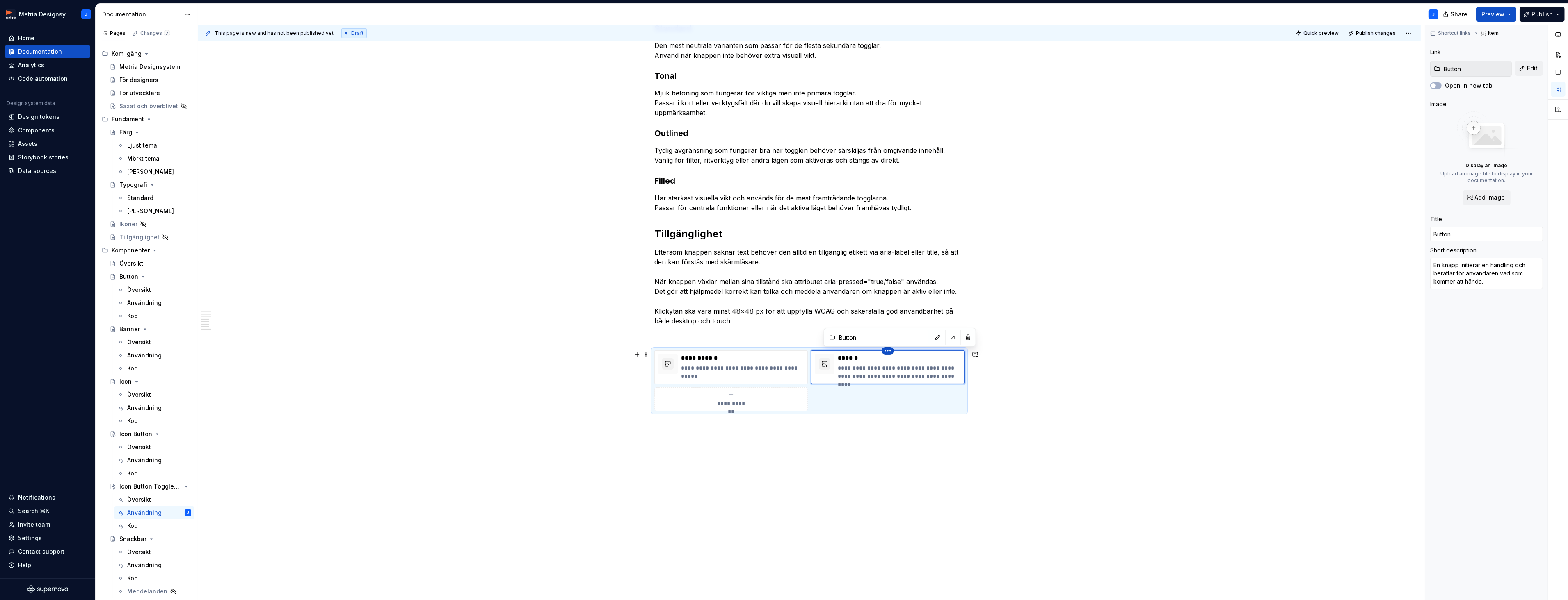
click at [890, 352] on html "Metria Designsystem J Home Documentation Analytics Code automation Design syste…" at bounding box center [784, 300] width 1568 height 600
click at [1008, 329] on html "Metria Designsystem J Home Documentation Analytics Code automation Design syste…" at bounding box center [784, 300] width 1568 height 600
click at [768, 365] on p "**********" at bounding box center [743, 372] width 123 height 16
type textarea "*"
type input "Icon Button"
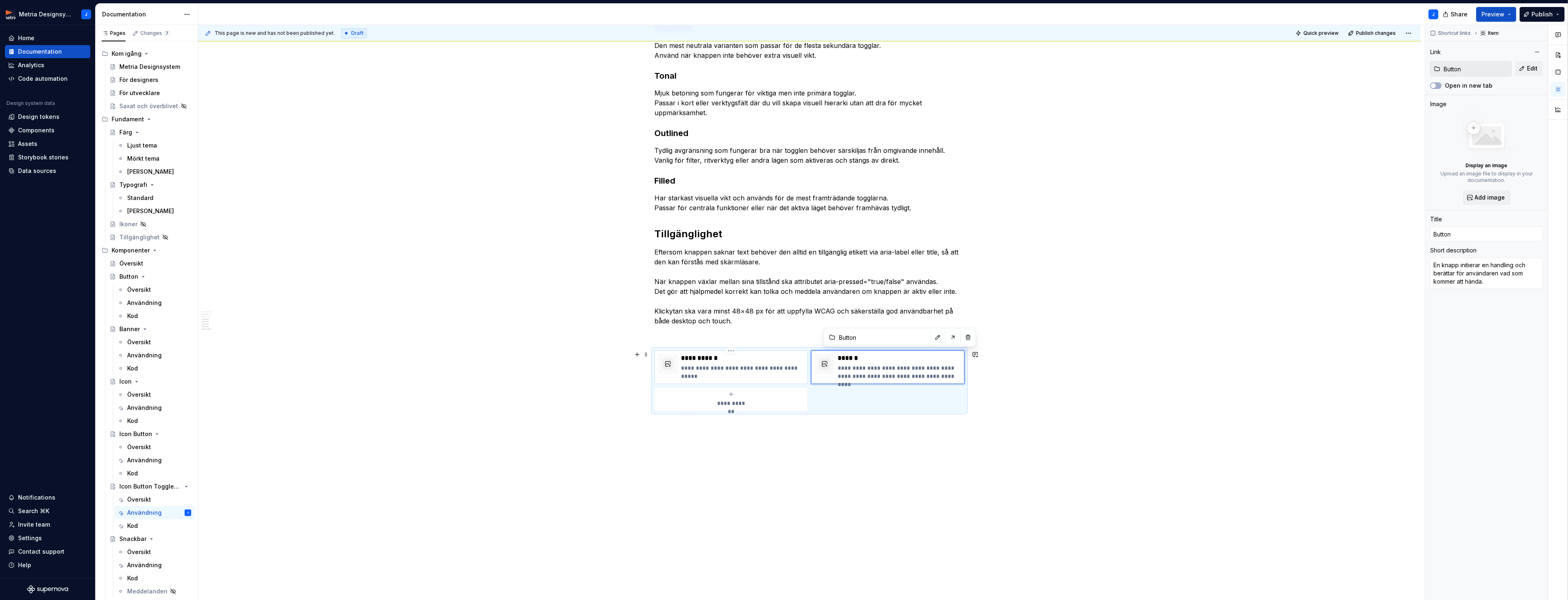
type input "Icon Button"
type textarea "Knapp med ikon för enkla, välkända handlingar"
click at [775, 342] on button "button" at bounding box center [781, 337] width 12 height 12
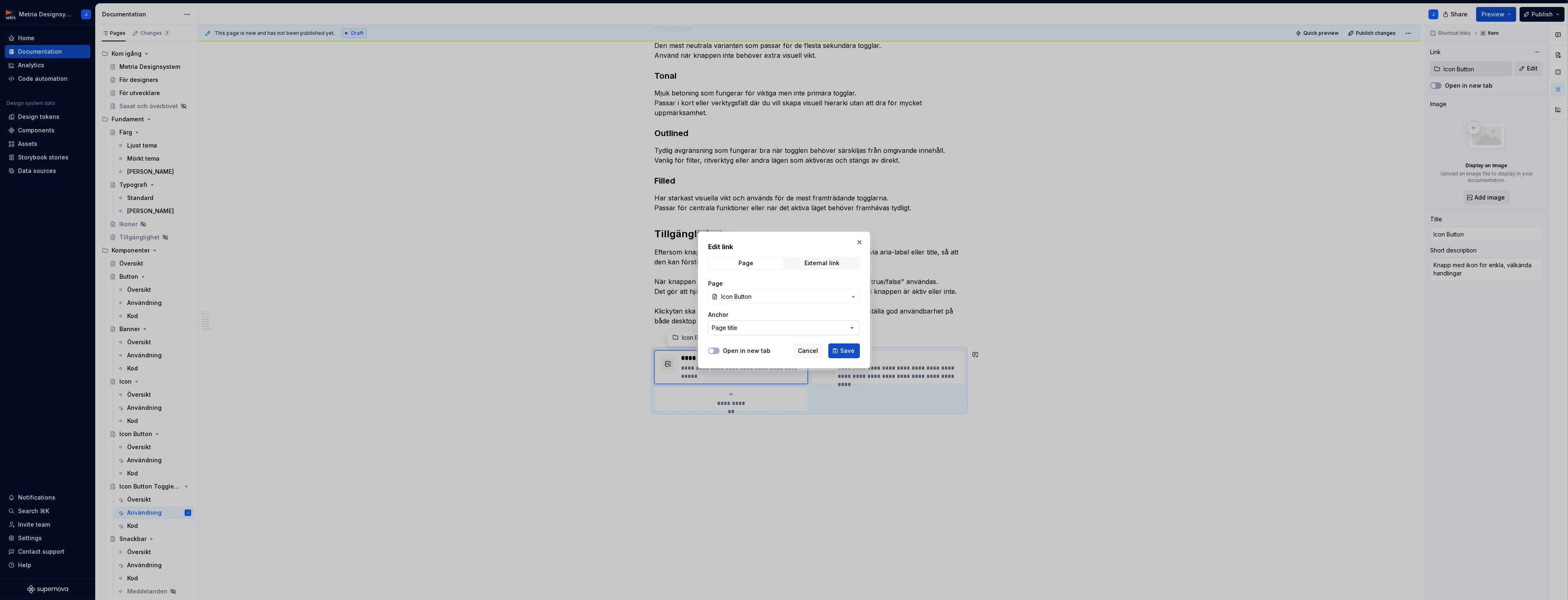
click at [771, 326] on button "Page title" at bounding box center [784, 328] width 152 height 15
click at [761, 324] on div "Edit link Page External link Page Icon Button Anchor Page title Open in new tab…" at bounding box center [784, 300] width 1568 height 600
click at [794, 293] on span "Icon Button" at bounding box center [783, 297] width 125 height 9
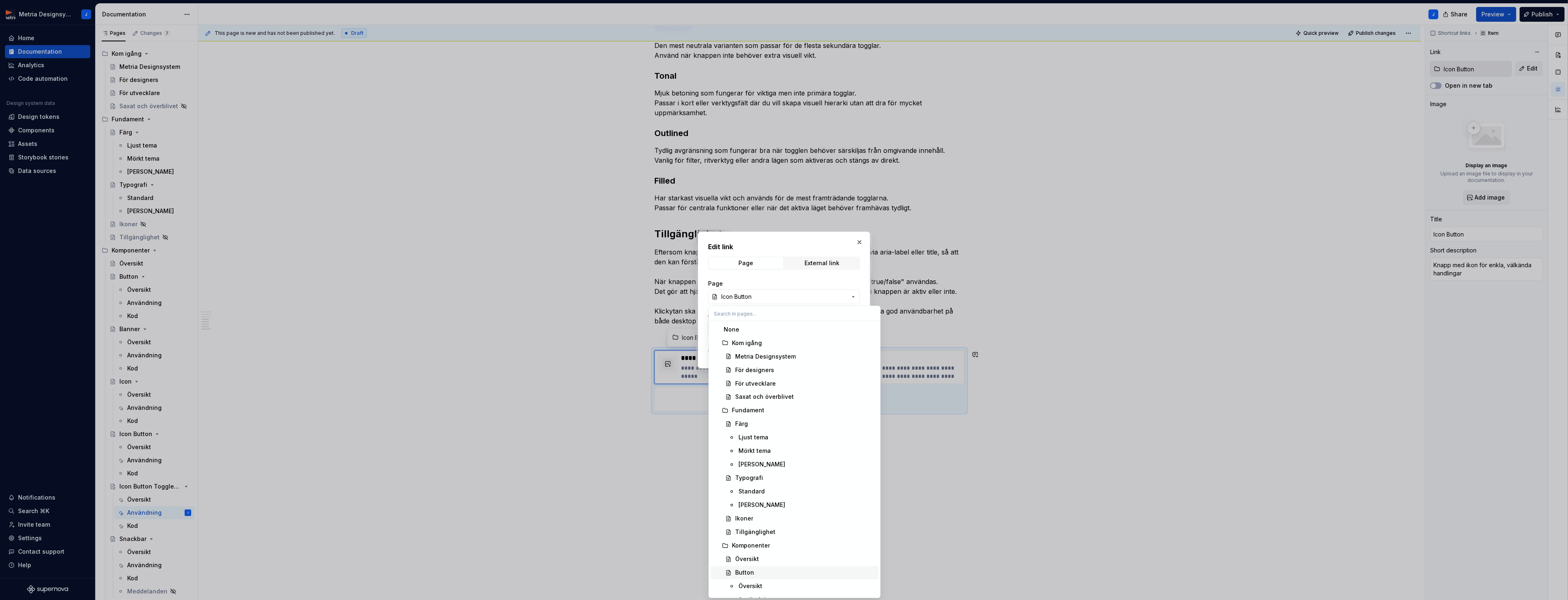
click at [751, 576] on div "Button" at bounding box center [744, 573] width 19 height 9
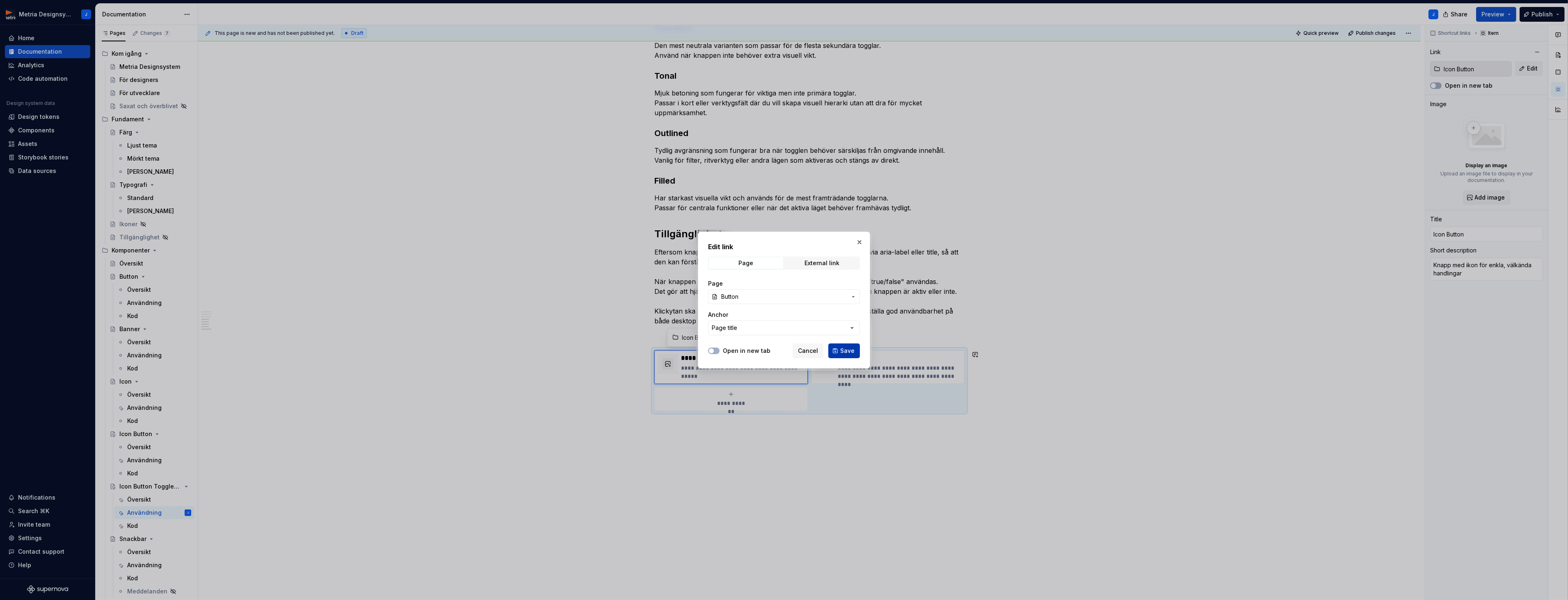
click at [852, 352] on span "Save" at bounding box center [848, 350] width 14 height 9
type textarea "*"
type input "Button"
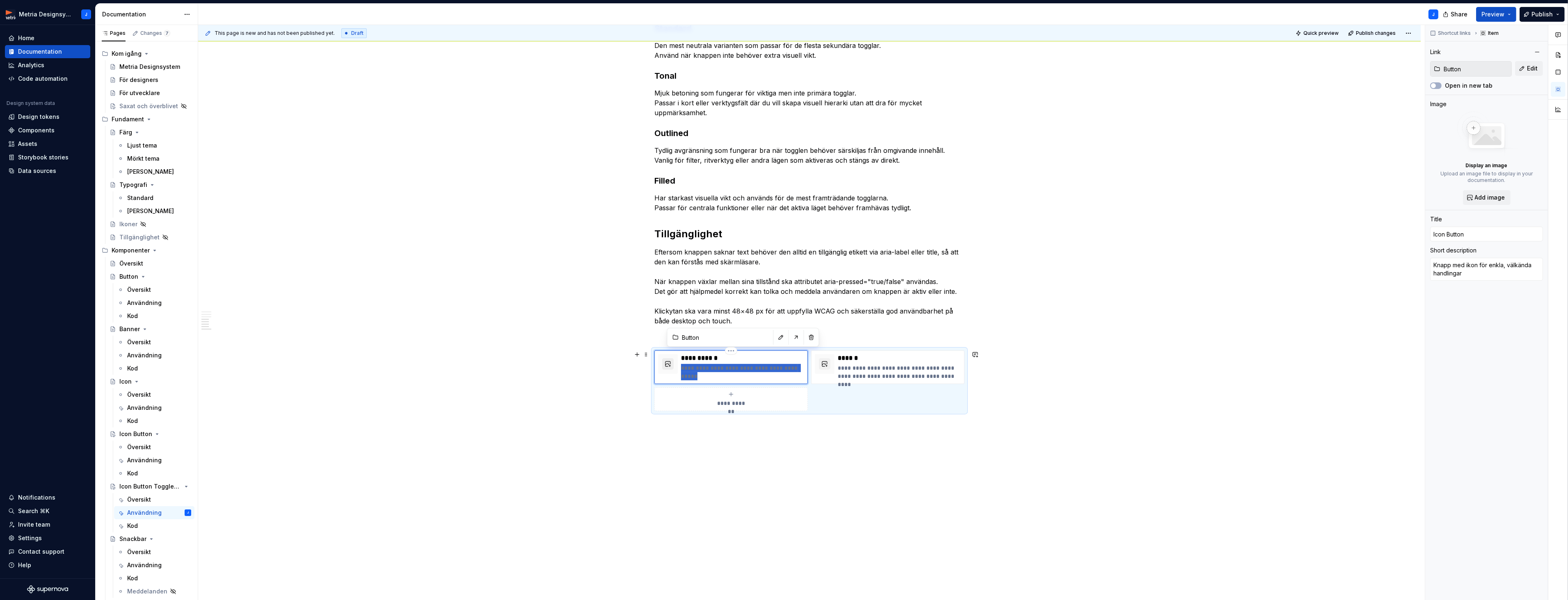
drag, startPoint x: 713, startPoint y: 376, endPoint x: 674, endPoint y: 358, distance: 43.0
click at [674, 358] on div "**********" at bounding box center [731, 367] width 146 height 26
type textarea "*"
type textarea "Knapp med ikon för enkla, välkända handlingar"
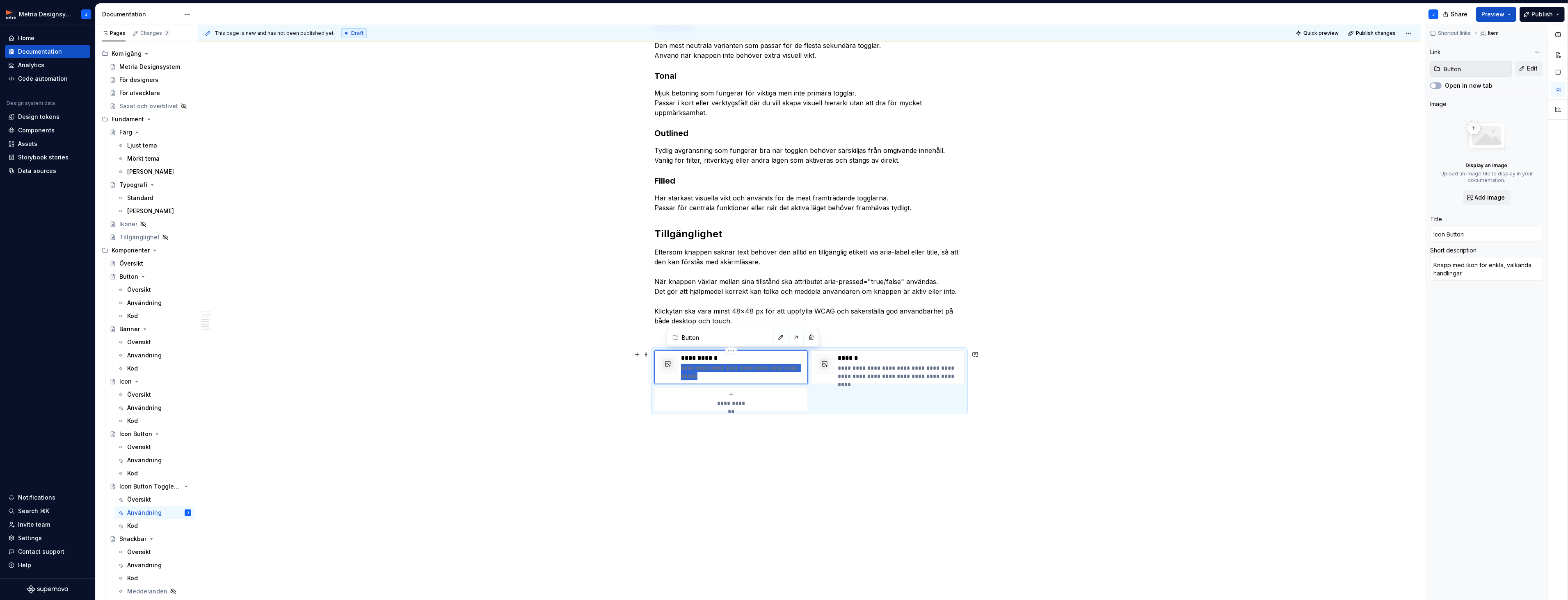
type textarea "*"
click at [695, 359] on p "**********" at bounding box center [743, 358] width 123 height 9
type textarea "*"
type input "IconButton"
type textarea "*"
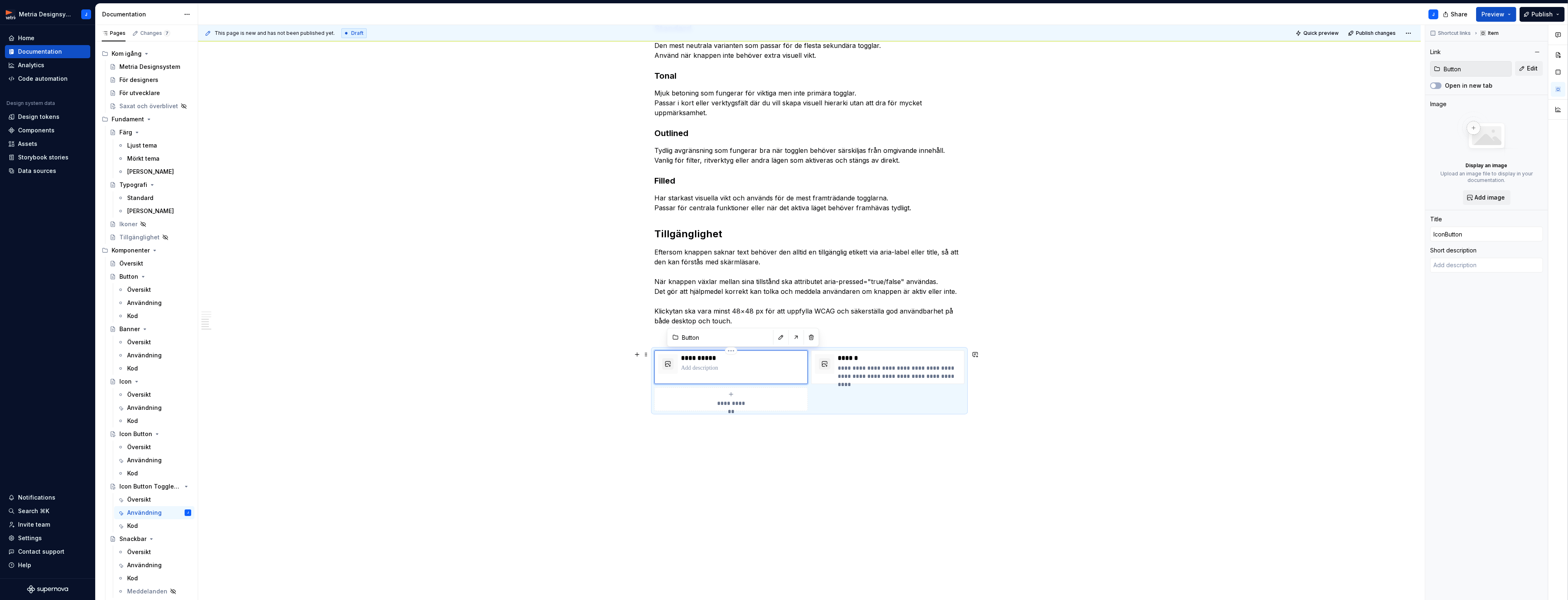
type input "IcoButton"
type textarea "*"
type input "IcButton"
type textarea "*"
type input "IButton"
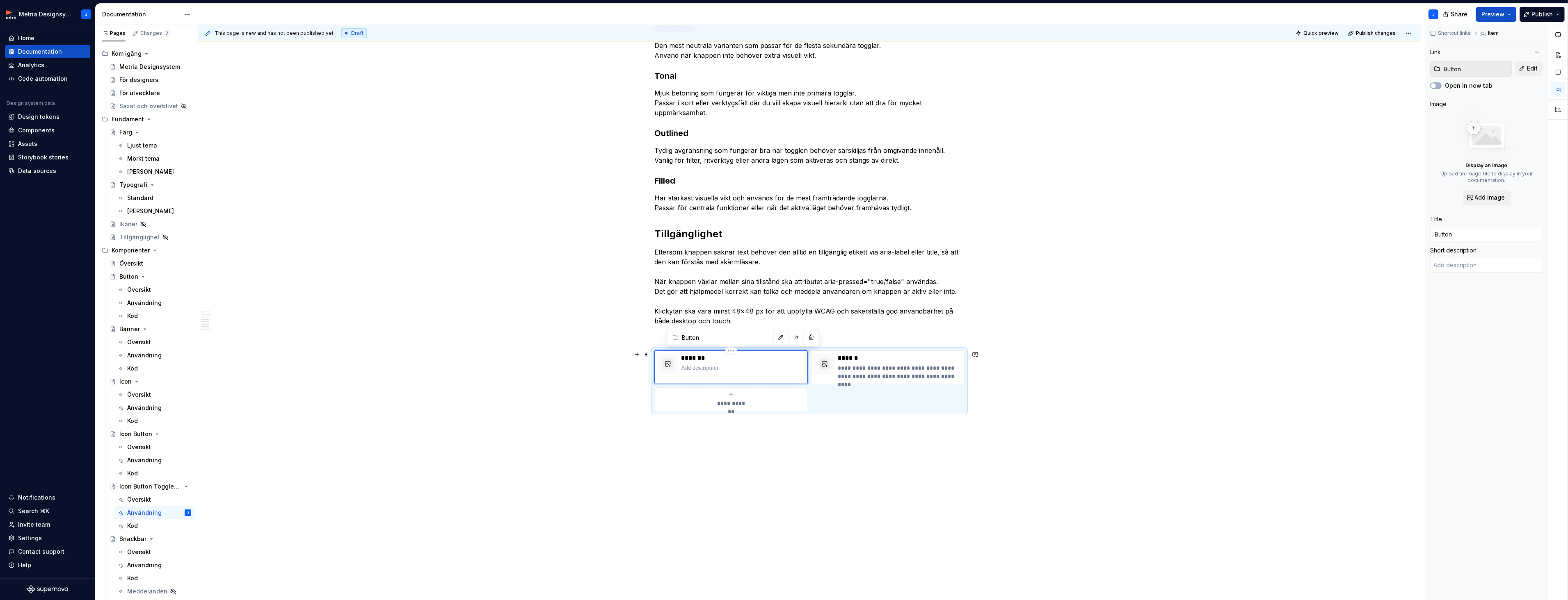
type textarea "*"
type input "Button"
drag, startPoint x: 857, startPoint y: 477, endPoint x: 850, endPoint y: 469, distance: 10.6
click at [857, 477] on div "This page is new and has not been published yet. Draft Quick preview Publish ch…" at bounding box center [811, 312] width 1226 height 576
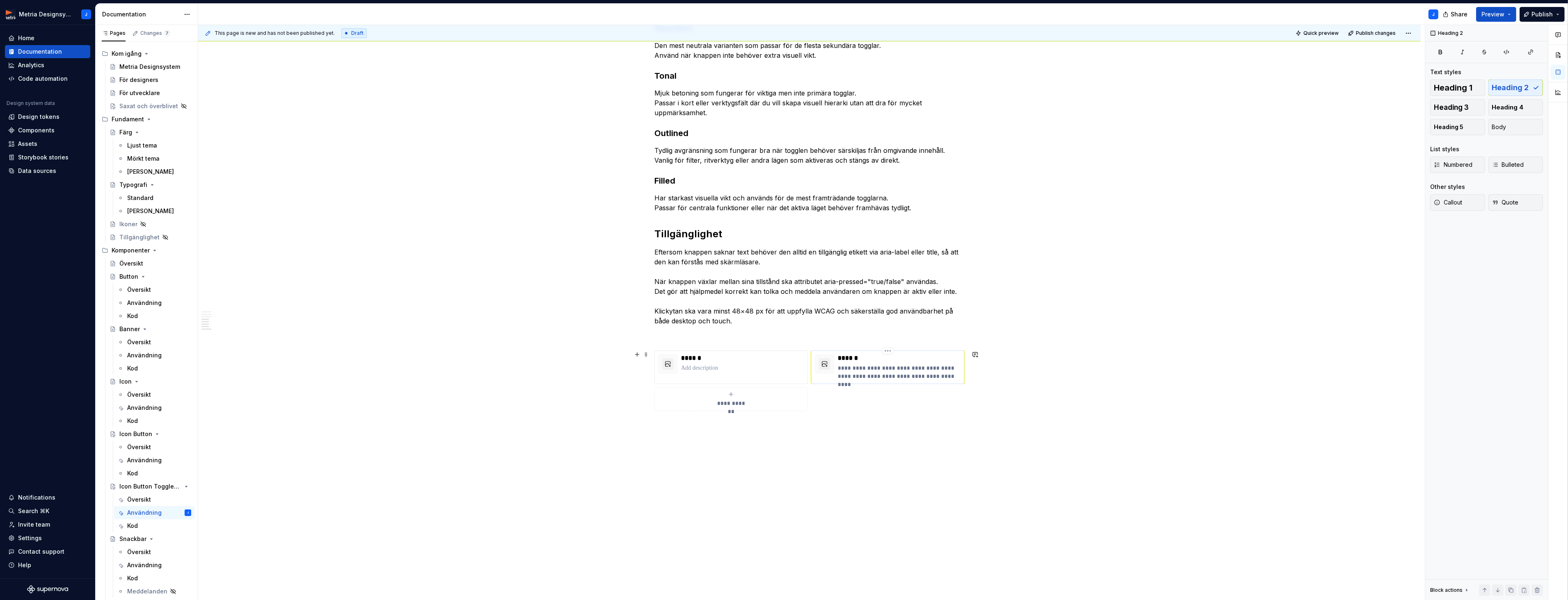
click at [848, 359] on p "******" at bounding box center [899, 358] width 123 height 9
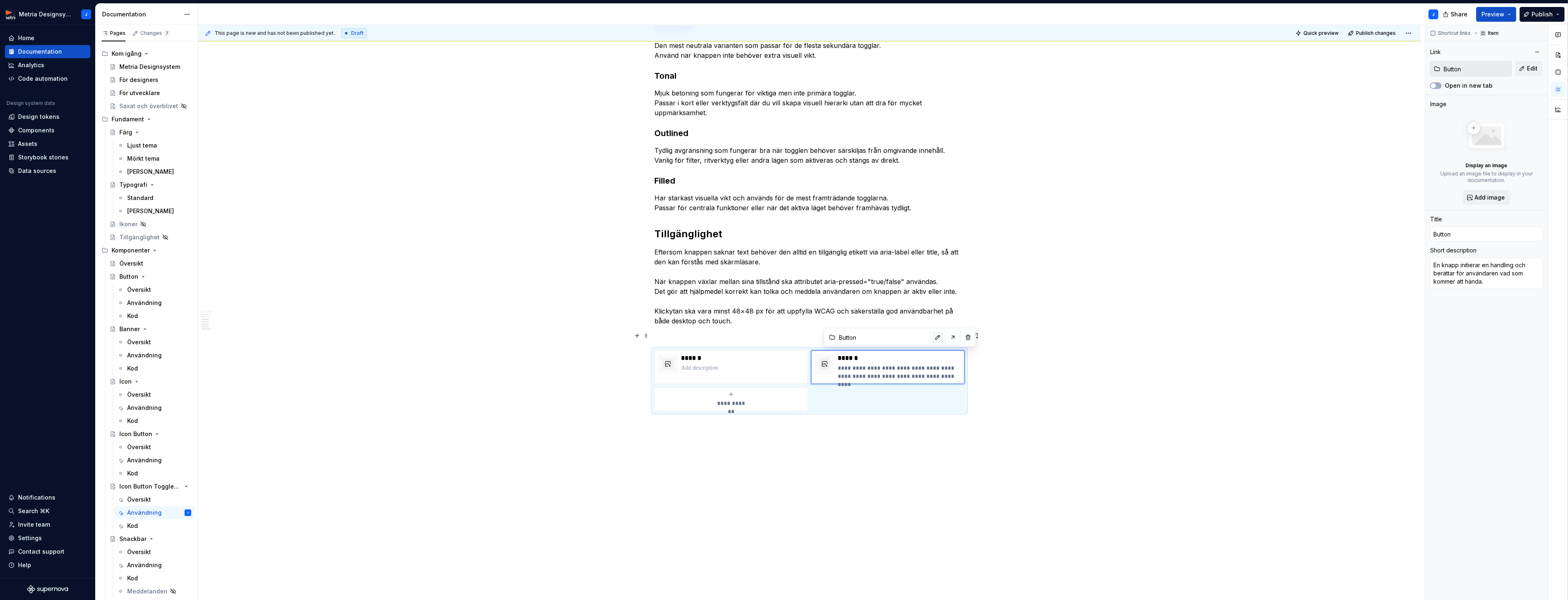
click at [932, 339] on button "button" at bounding box center [938, 337] width 12 height 12
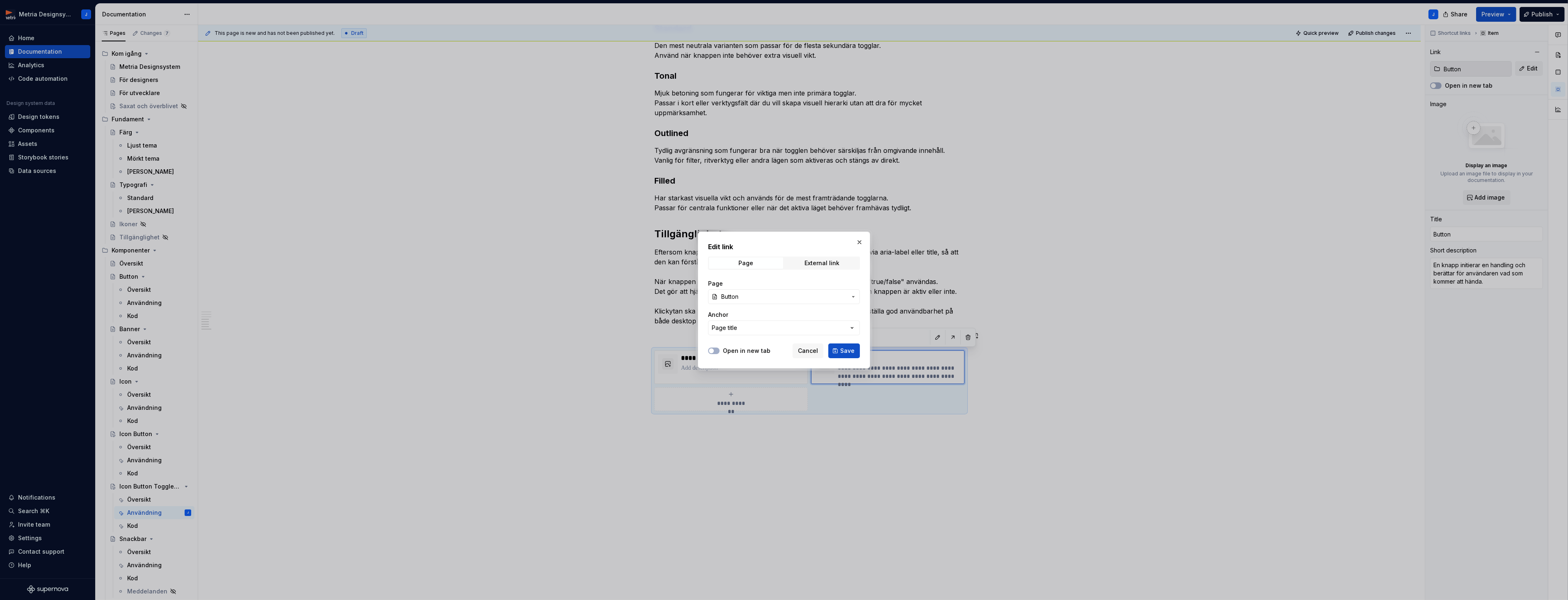
click at [777, 295] on span "Button" at bounding box center [783, 297] width 125 height 9
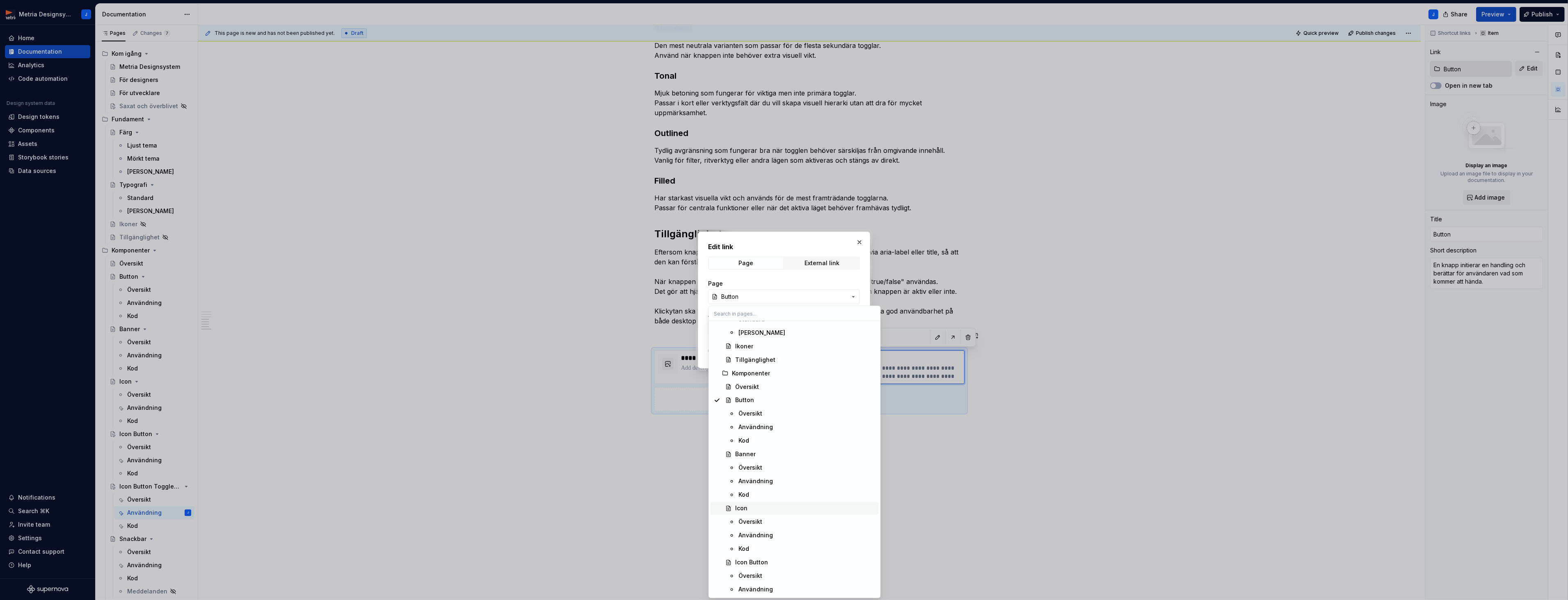
scroll to position [178, 0]
click at [759, 554] on div "Icon Button" at bounding box center [751, 557] width 33 height 9
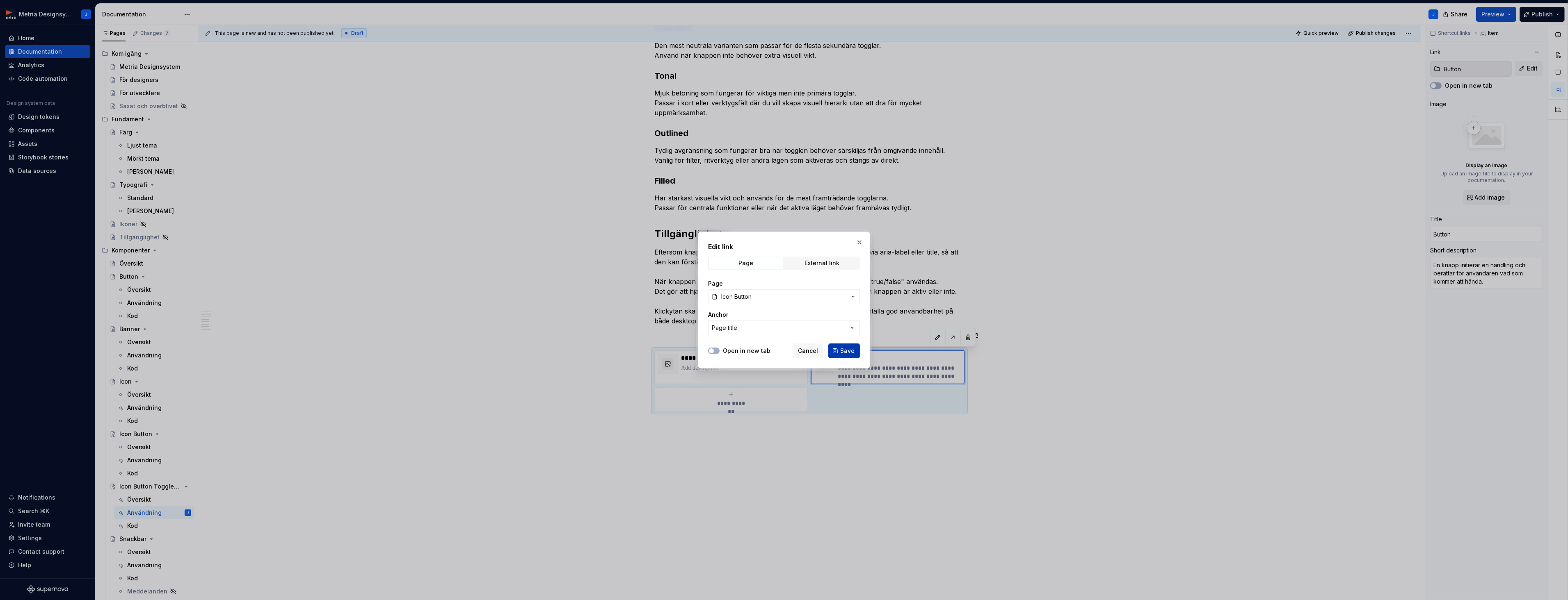
click at [840, 352] on button "Save" at bounding box center [844, 350] width 31 height 15
type textarea "*"
type input "Icon Button"
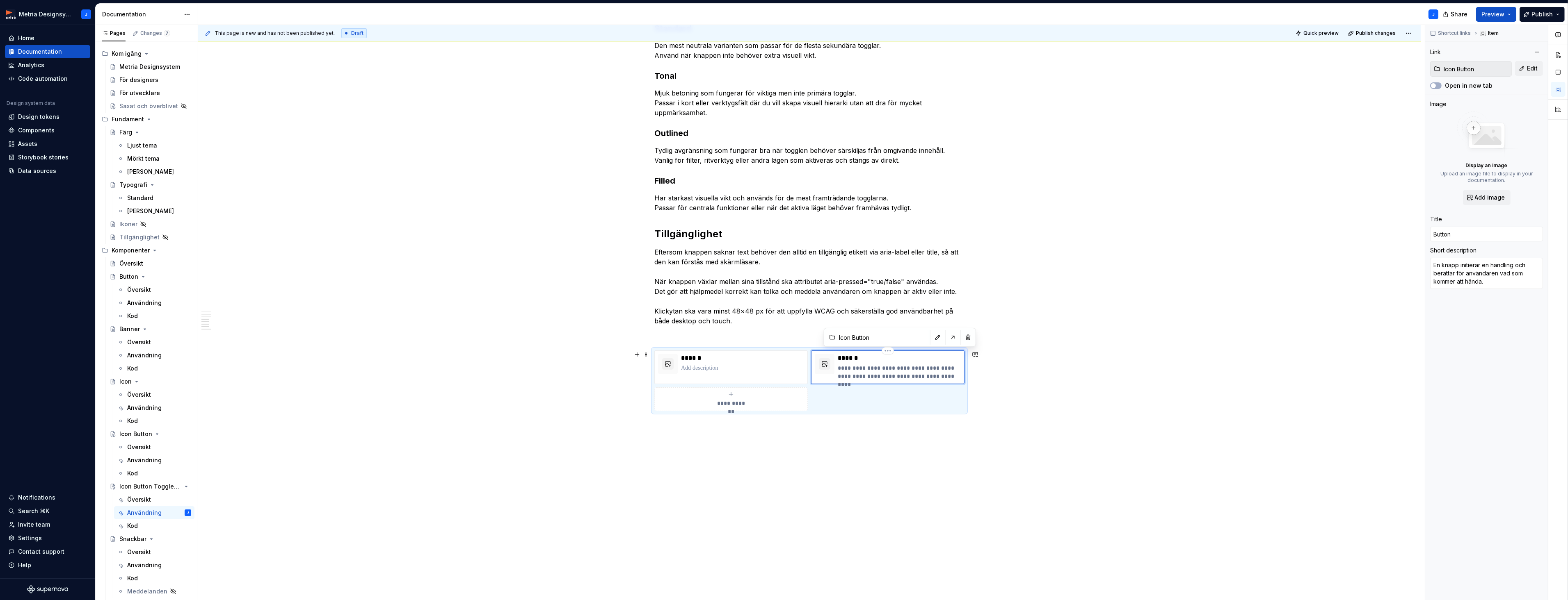
click at [863, 371] on p "**********" at bounding box center [899, 372] width 123 height 16
drag, startPoint x: 844, startPoint y: 369, endPoint x: 893, endPoint y: 372, distance: 49.1
click at [893, 372] on body "Metria Designsystem J Home Documentation Analytics Code automation Design syste…" at bounding box center [784, 300] width 1568 height 600
drag, startPoint x: 897, startPoint y: 374, endPoint x: 923, endPoint y: 374, distance: 26.0
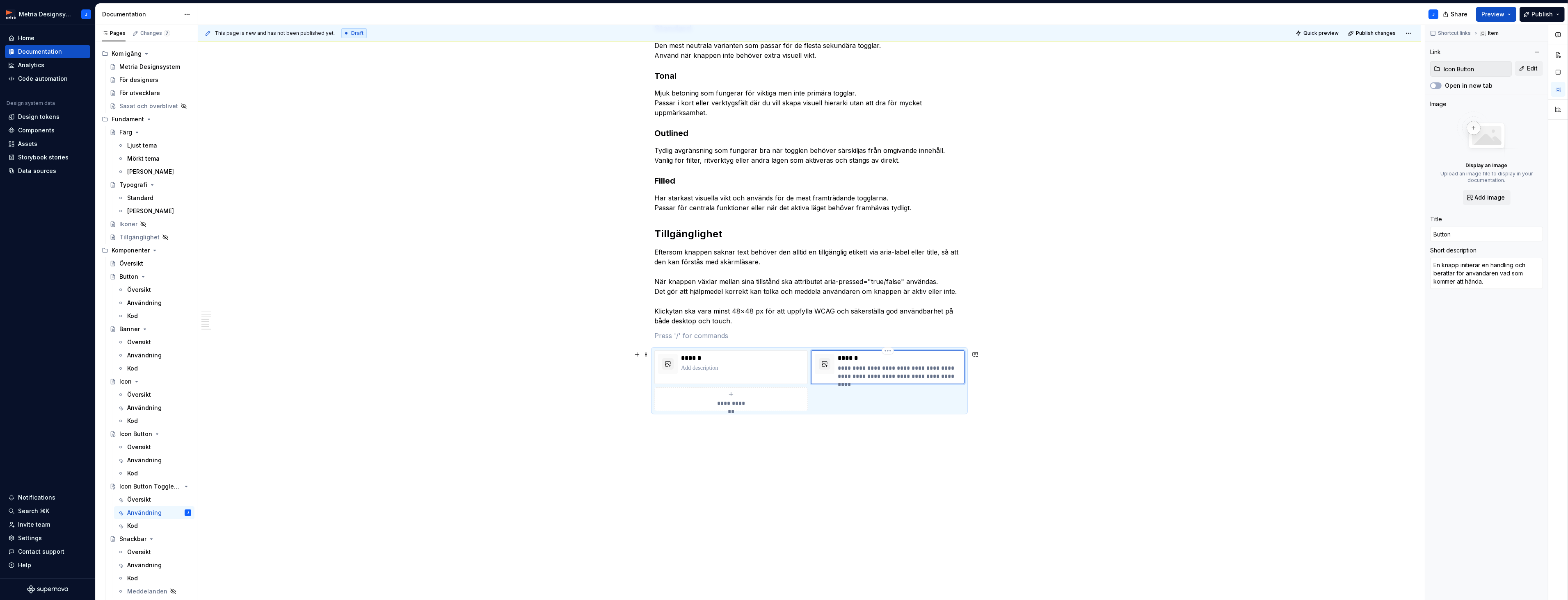
click at [897, 374] on p "**********" at bounding box center [899, 372] width 123 height 16
drag, startPoint x: 925, startPoint y: 377, endPoint x: 825, endPoint y: 371, distance: 100.2
click at [825, 371] on div "**********" at bounding box center [888, 367] width 146 height 26
type textarea "*"
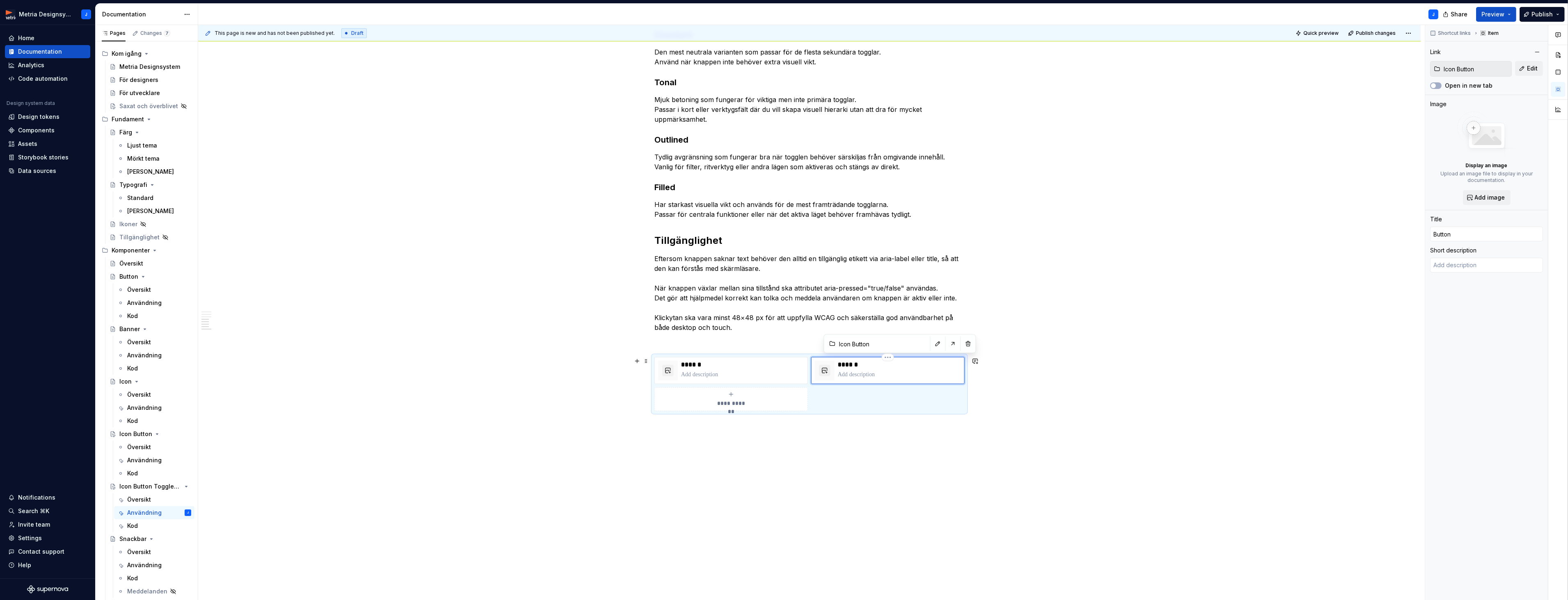
click at [840, 364] on p "******" at bounding box center [899, 365] width 123 height 9
type textarea "*"
type input "IButton"
type textarea "*"
type input "IcButton"
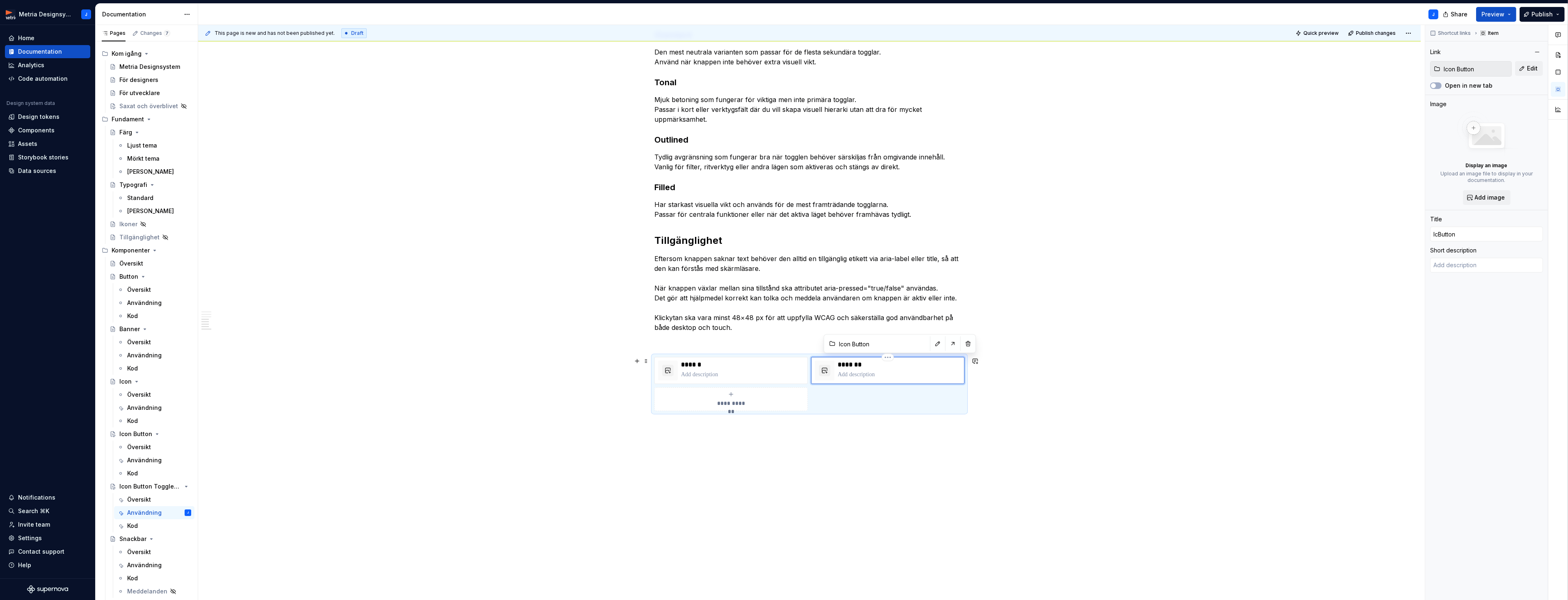
type textarea "*"
type input "IcoButton"
type textarea "*"
type input "IconButton"
type textarea "*"
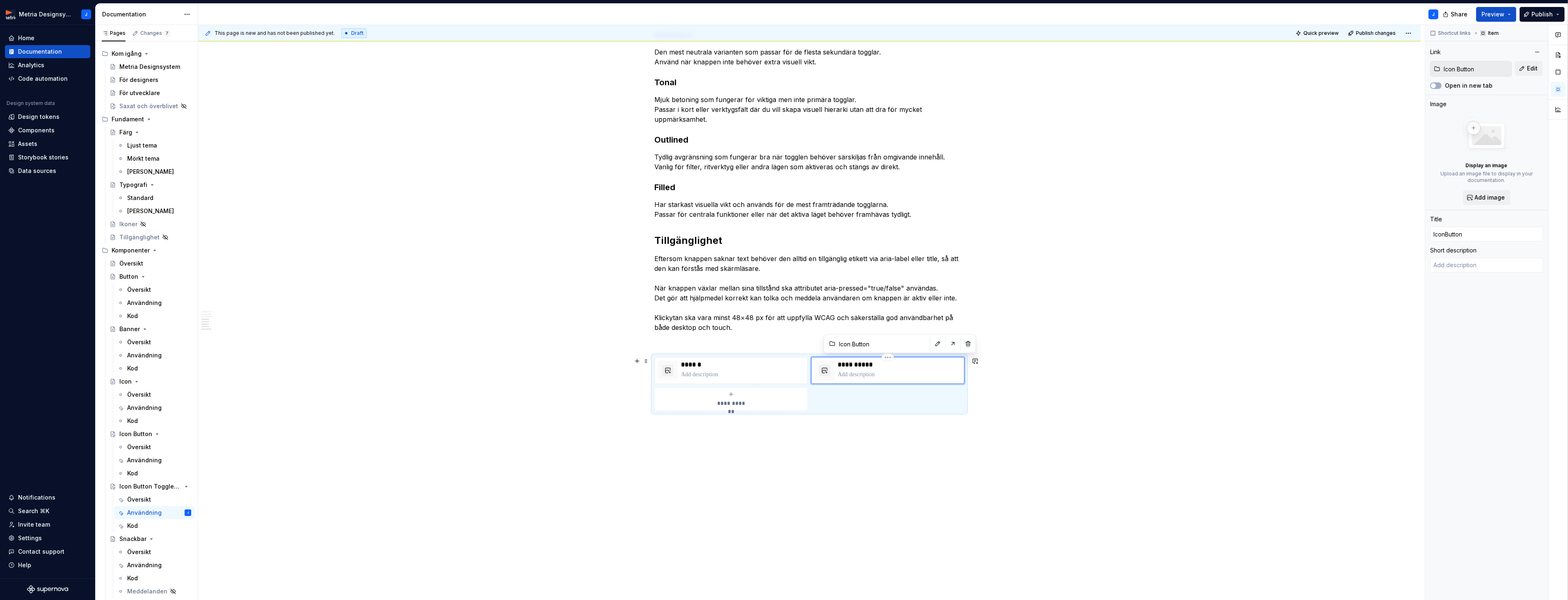
type input "Icon Button"
drag, startPoint x: 1076, startPoint y: 403, endPoint x: 1005, endPoint y: 392, distance: 71.8
click at [1069, 402] on div "This page is new and has not been published yet. Draft Quick preview Publish ch…" at bounding box center [811, 312] width 1226 height 576
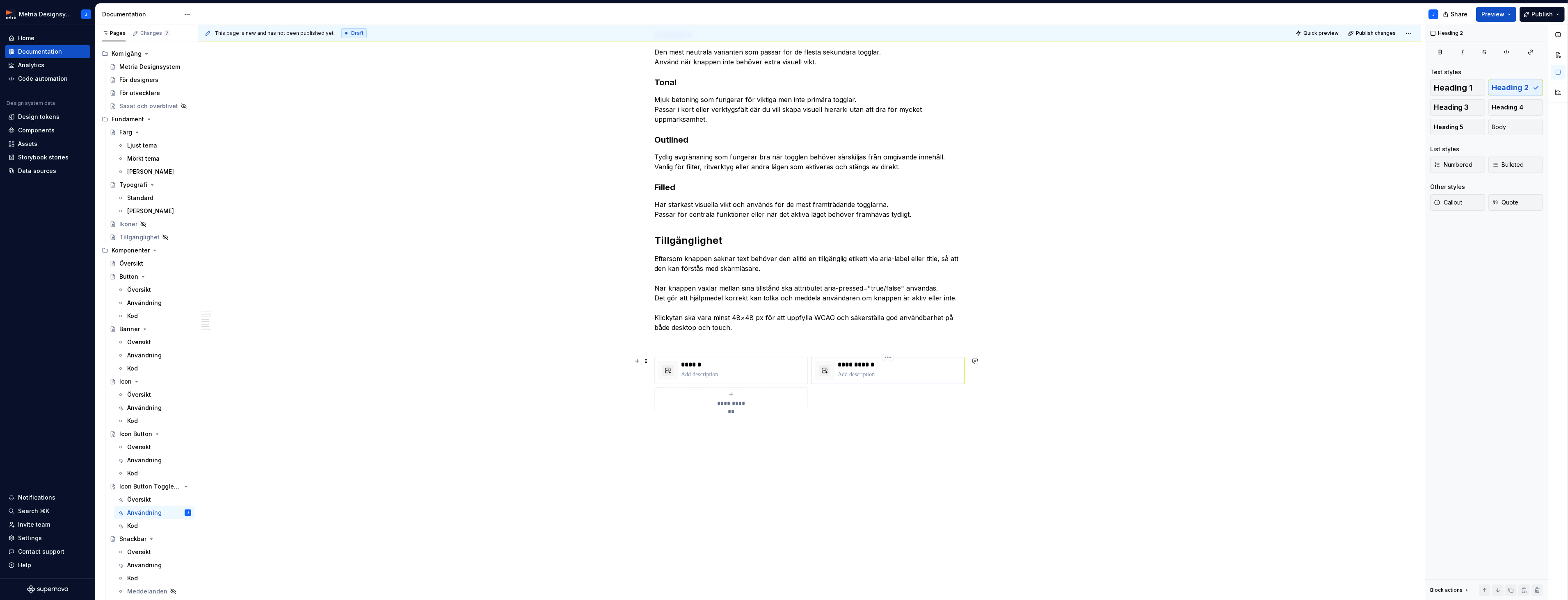
click at [874, 374] on p at bounding box center [899, 375] width 123 height 9
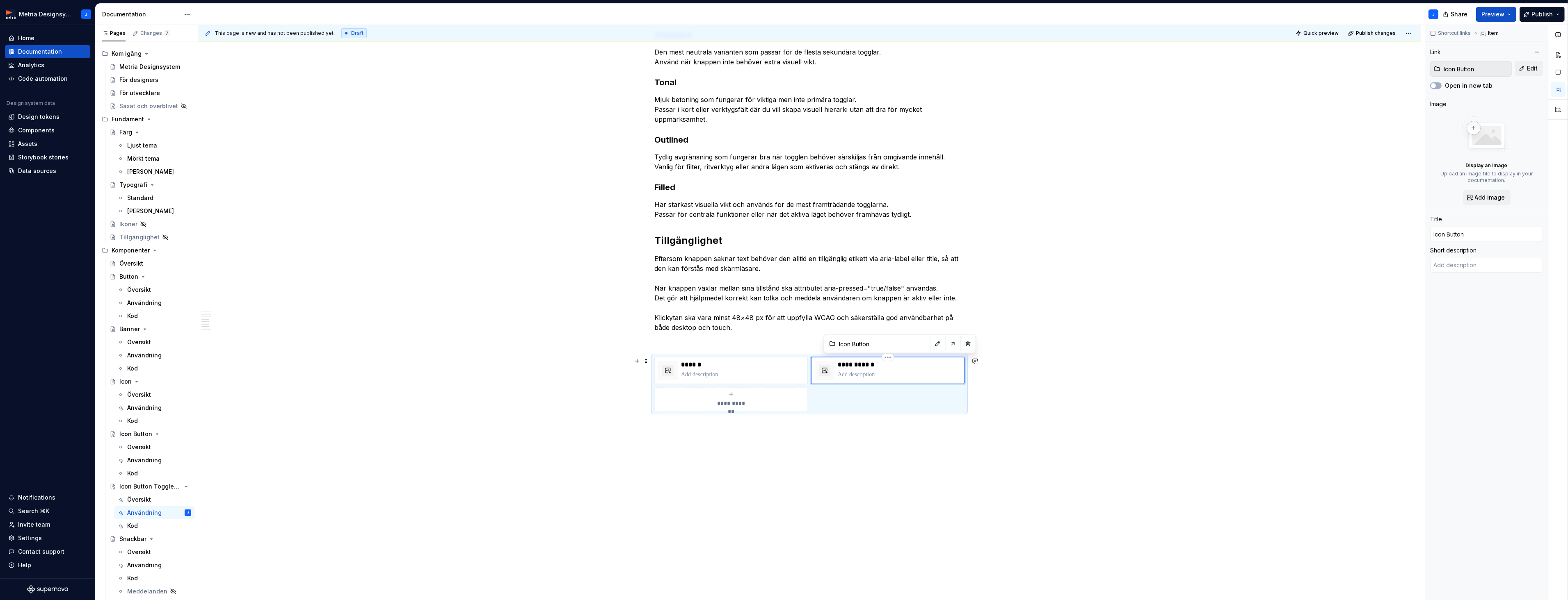
click at [860, 375] on p at bounding box center [899, 375] width 123 height 9
drag, startPoint x: 825, startPoint y: 374, endPoint x: 661, endPoint y: 375, distance: 164.0
click at [660, 375] on body "Metria Designsystem J Home Documentation Analytics Code automation Design syste…" at bounding box center [784, 300] width 1568 height 600
drag, startPoint x: 670, startPoint y: 374, endPoint x: 817, endPoint y: 377, distance: 147.0
click at [929, 497] on div "Användningsområden En Toggleable Icon Button används när en handling behöver ku…" at bounding box center [809, 177] width 1223 height 847
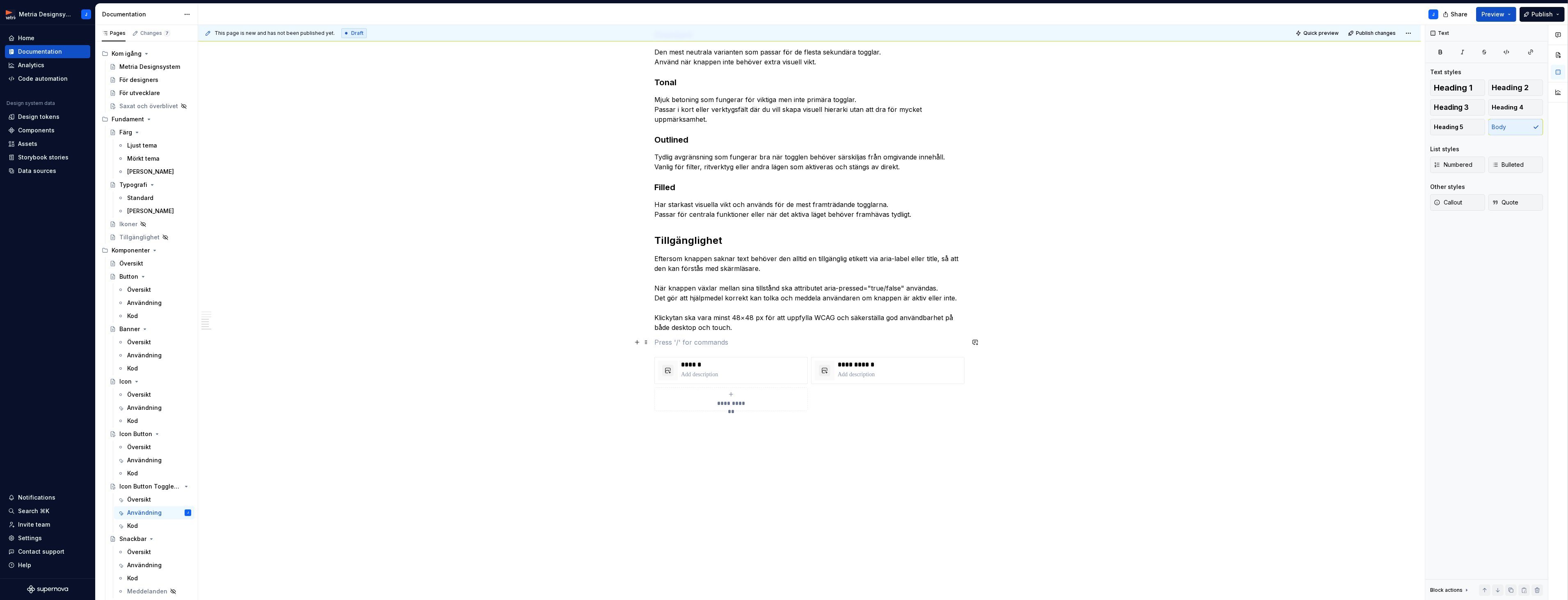
click at [684, 343] on p at bounding box center [809, 342] width 310 height 10
click at [1510, 14] on button "Preview" at bounding box center [1495, 14] width 40 height 15
click at [1411, 70] on span "Build preview" at bounding box center [1419, 69] width 39 height 9
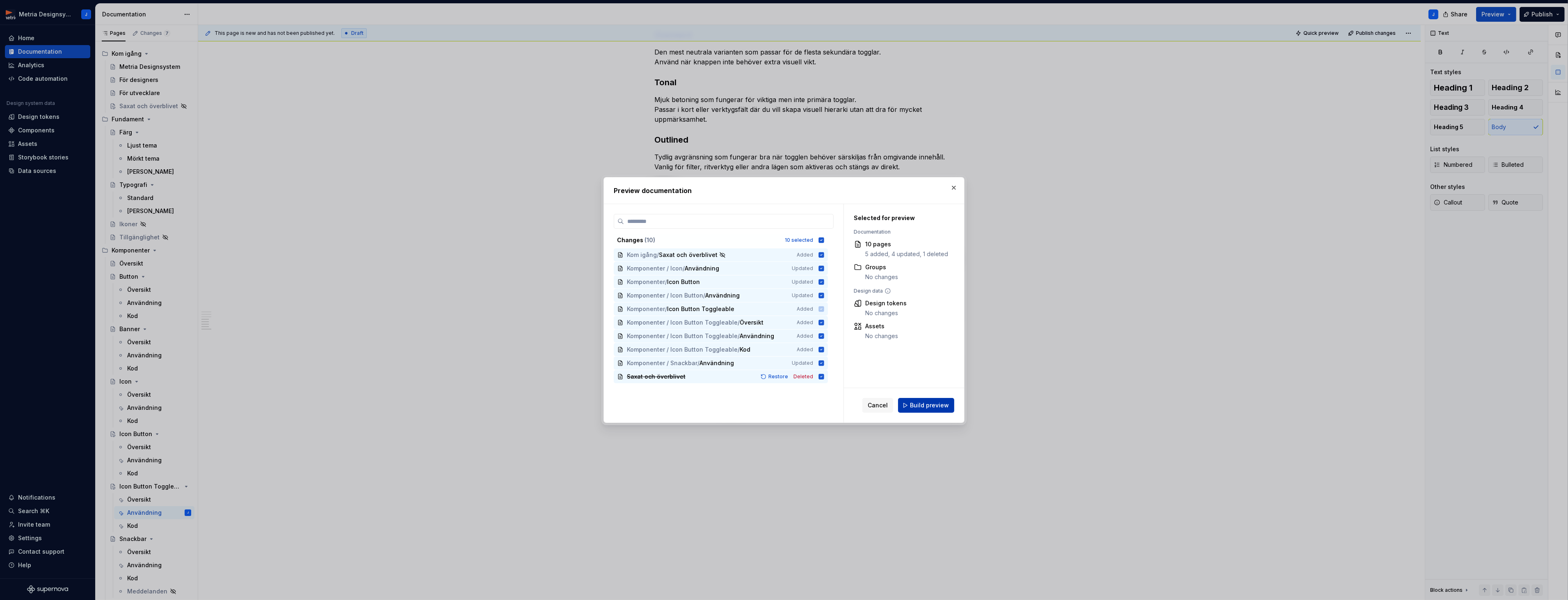
click at [921, 403] on span "Build preview" at bounding box center [929, 405] width 39 height 9
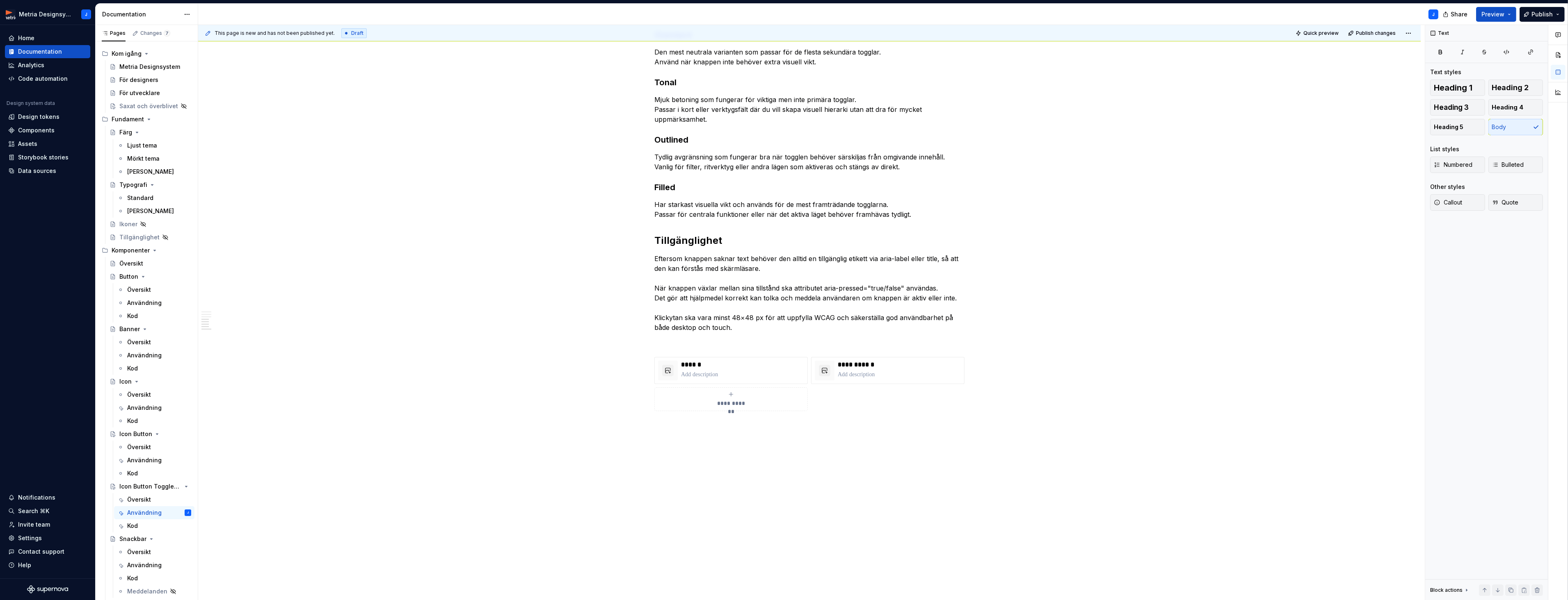
type textarea "*"
